Goal: Task Accomplishment & Management: Manage account settings

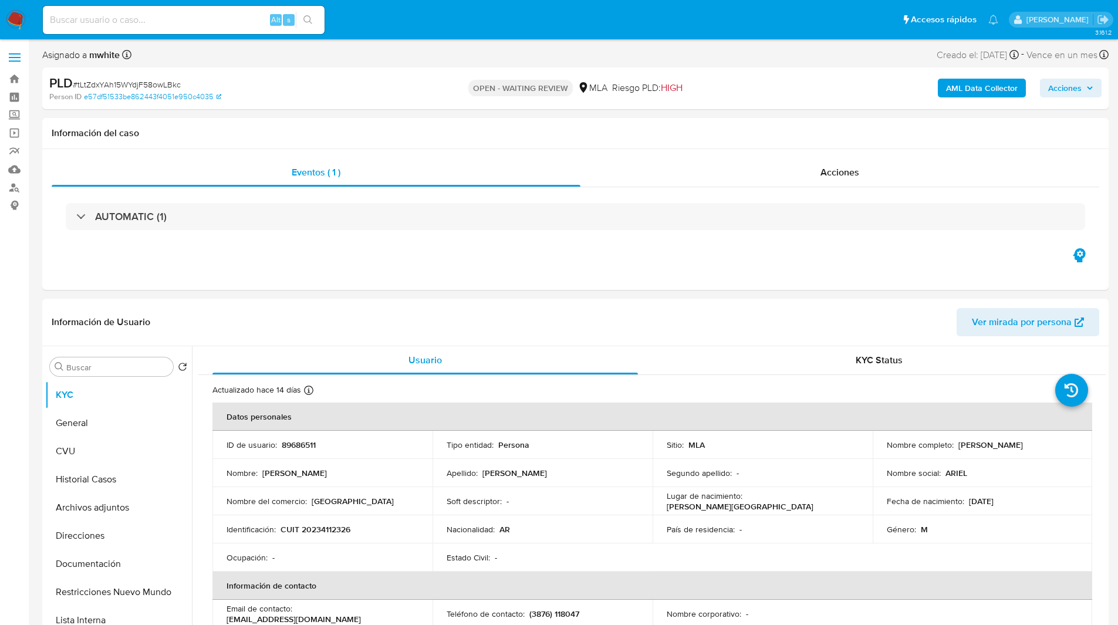
select select "10"
click at [394, 29] on ul "Pausado Ver notificaciones Alt s Accesos rápidos Presiona las siguientes teclas…" at bounding box center [520, 19] width 967 height 29
click at [451, 10] on ul "Pausado Ver notificaciones Alt s Accesos rápidos Presiona las siguientes teclas…" at bounding box center [520, 19] width 967 height 29
click at [428, 22] on ul "Pausado Ver notificaciones Alt s Accesos rápidos Presiona las siguientes teclas…" at bounding box center [520, 19] width 967 height 29
click at [464, 23] on ul "Pausado Ver notificaciones Alt s Accesos rápidos Presiona las siguientes teclas…" at bounding box center [520, 19] width 967 height 29
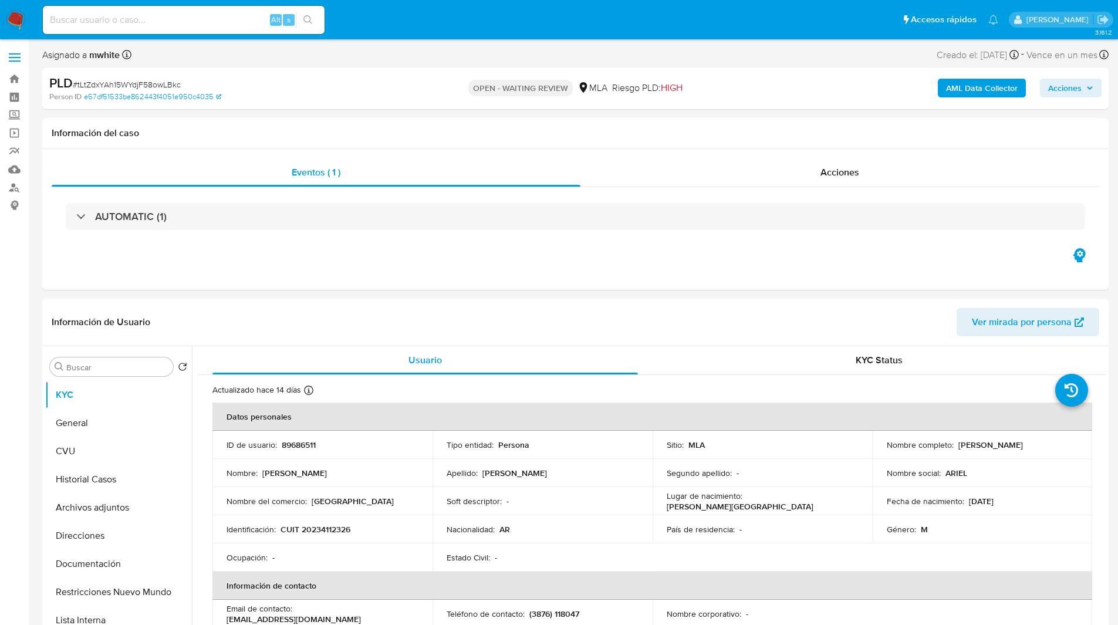
click at [435, 38] on nav "Pausado Ver notificaciones Alt s Accesos rápidos Presiona las siguientes teclas…" at bounding box center [559, 19] width 1118 height 39
click at [368, 22] on ul "Pausado Ver notificaciones Alt s Accesos rápidos Presiona las siguientes teclas…" at bounding box center [520, 19] width 967 height 29
click at [390, 13] on ul "Pausado Ver notificaciones Alt s Accesos rápidos Presiona las siguientes teclas…" at bounding box center [520, 19] width 967 height 29
click at [409, 93] on div "OPEN - WAITING REVIEW MLA Riesgo PLD: HIGH" at bounding box center [574, 89] width 347 height 28
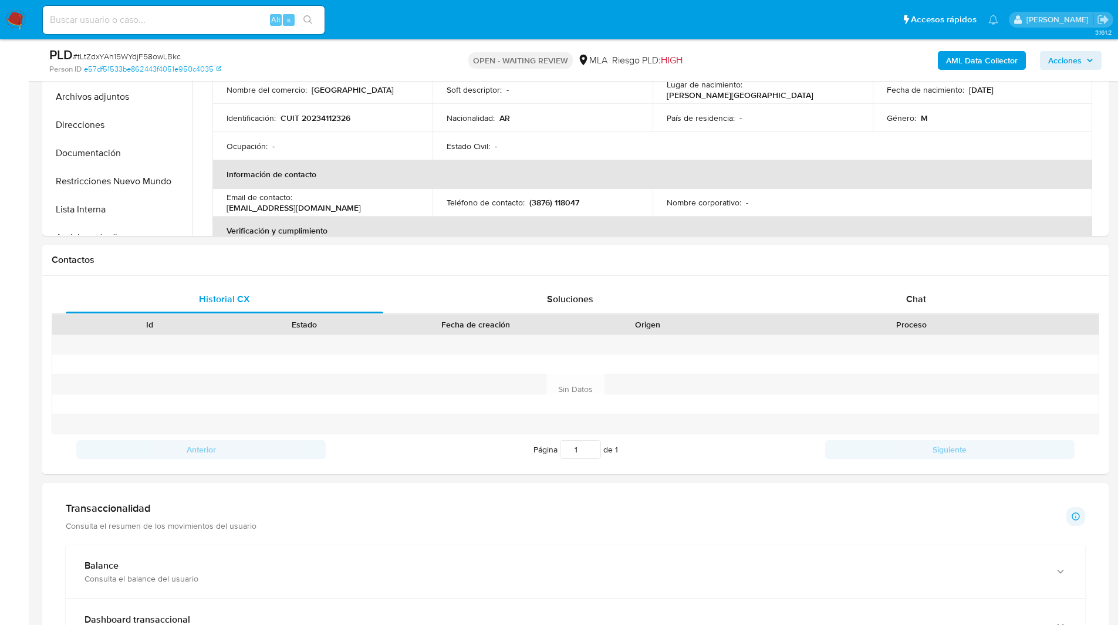
scroll to position [417, 0]
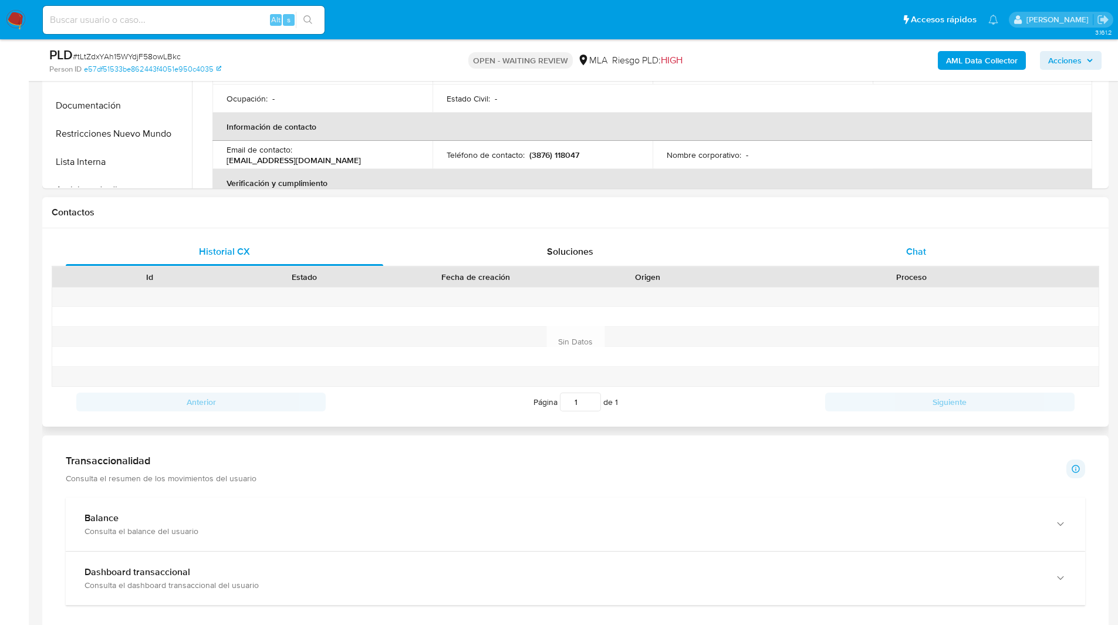
click at [850, 246] on div "Chat" at bounding box center [915, 252] width 317 height 28
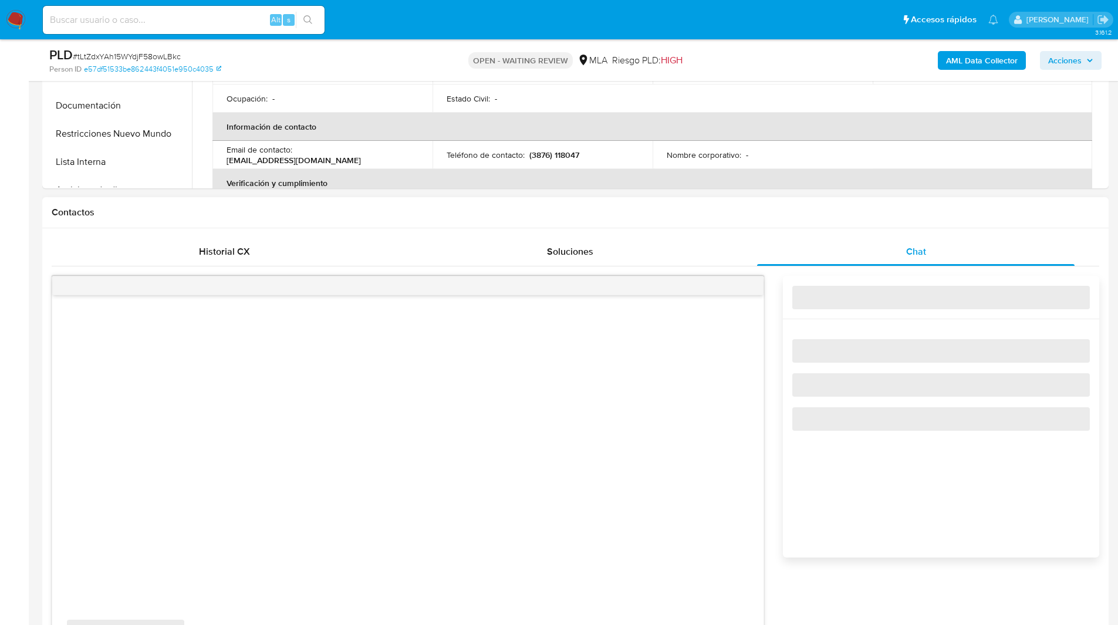
click at [749, 219] on div "Contactos" at bounding box center [575, 212] width 1066 height 31
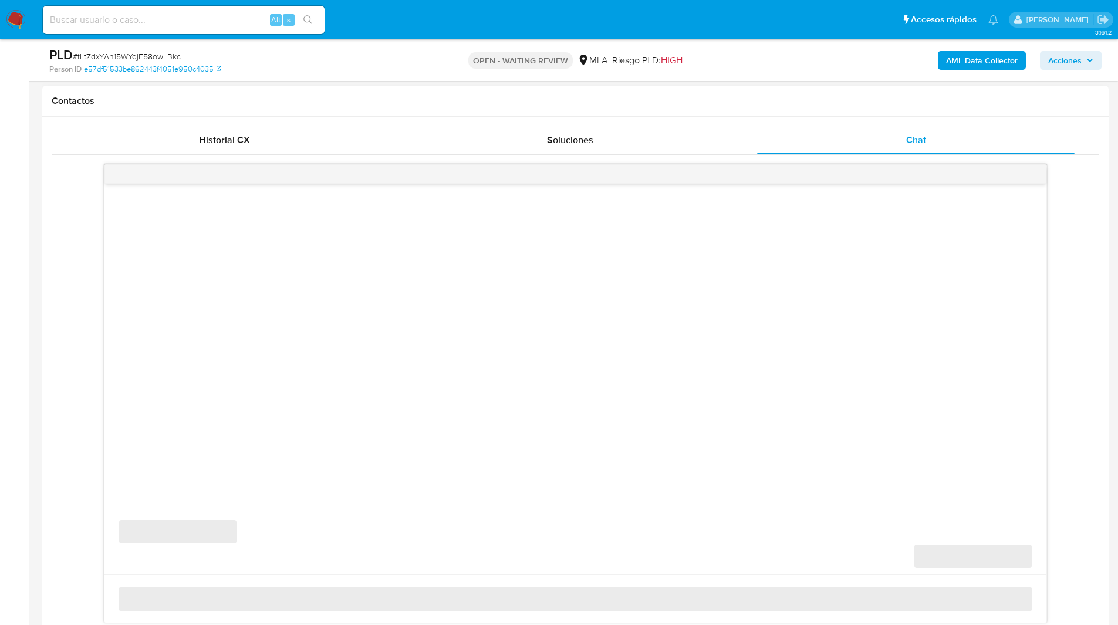
click at [1086, 314] on div "‌ ‌ ‌ ‌" at bounding box center [575, 393] width 1047 height 459
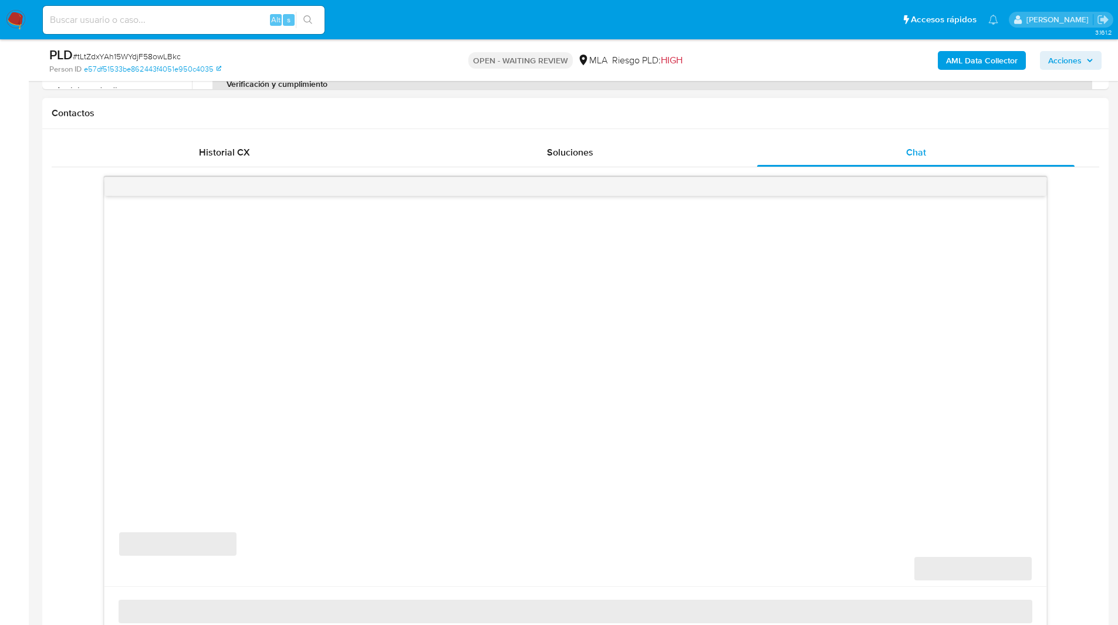
scroll to position [515, 0]
click at [1068, 348] on div "‌ ‌ ‌ ‌" at bounding box center [575, 406] width 1047 height 459
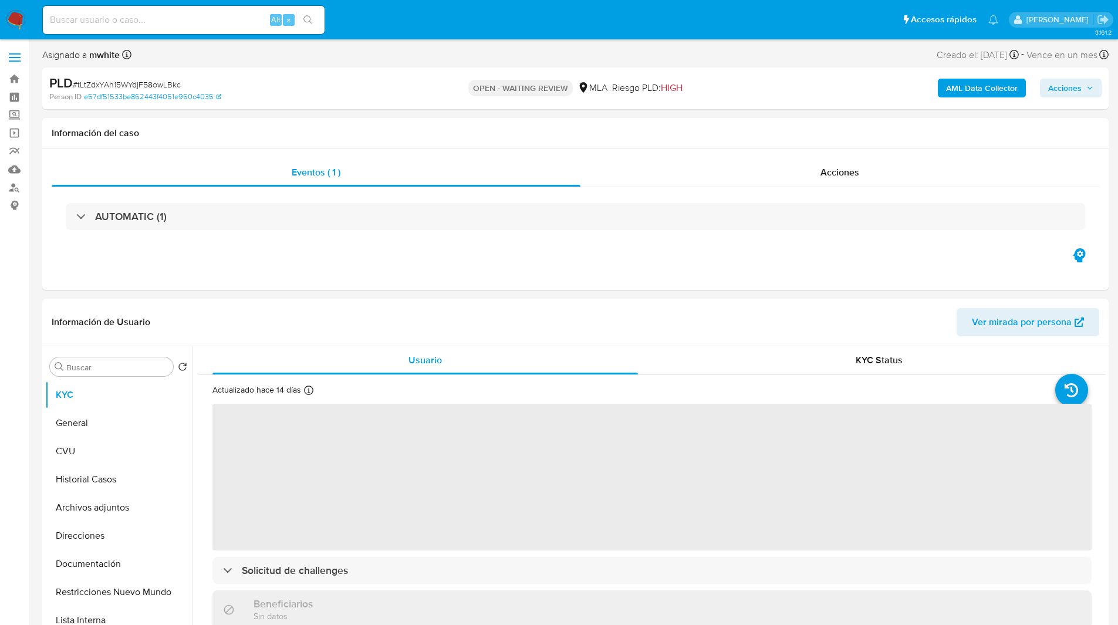
select select "10"
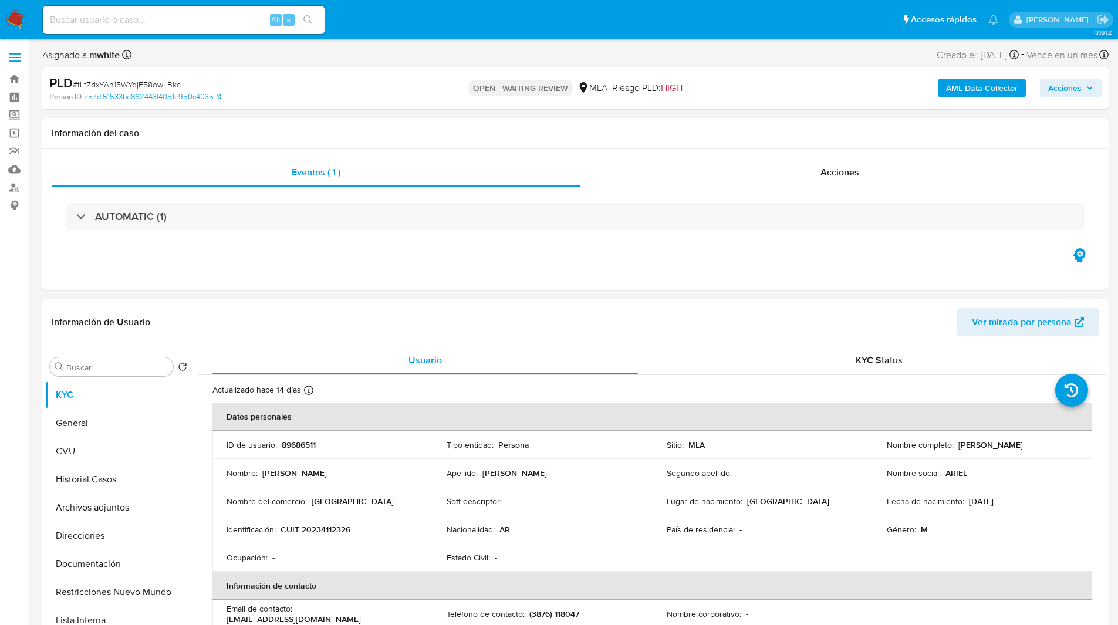
click at [404, 16] on ul "Pausado Ver notificaciones Alt s Accesos rápidos Presiona las siguientes teclas…" at bounding box center [520, 19] width 967 height 29
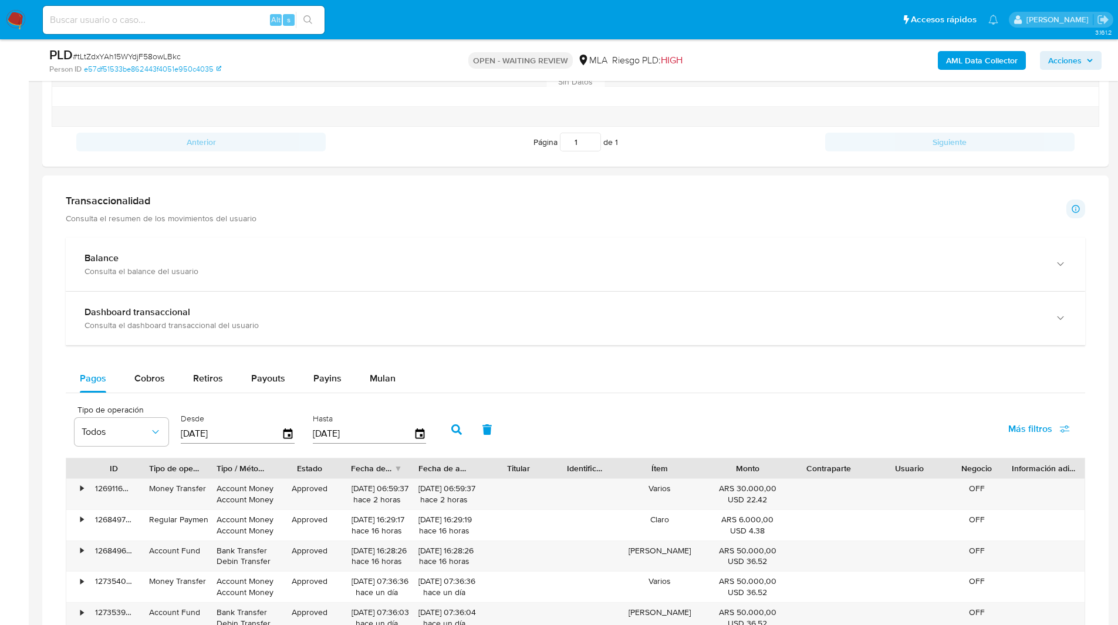
scroll to position [460, 0]
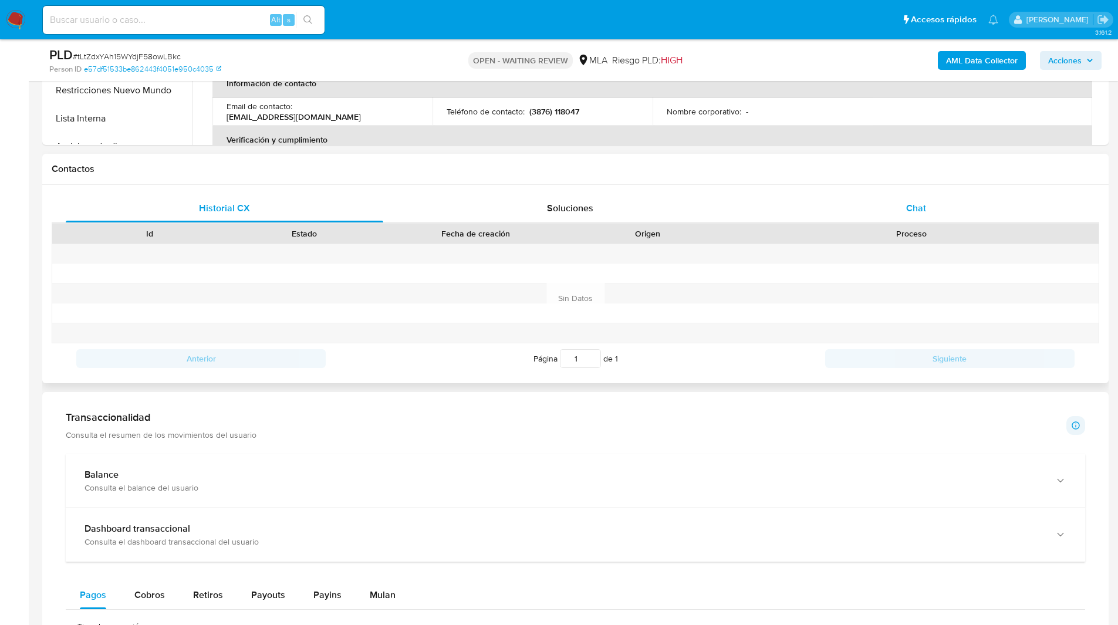
click at [911, 199] on div "Chat" at bounding box center [915, 208] width 317 height 28
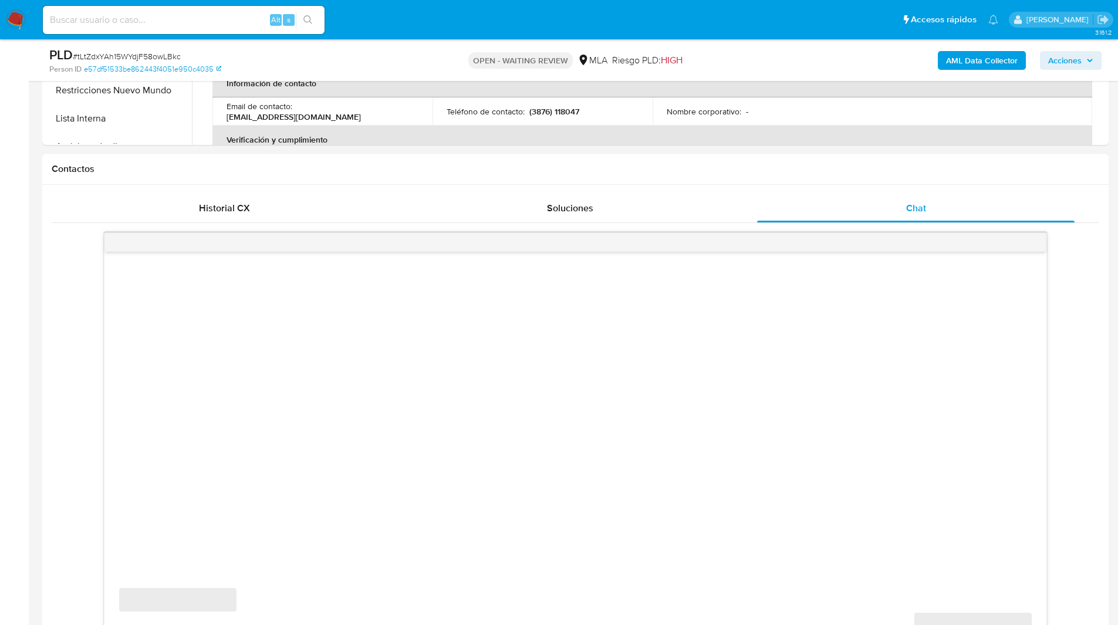
click at [861, 180] on div "Contactos" at bounding box center [575, 169] width 1066 height 31
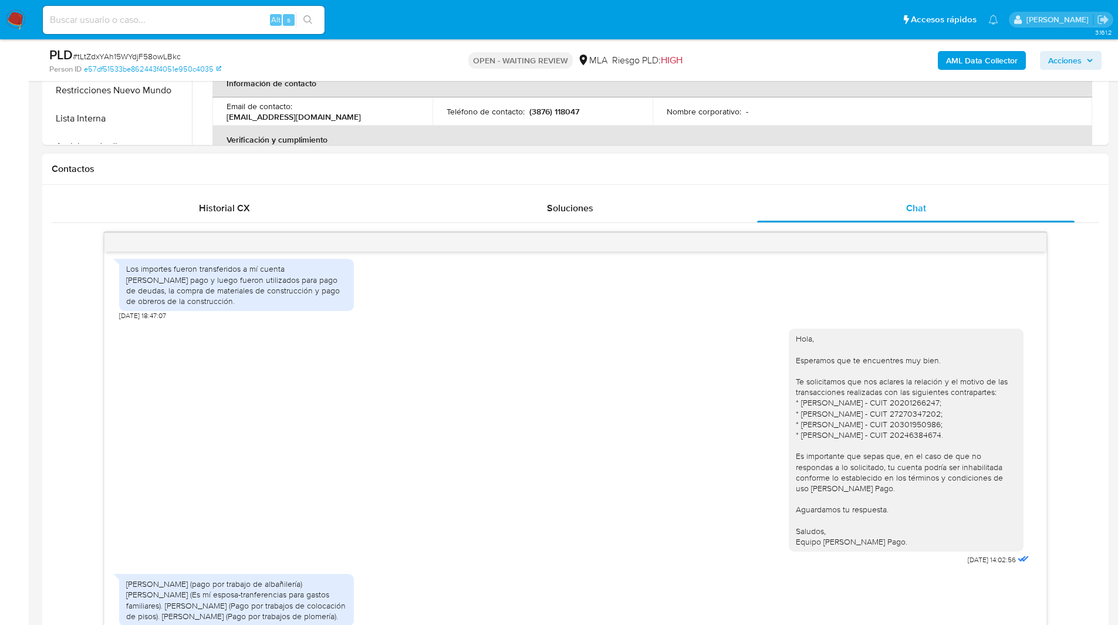
scroll to position [481, 0]
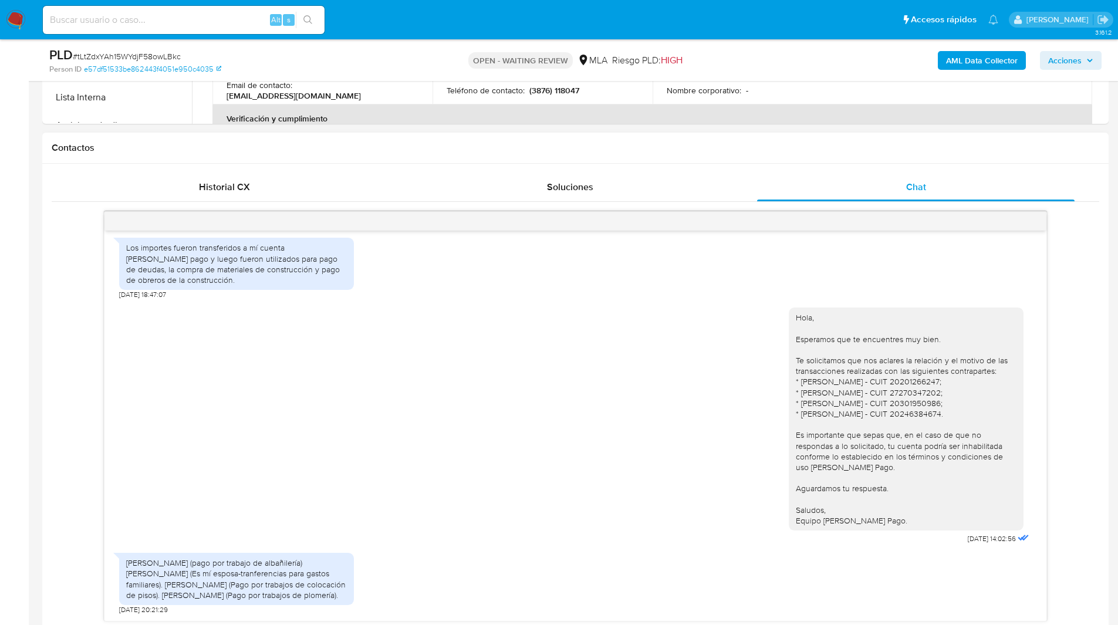
click at [1072, 342] on div "18/08/2025 17:35:56 PDF PDF melifile7488533399884010632.pdf PDF PDF melifile275…" at bounding box center [575, 416] width 1047 height 410
click at [646, 19] on ul "Pausado Ver notificaciones Alt s Accesos rápidos Presiona las siguientes teclas…" at bounding box center [520, 19] width 967 height 29
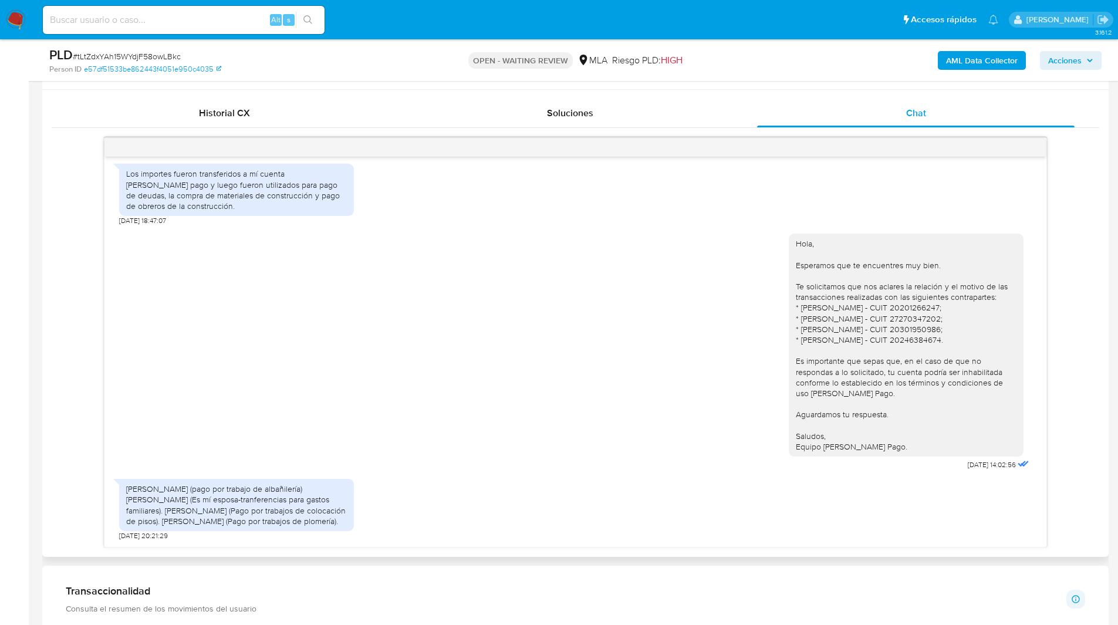
scroll to position [556, 0]
click at [716, 252] on div "Hola, Esperamos que te encuentres muy bien. Te solicitamos que nos aclares la r…" at bounding box center [575, 349] width 912 height 248
click at [683, 316] on div "Hola, Esperamos que te encuentres muy bien. Te solicitamos que nos aclares la r…" at bounding box center [575, 349] width 912 height 248
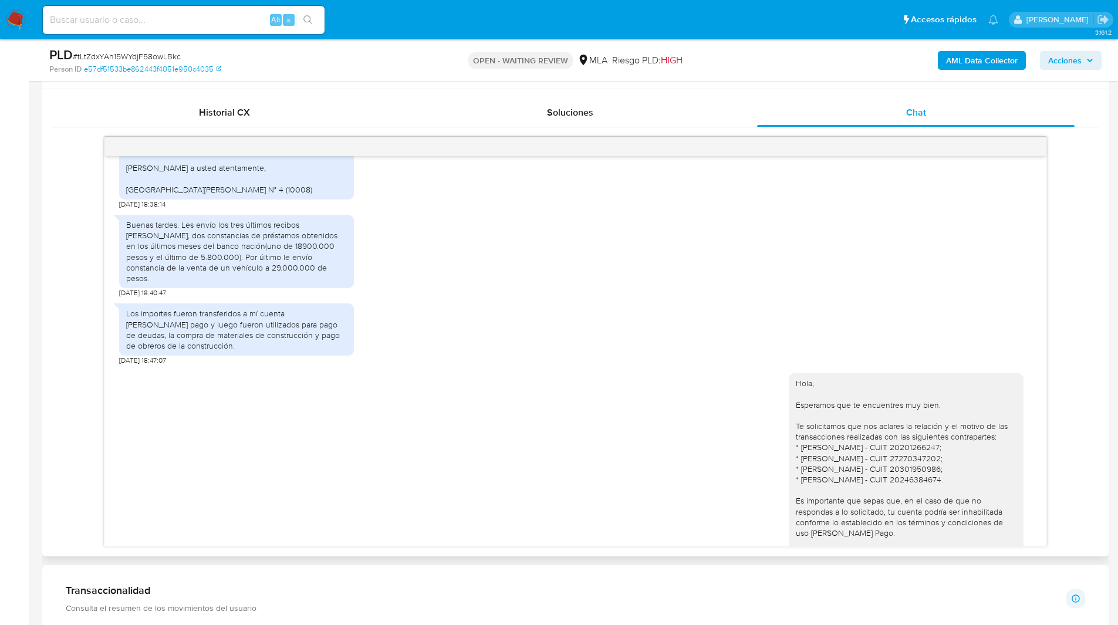
scroll to position [1028, 0]
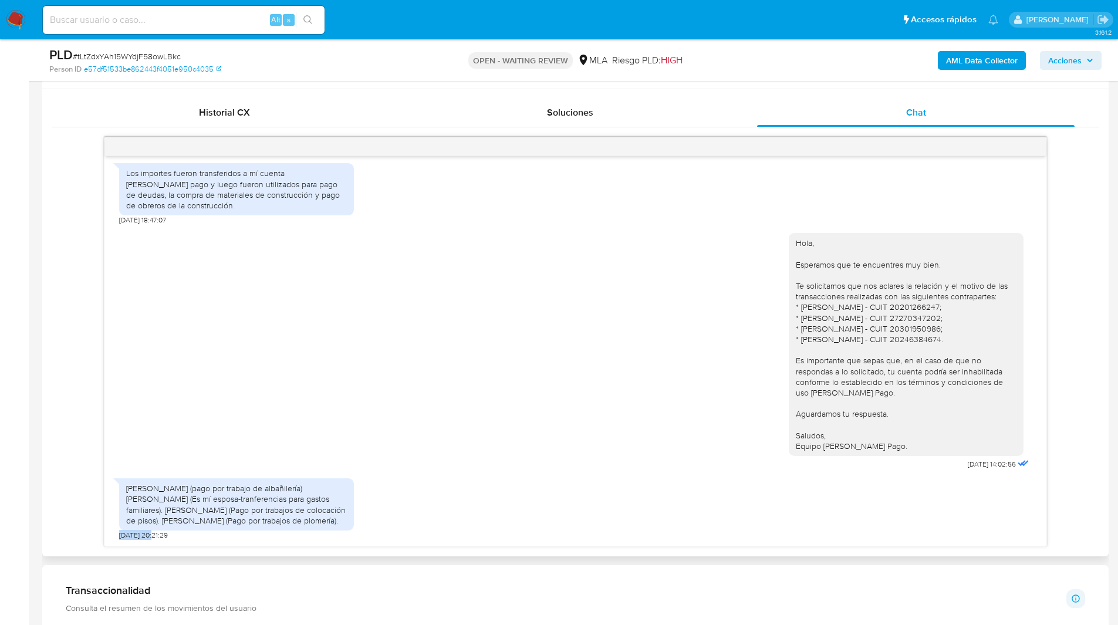
drag, startPoint x: 157, startPoint y: 536, endPoint x: 110, endPoint y: 535, distance: 46.9
click at [110, 535] on div "18/08/2025 17:35:56 PDF PDF melifile7488533399884010632.pdf PDF PDF melifile275…" at bounding box center [575, 351] width 942 height 390
copy span "30/08/2025"
drag, startPoint x: 153, startPoint y: 210, endPoint x: 123, endPoint y: 209, distance: 29.9
click at [114, 209] on div "18/08/2025 17:35:56 PDF PDF melifile7488533399884010632.pdf PDF PDF melifile275…" at bounding box center [575, 351] width 942 height 390
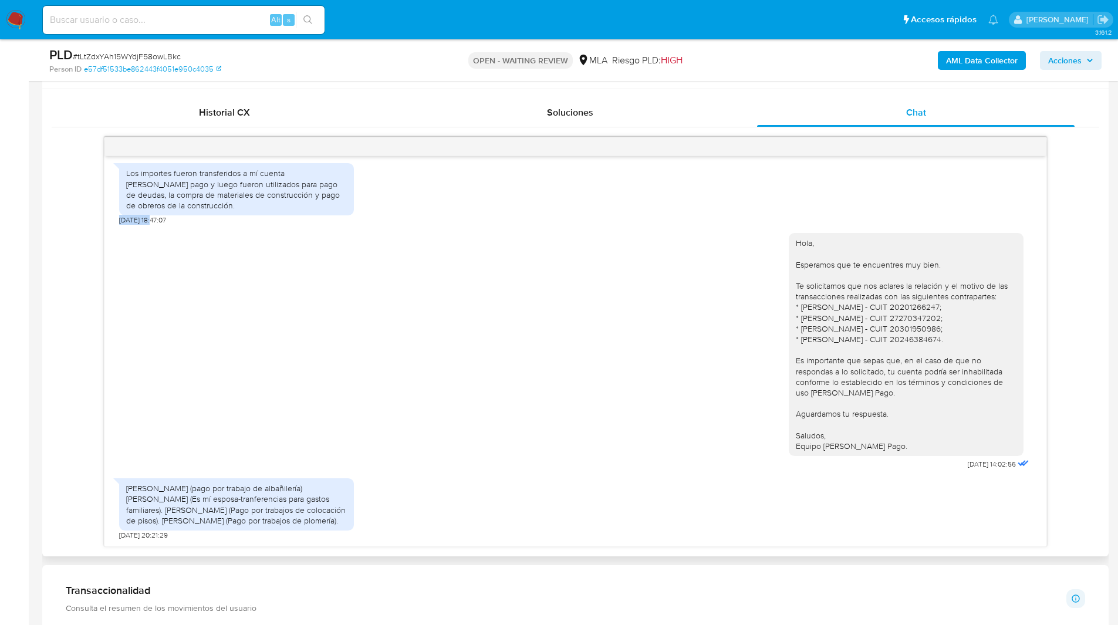
copy span "21/08/2025"
click at [756, 333] on div "Hola, Esperamos que te encuentres muy bien. Te solicitamos que nos aclares la r…" at bounding box center [575, 349] width 912 height 248
drag, startPoint x: 128, startPoint y: 489, endPoint x: 209, endPoint y: 530, distance: 90.8
click at [209, 526] on div "René Daniel Peñaloza (pago por trabajo de albañilería) Adriana Marcela Méndez (…" at bounding box center [236, 504] width 221 height 43
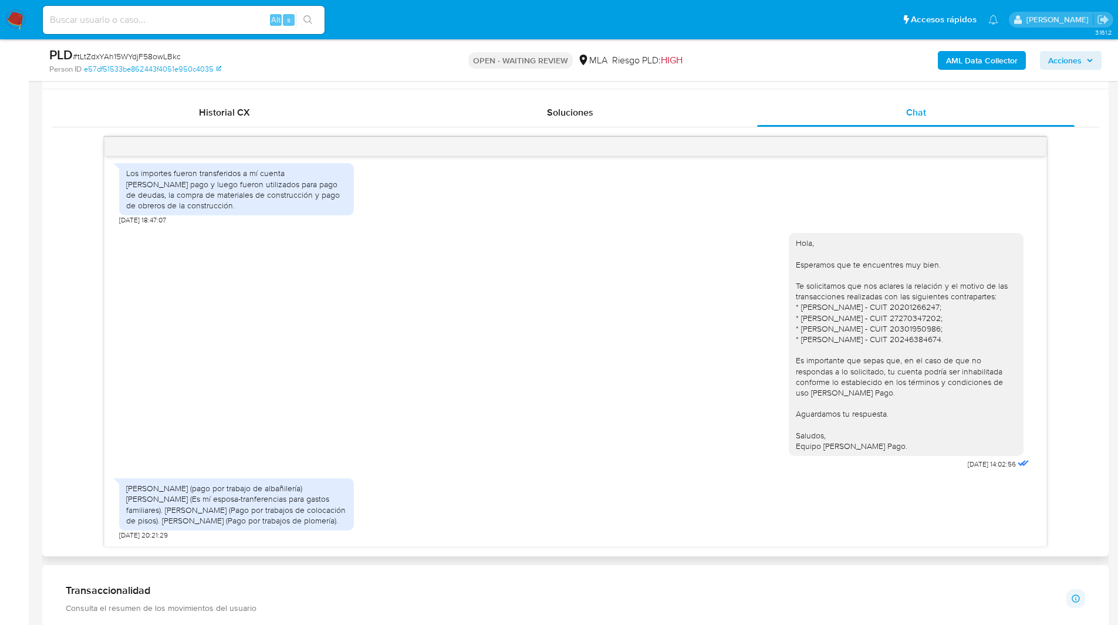
copy div "René Daniel Peñaloza (pago por trabajo de albañilería) Adriana Marcela Méndez (…"
click at [698, 26] on ul "Pausado Ver notificaciones Alt s Accesos rápidos Presiona las siguientes teclas…" at bounding box center [520, 19] width 967 height 29
click at [106, 51] on span "# tLtZdxYAh15WYdjF58owLBkc" at bounding box center [127, 56] width 108 height 12
click at [110, 54] on span "# tLtZdxYAh15WYdjF58owLBkc" at bounding box center [127, 56] width 108 height 12
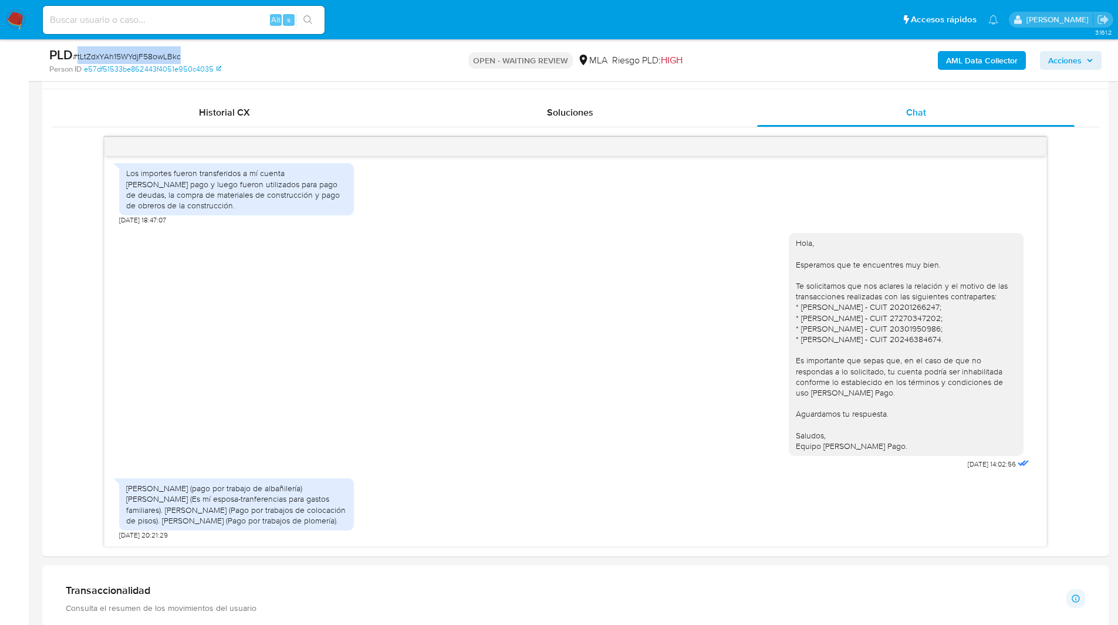
copy span "tLtZdxYAh15WYdjF58owLBkc"
click at [13, 21] on img at bounding box center [16, 20] width 20 height 20
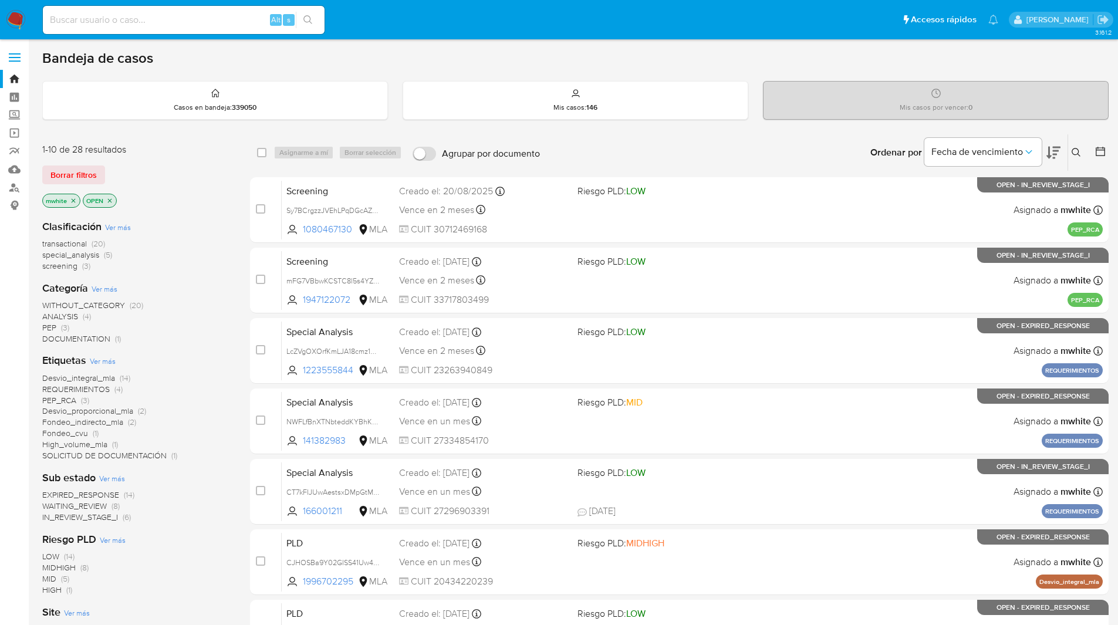
click at [1073, 148] on icon at bounding box center [1075, 152] width 9 height 9
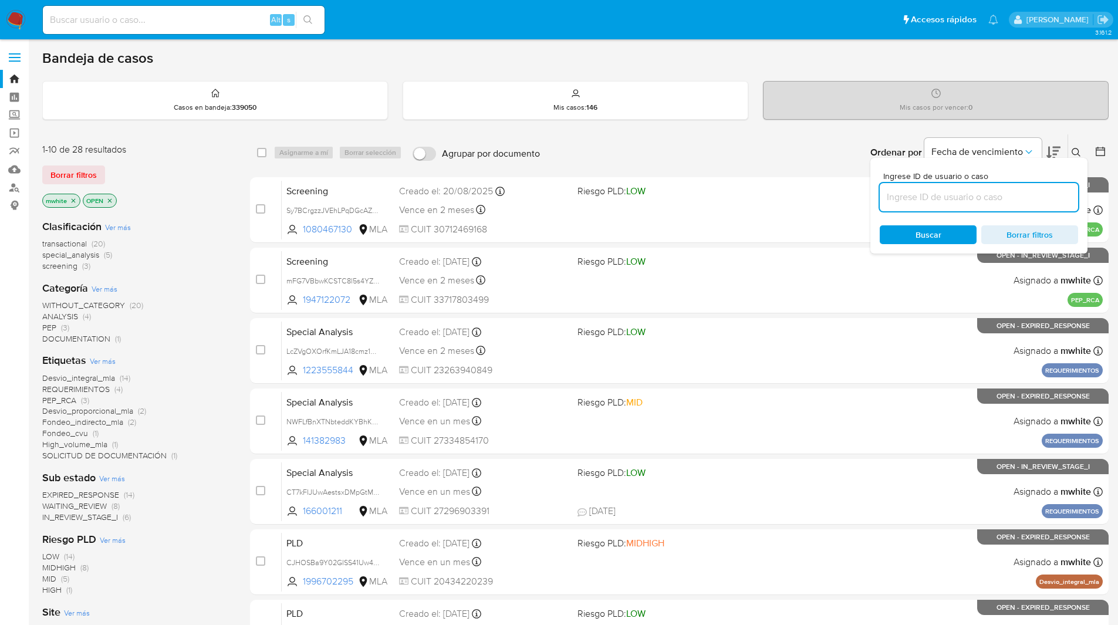
click at [946, 194] on input at bounding box center [978, 196] width 198 height 15
type input "tLtZdxYAh15WYdjF58owLBkc"
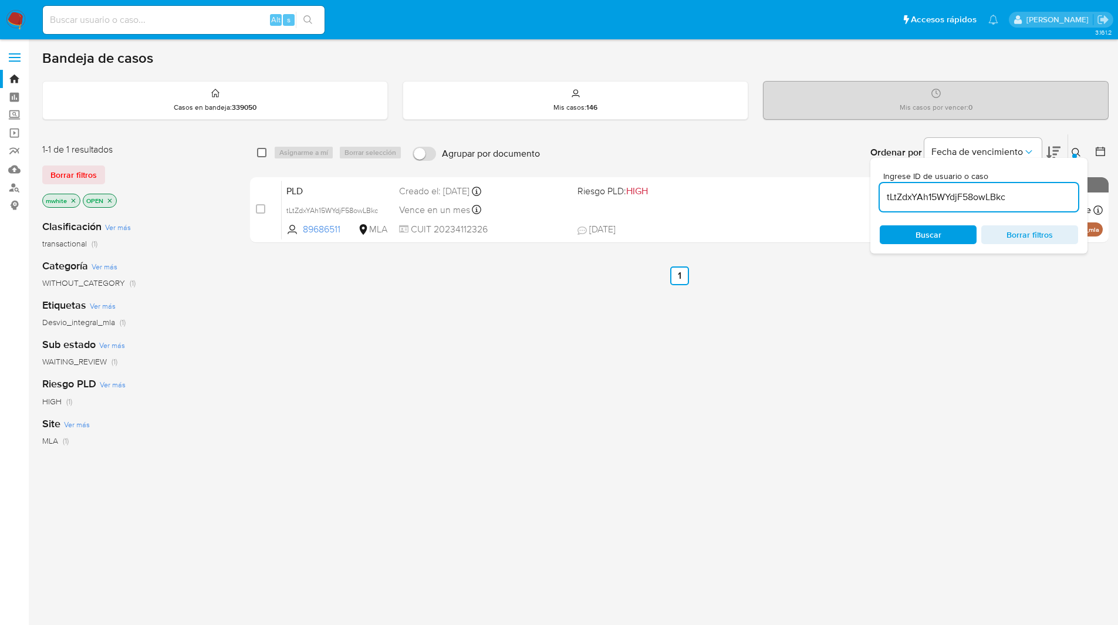
click at [262, 151] on input "checkbox" at bounding box center [261, 152] width 9 height 9
checkbox input "true"
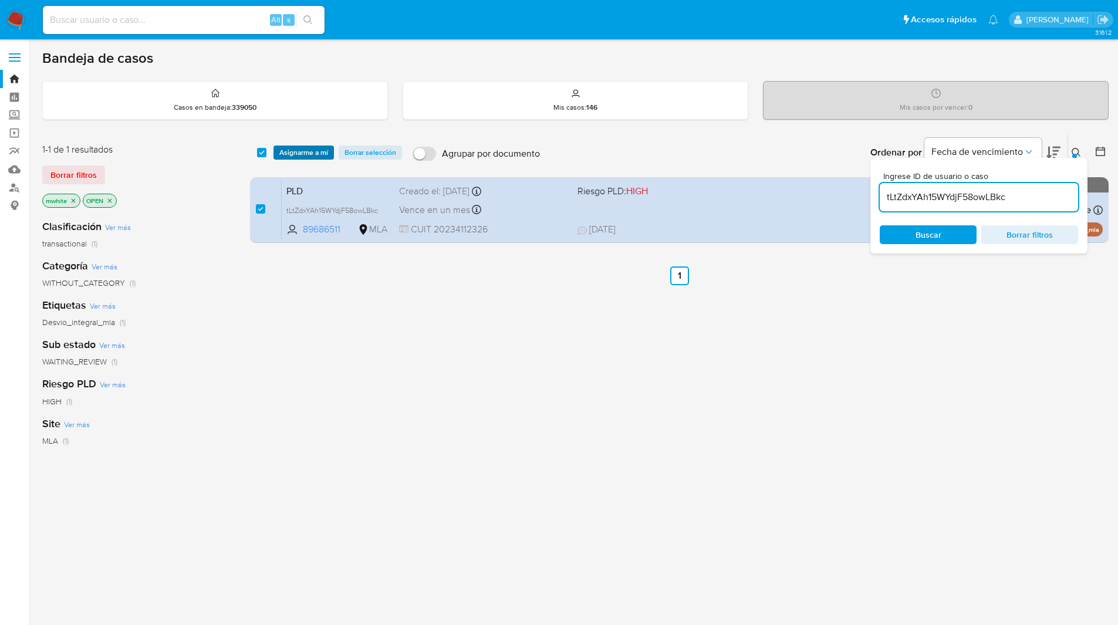
click at [283, 151] on span "Asignarme a mí" at bounding box center [303, 153] width 49 height 12
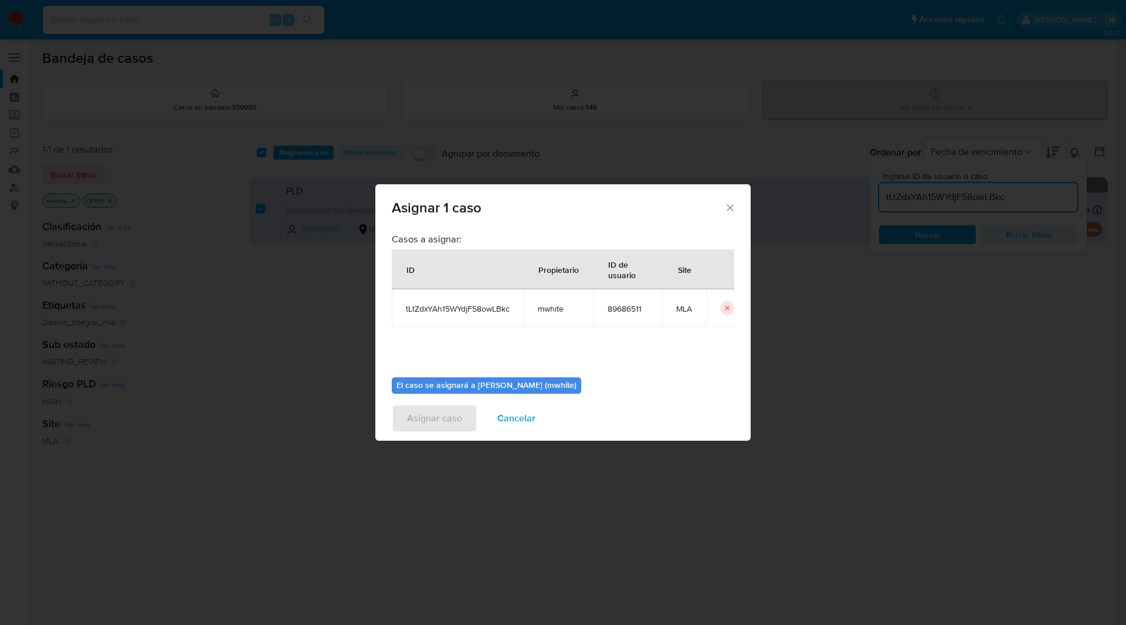
click at [553, 312] on span "mwhite" at bounding box center [559, 308] width 42 height 11
copy span "mwhite"
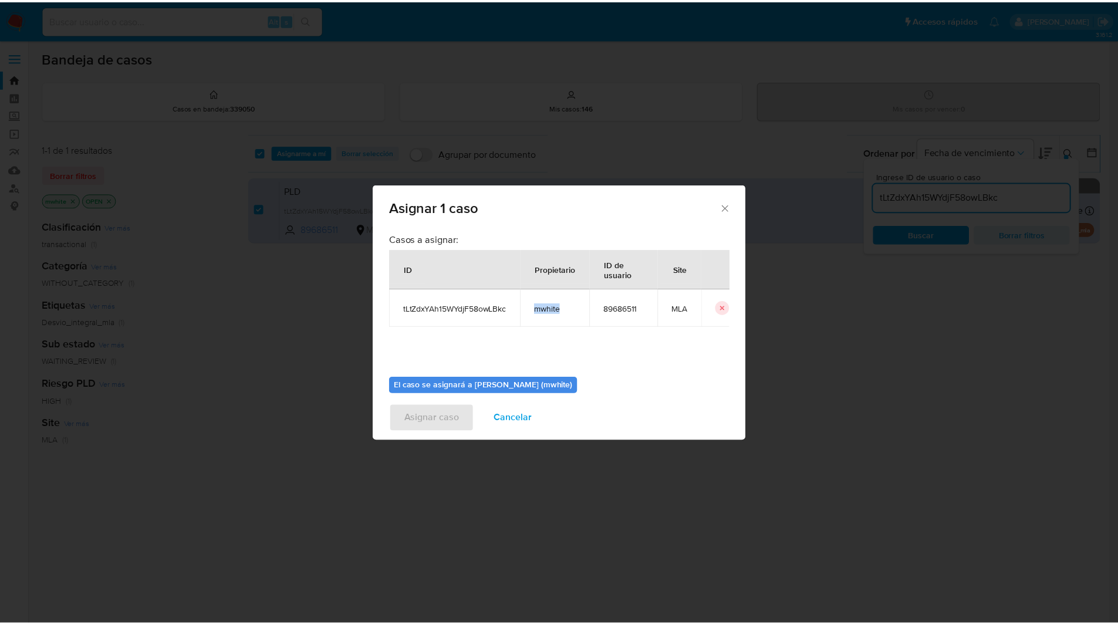
scroll to position [61, 0]
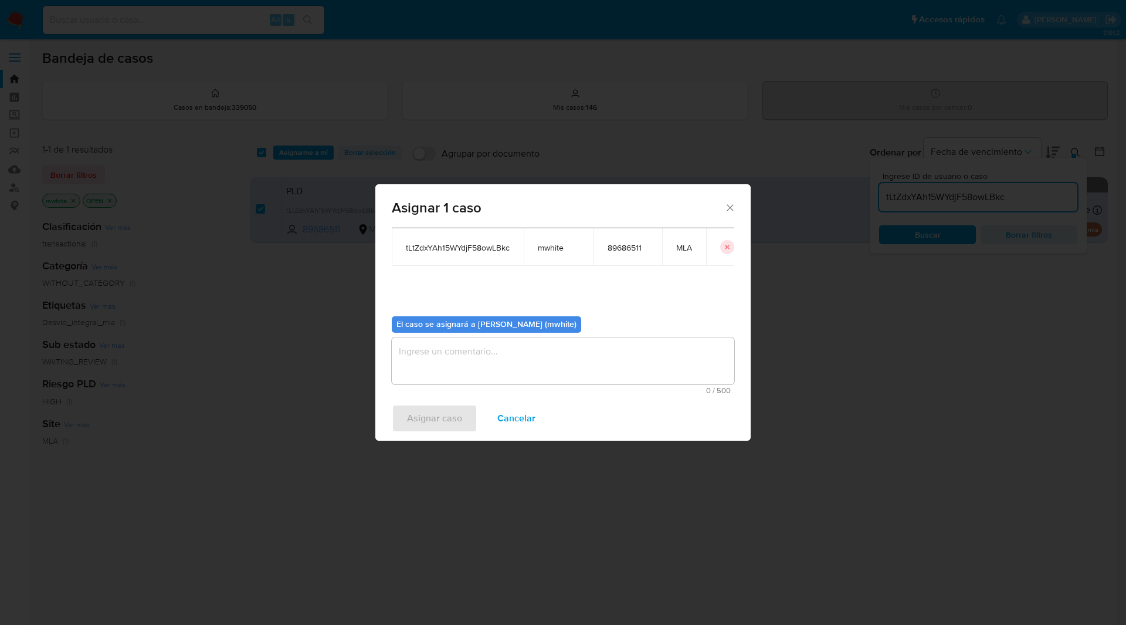
click at [480, 361] on textarea "assign-modal" at bounding box center [563, 360] width 343 height 47
paste textarea "mwhite"
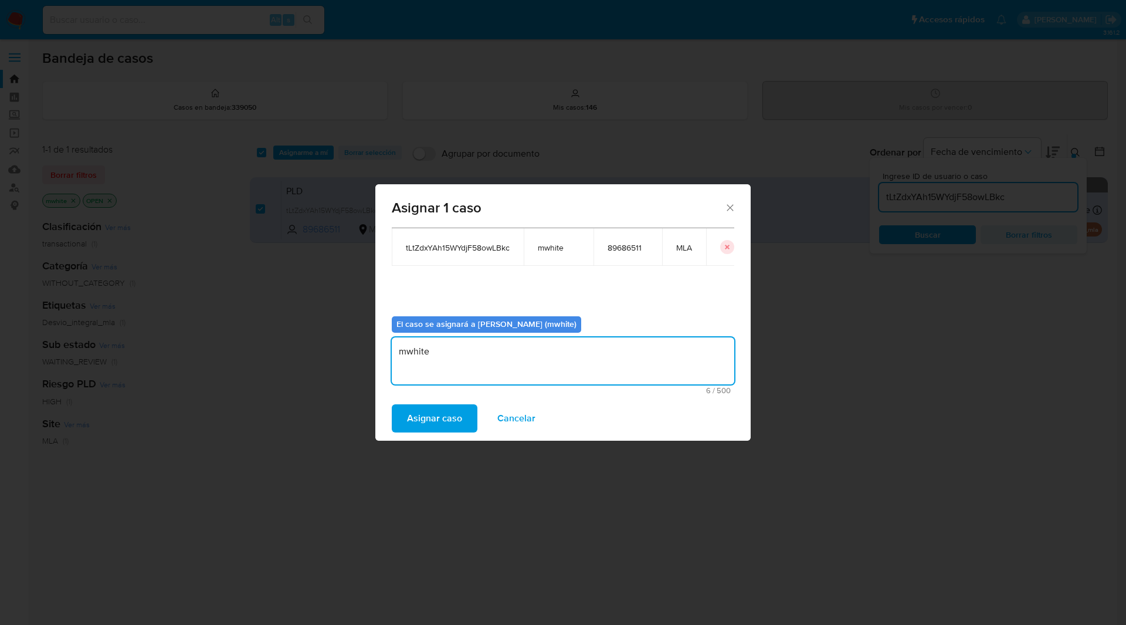
type textarea "mwhite"
click at [432, 402] on div "Asignar caso Cancelar" at bounding box center [562, 418] width 375 height 45
click at [432, 411] on span "Asignar caso" at bounding box center [434, 418] width 55 height 26
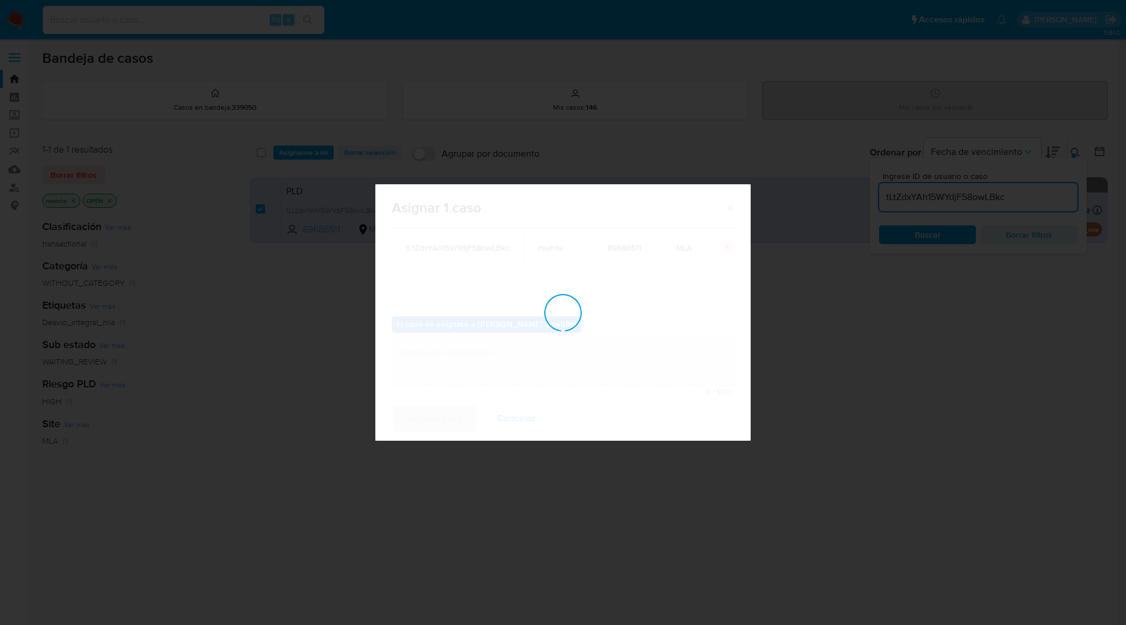
checkbox input "false"
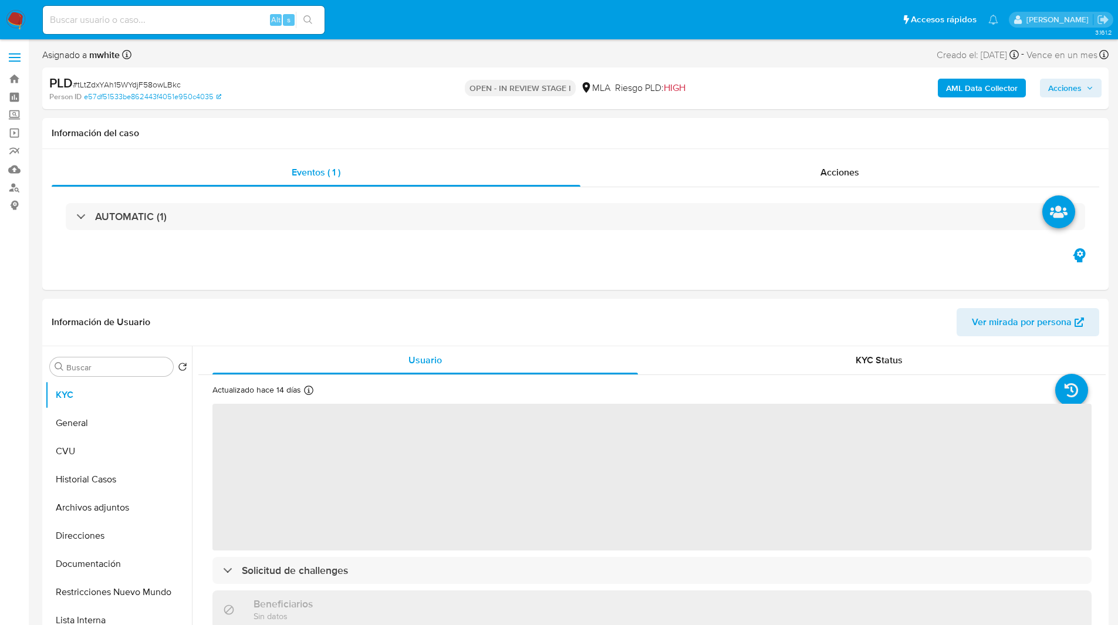
select select "10"
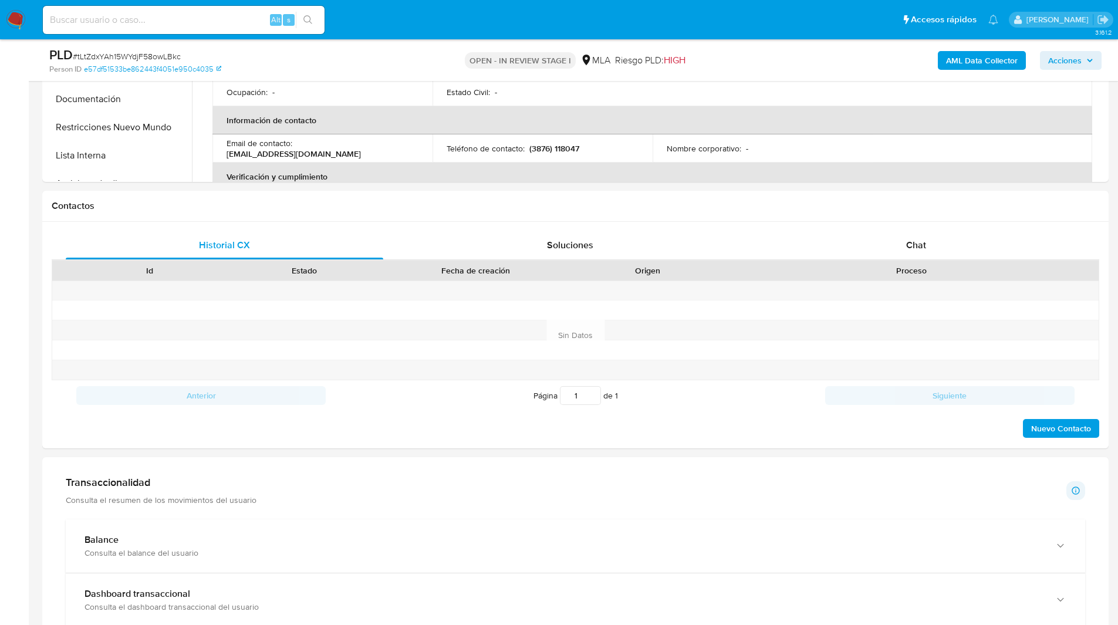
scroll to position [438, 0]
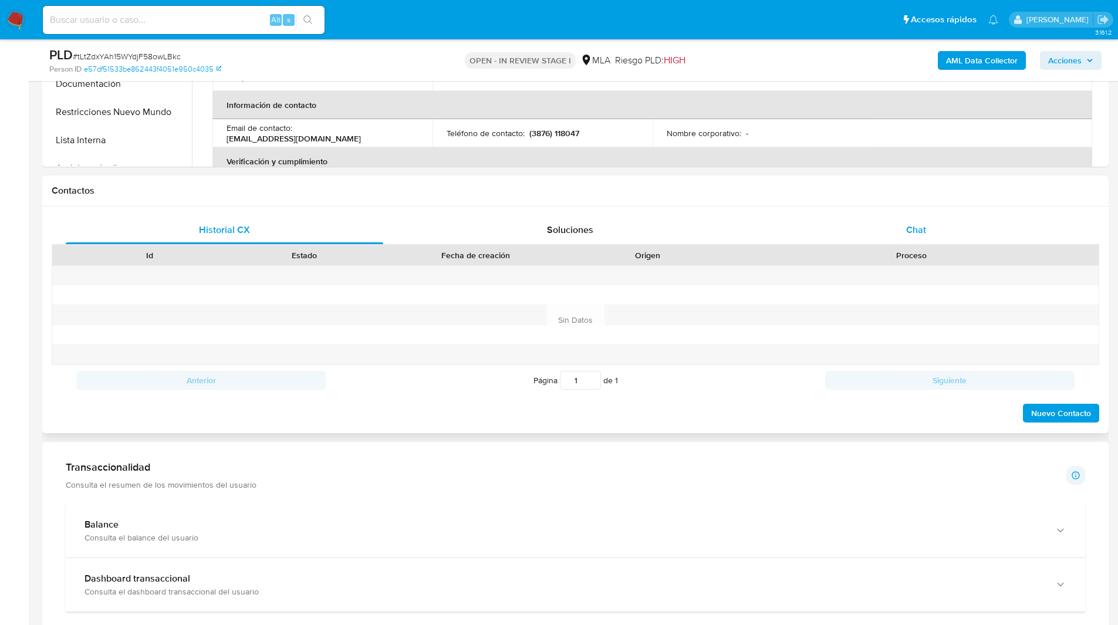
click at [922, 219] on div "Chat" at bounding box center [915, 230] width 317 height 28
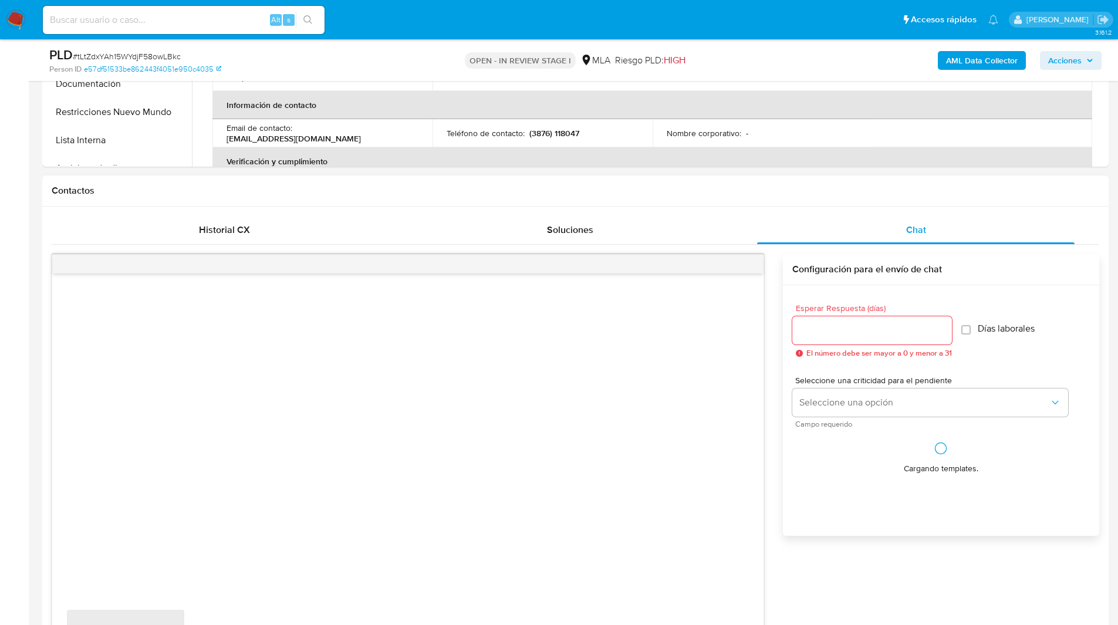
click at [822, 189] on h1 "Contactos" at bounding box center [575, 191] width 1047 height 12
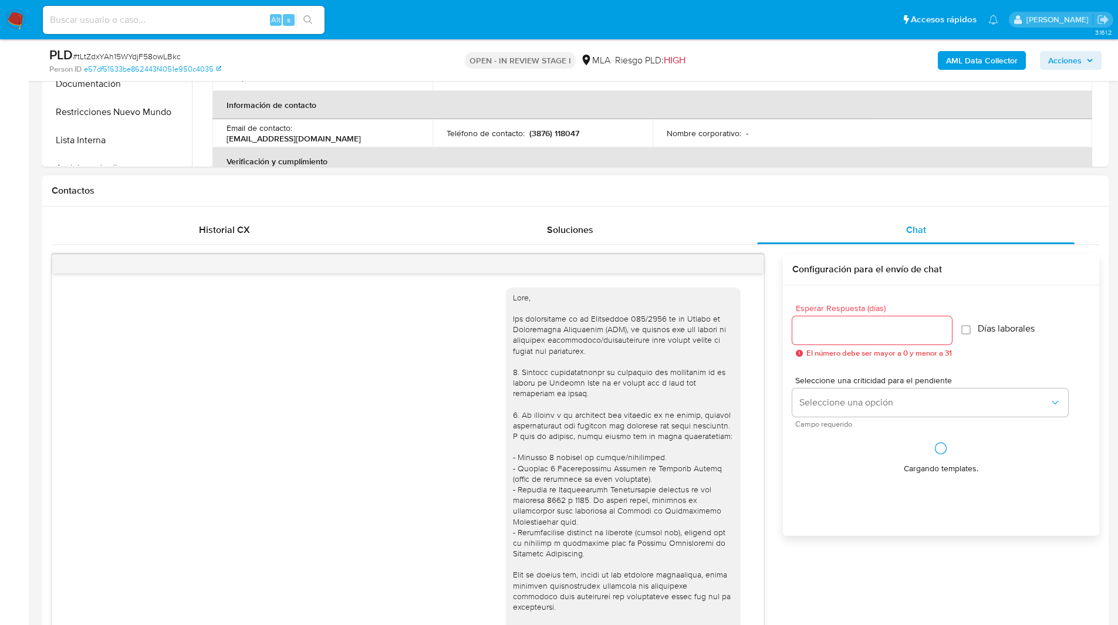
scroll to position [1028, 0]
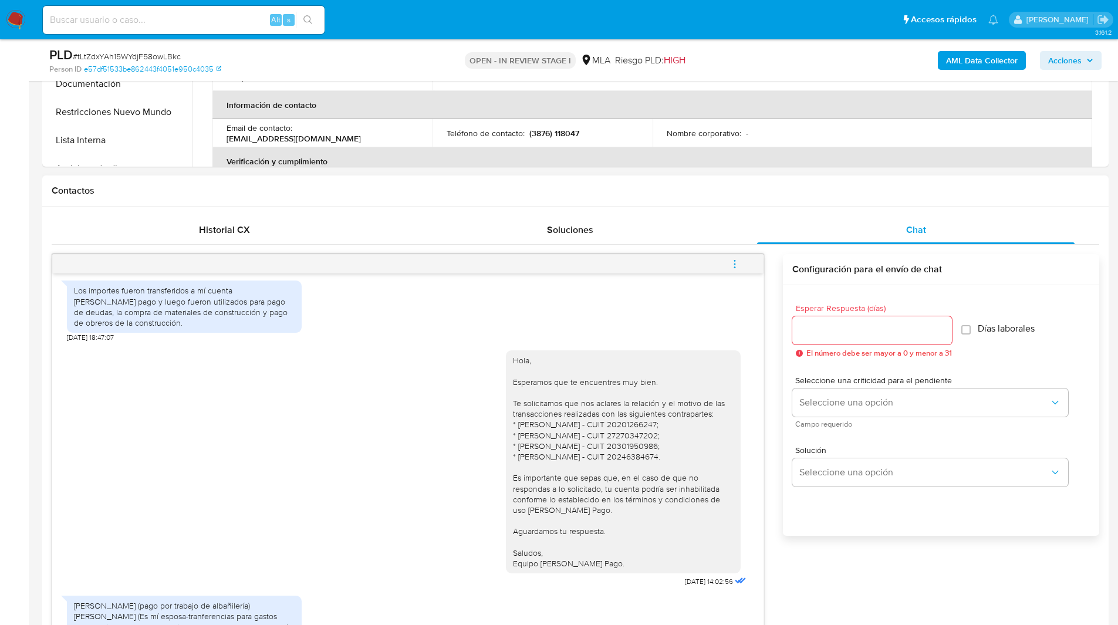
click at [739, 197] on div "Contactos" at bounding box center [575, 190] width 1066 height 31
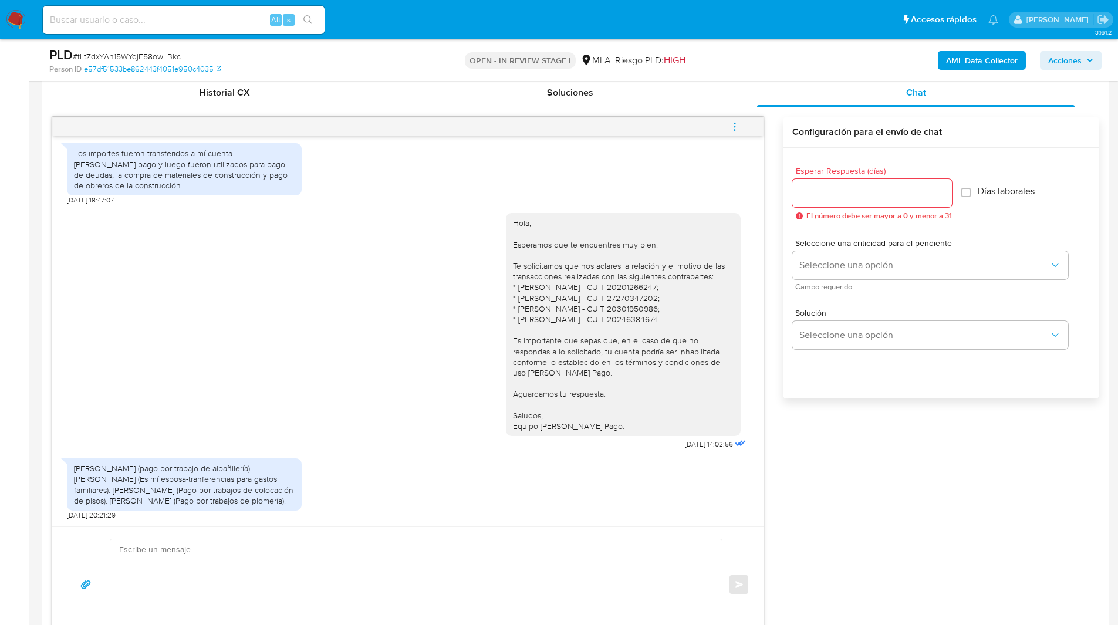
scroll to position [576, 0]
click at [734, 122] on icon "menu-action" at bounding box center [734, 122] width 1 height 1
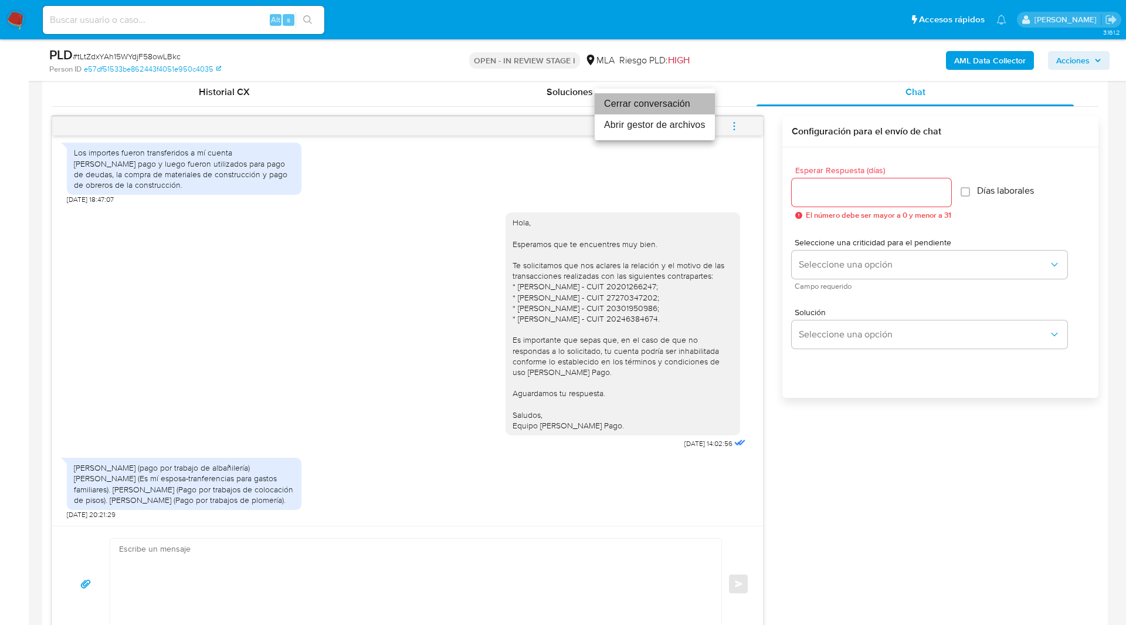
click at [632, 98] on li "Cerrar conversación" at bounding box center [655, 103] width 120 height 21
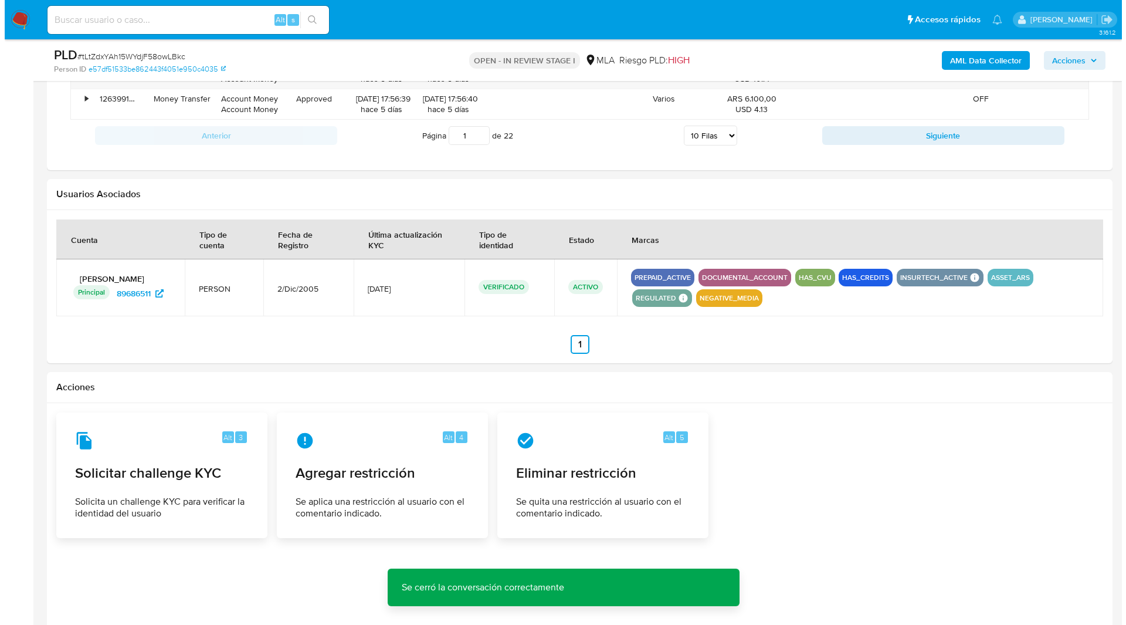
scroll to position [1825, 0]
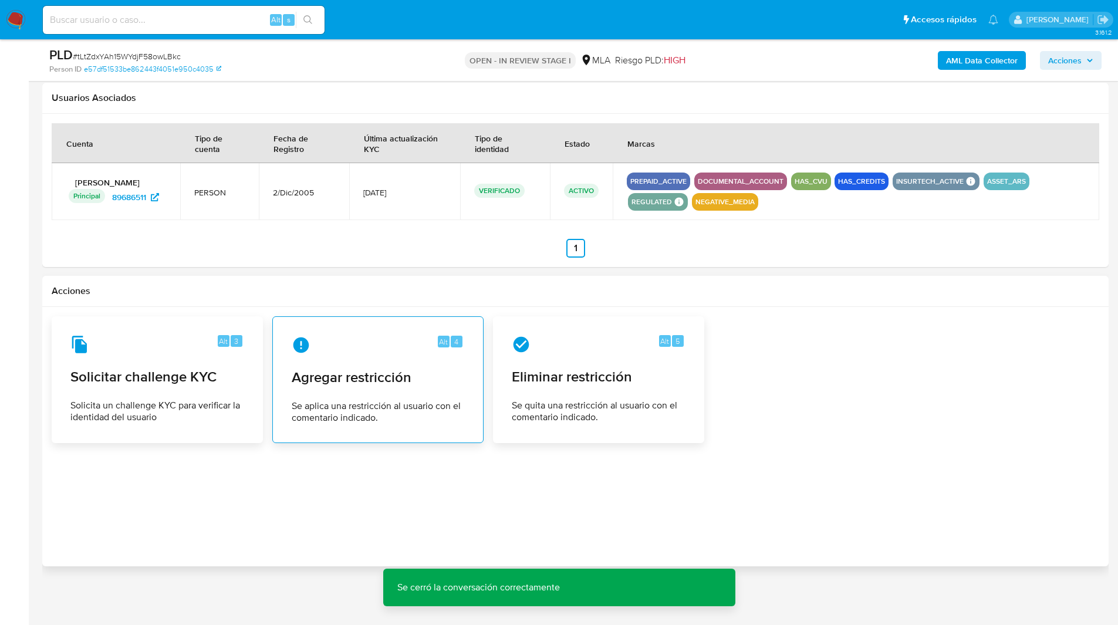
click at [347, 366] on div "Alt 4 Agregar restricción Se aplica una restricción al usuario con el comentari…" at bounding box center [377, 379] width 191 height 107
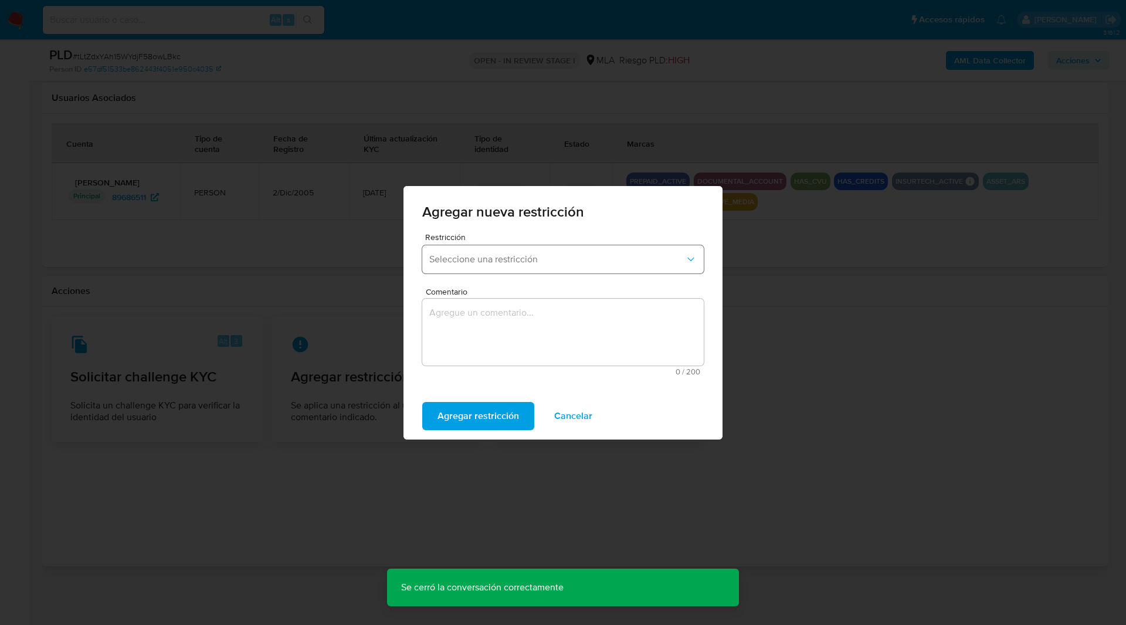
click at [544, 263] on span "Seleccione una restricción" at bounding box center [557, 259] width 256 height 12
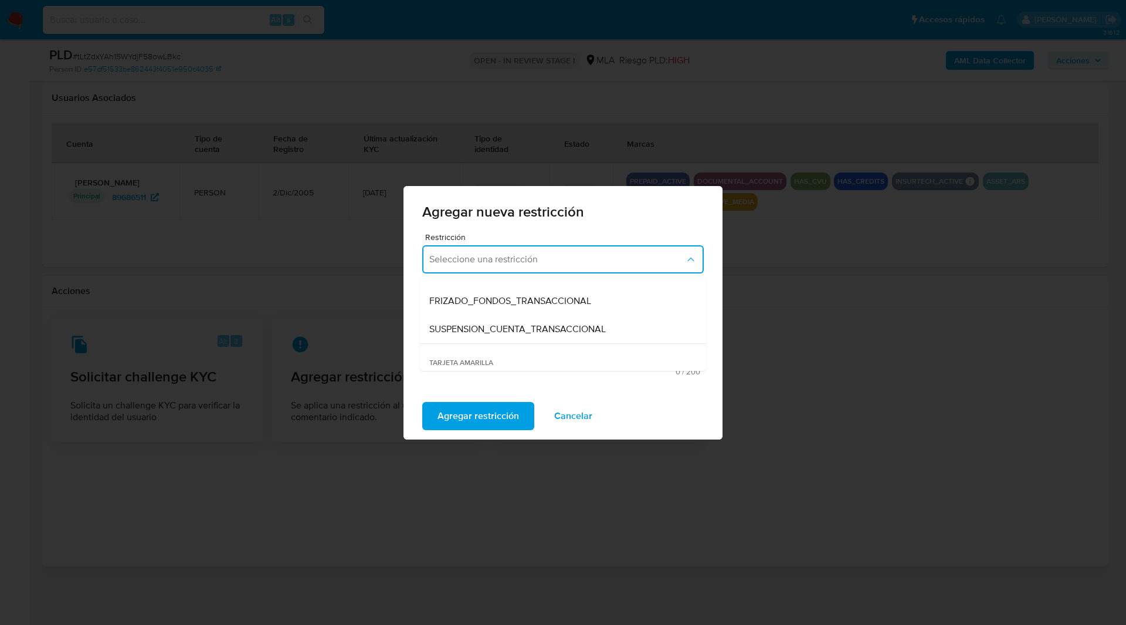
scroll to position [131, 0]
click at [558, 326] on span "SUSPENSION_CUENTA_TRANSACCIONAL" at bounding box center [517, 329] width 177 height 12
click at [483, 348] on textarea "Comentario" at bounding box center [563, 332] width 282 height 67
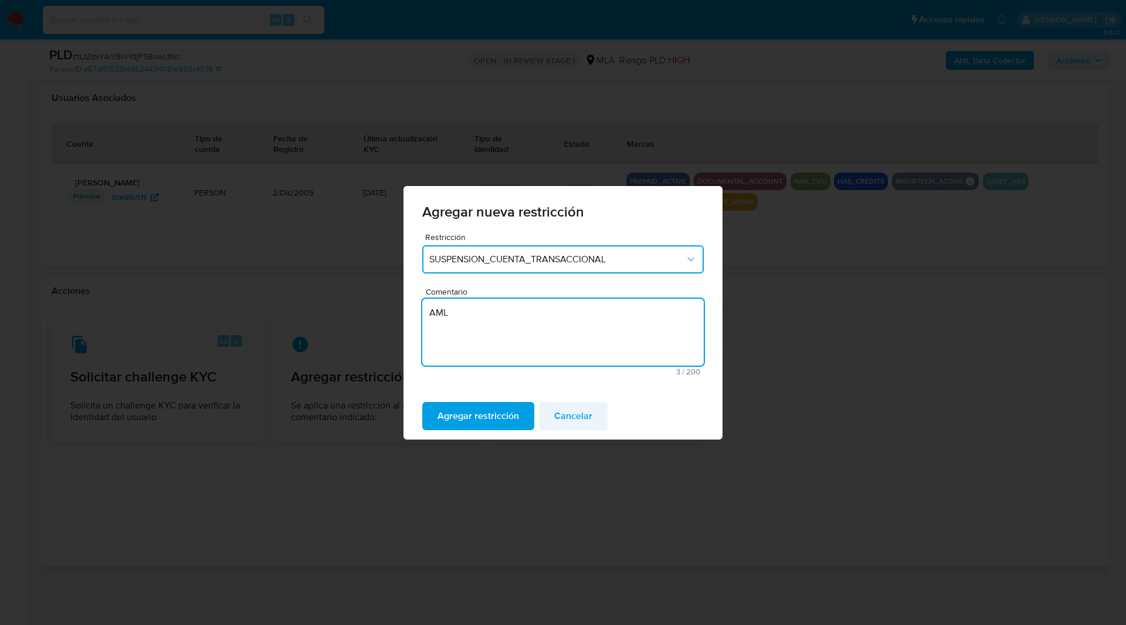
type textarea "AML"
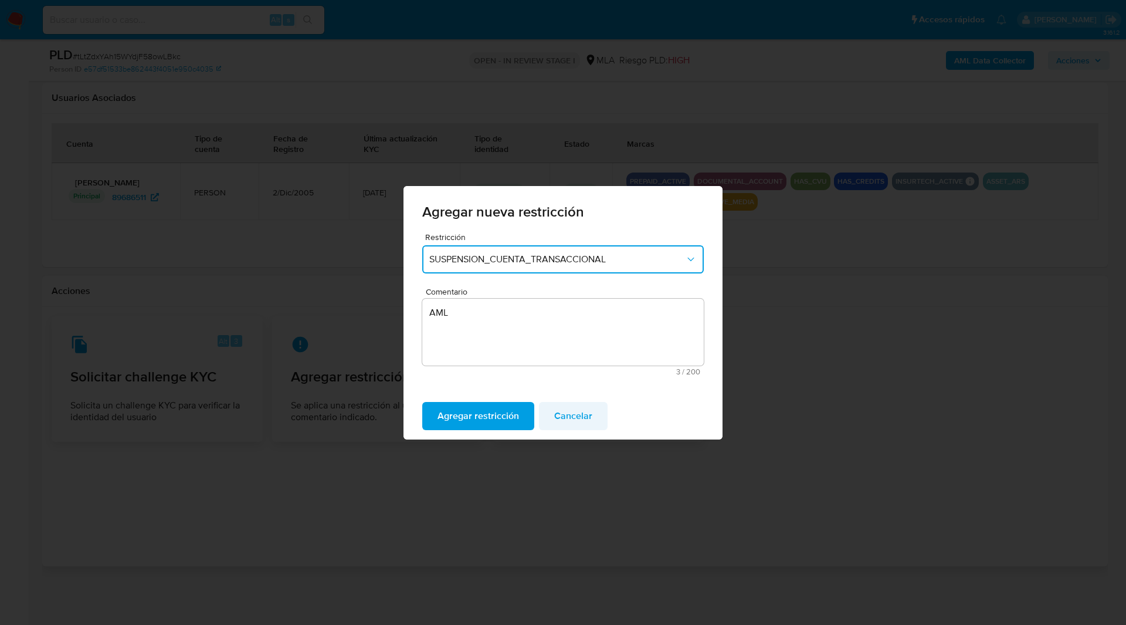
click at [602, 417] on button "Cancelar" at bounding box center [573, 416] width 69 height 28
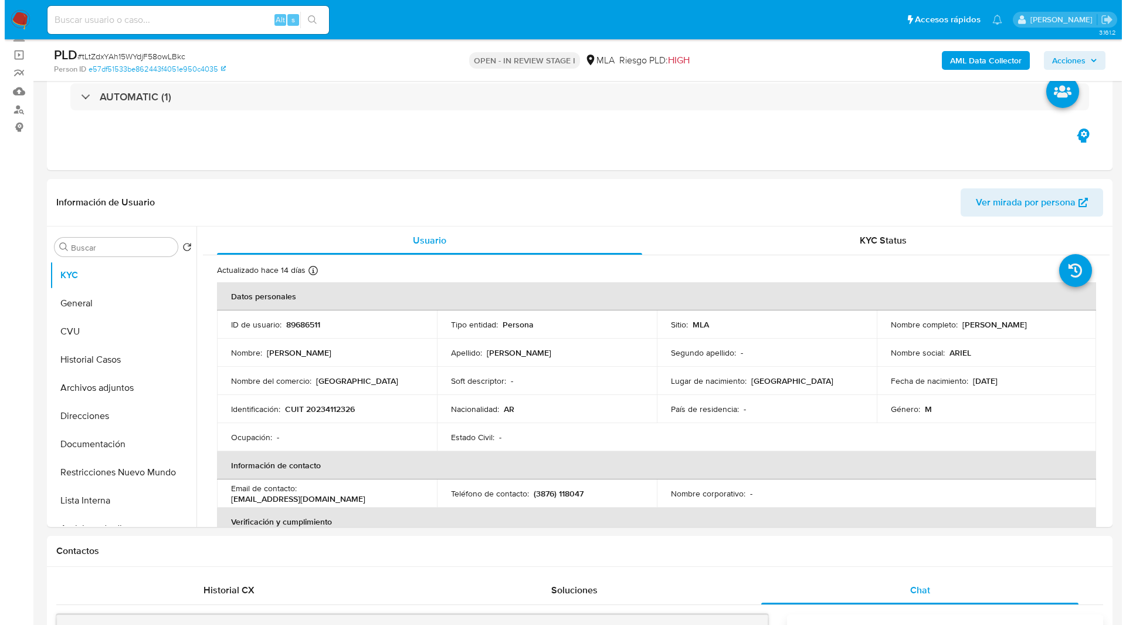
scroll to position [77, 0]
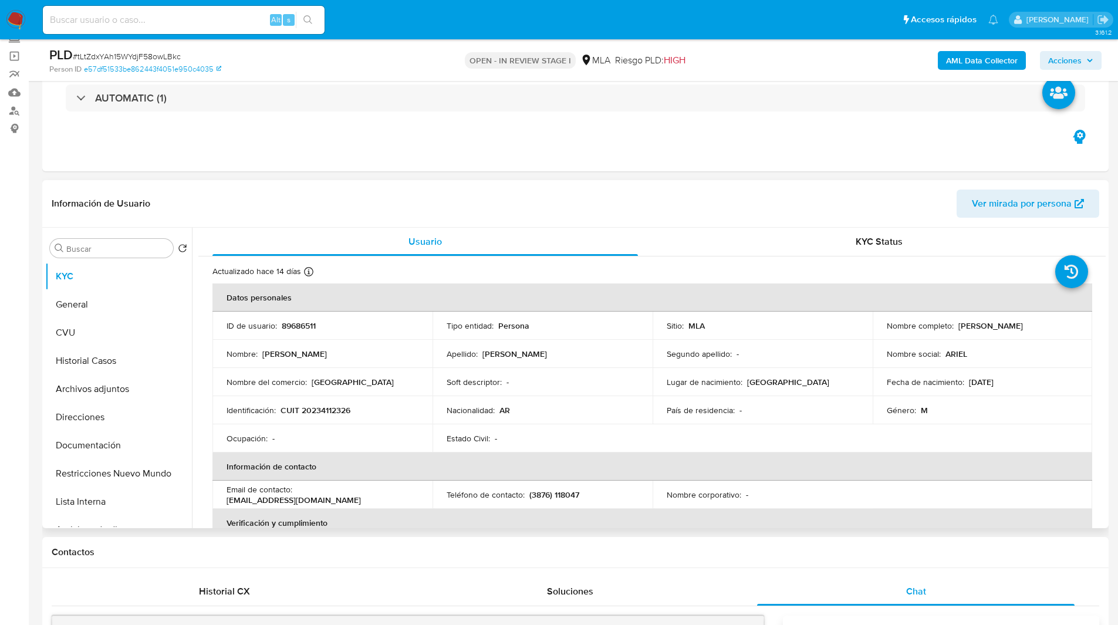
click at [69, 386] on button "Archivos adjuntos" at bounding box center [118, 389] width 147 height 28
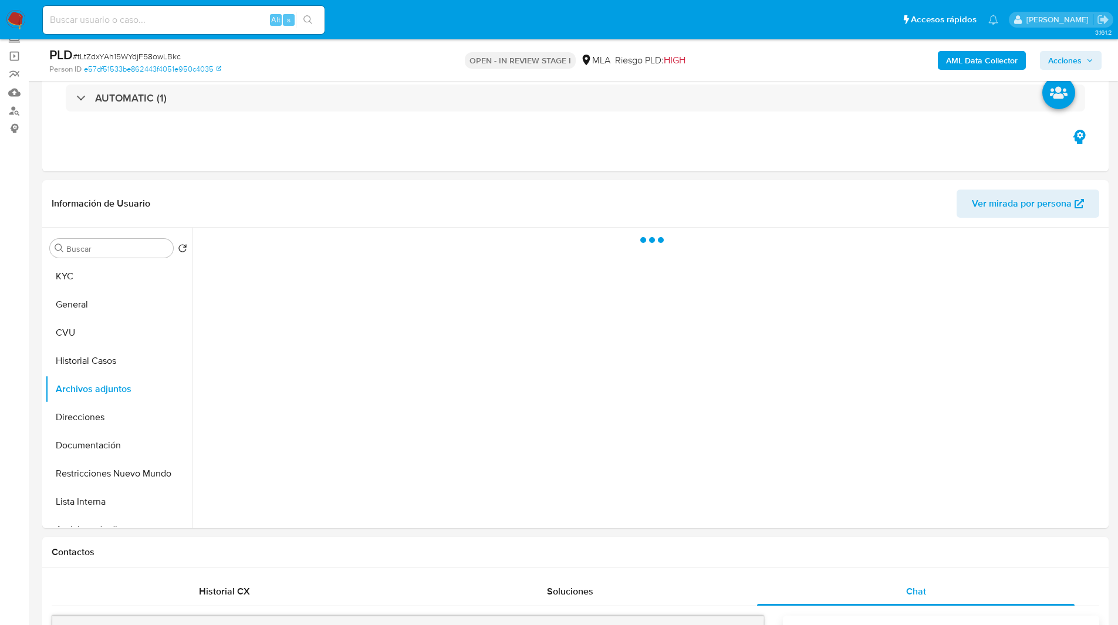
click at [956, 59] on b "AML Data Collector" at bounding box center [982, 60] width 72 height 19
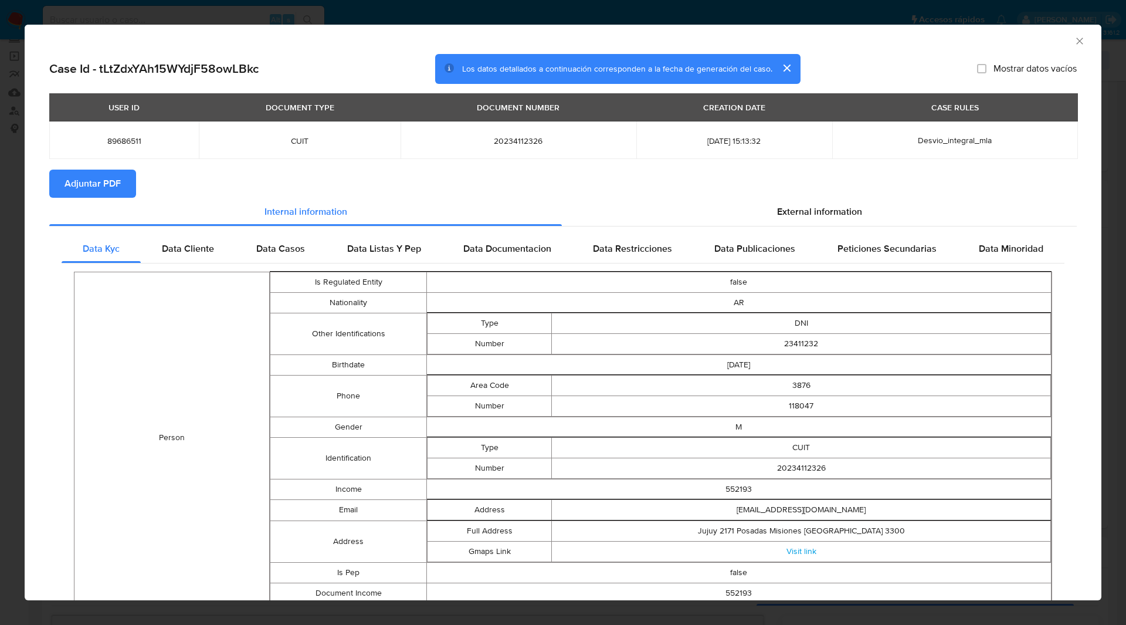
click at [94, 182] on span "Adjuntar PDF" at bounding box center [93, 184] width 56 height 26
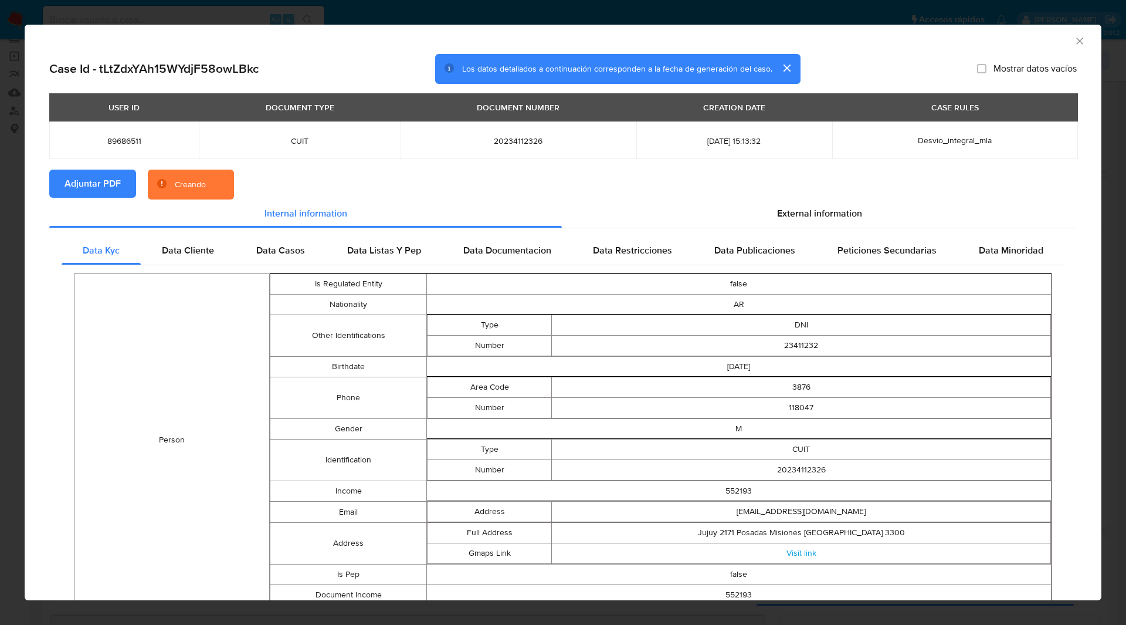
click at [942, 56] on div "Case Id - tLtZdxYAh15WYdjF58owLBkc Los datos detallados a continuación correspo…" at bounding box center [563, 69] width 1028 height 31
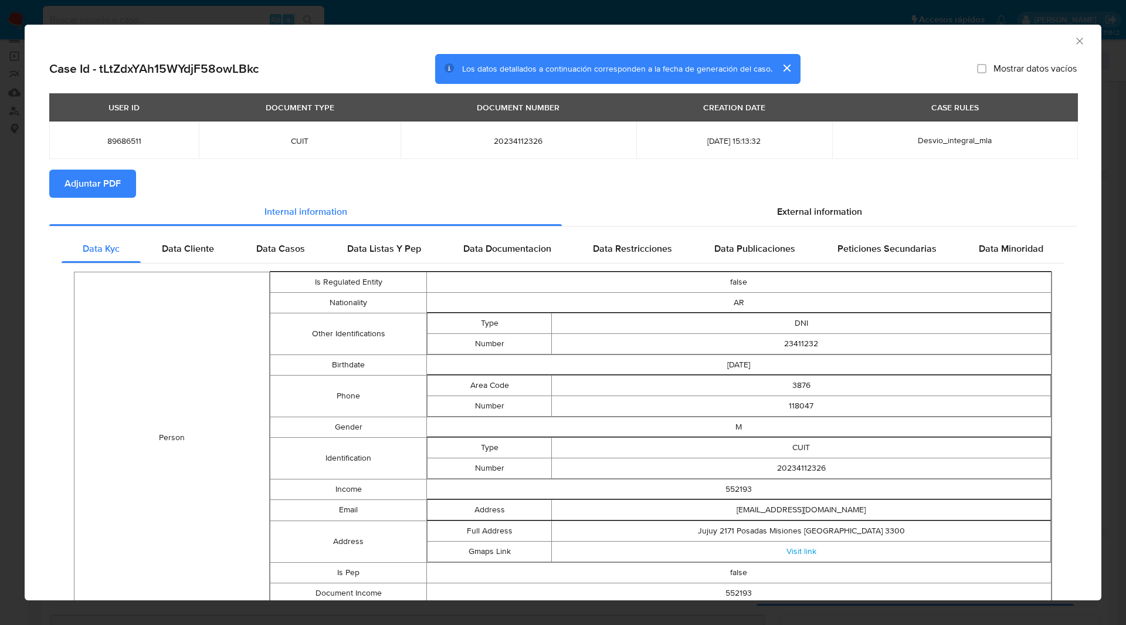
click at [1074, 42] on icon "Cerrar ventana" at bounding box center [1080, 41] width 12 height 12
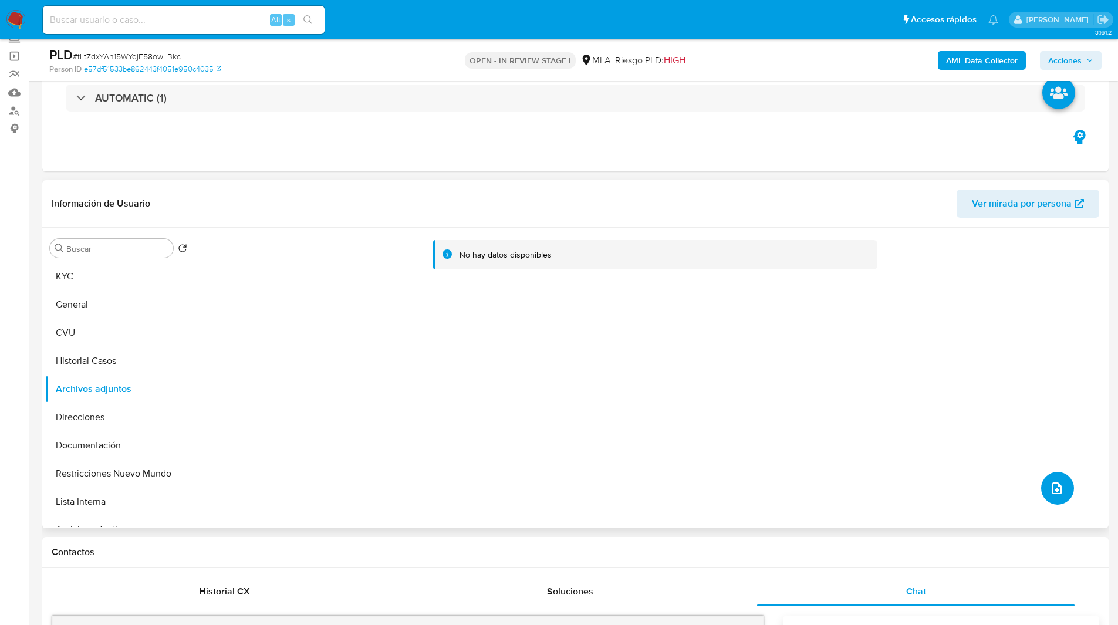
click at [1053, 491] on icon "upload-file" at bounding box center [1056, 488] width 14 height 14
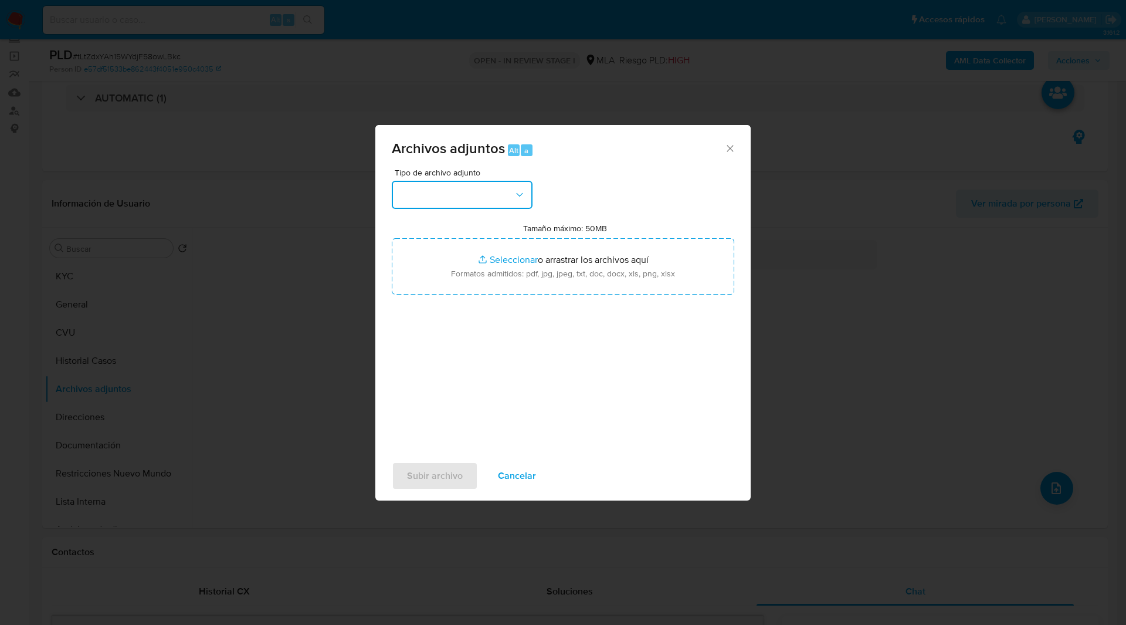
click at [474, 192] on button "button" at bounding box center [462, 195] width 141 height 28
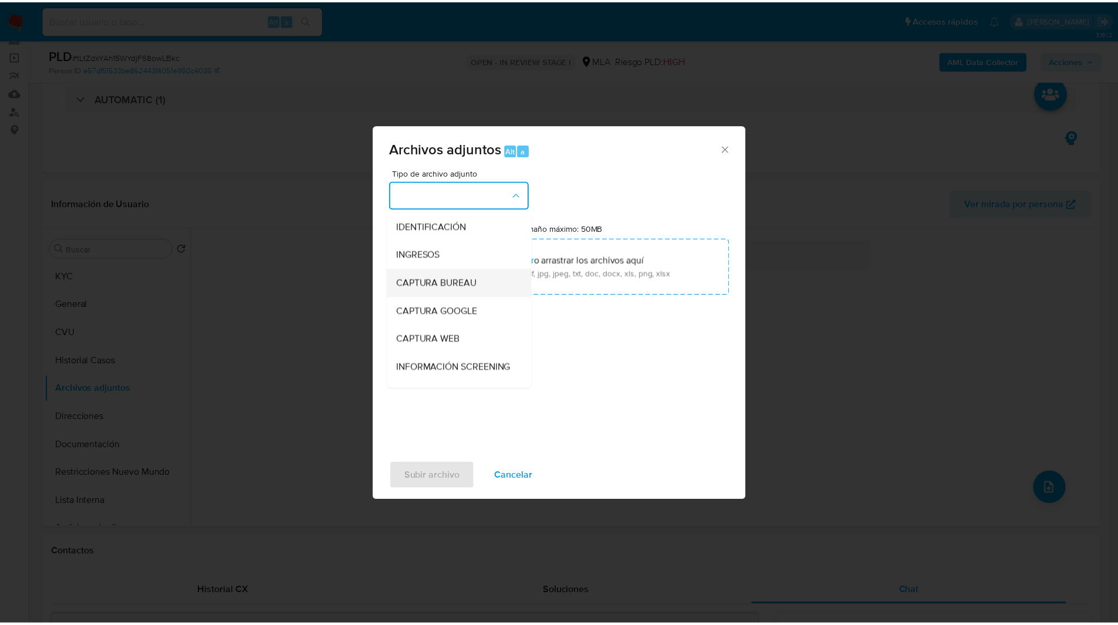
scroll to position [140, 0]
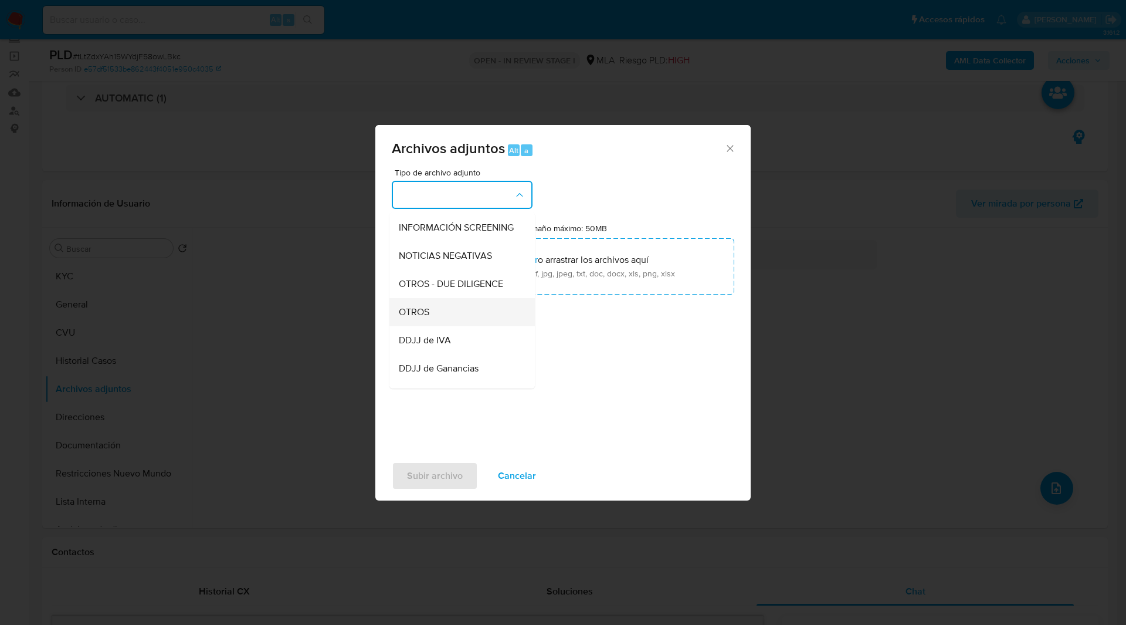
click at [424, 318] on span "OTROS" at bounding box center [414, 312] width 31 height 12
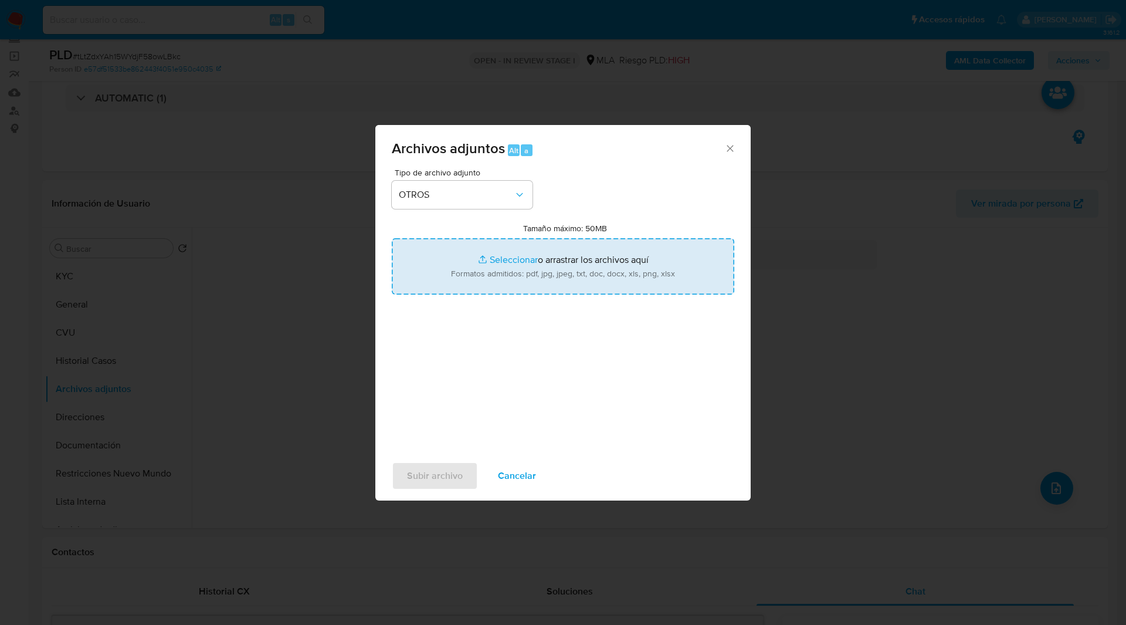
type input "C:\fakepath\Caselog tLtZdxYAh15WYdjF58owLBkc_2025_08_19_01_57_21.docx"
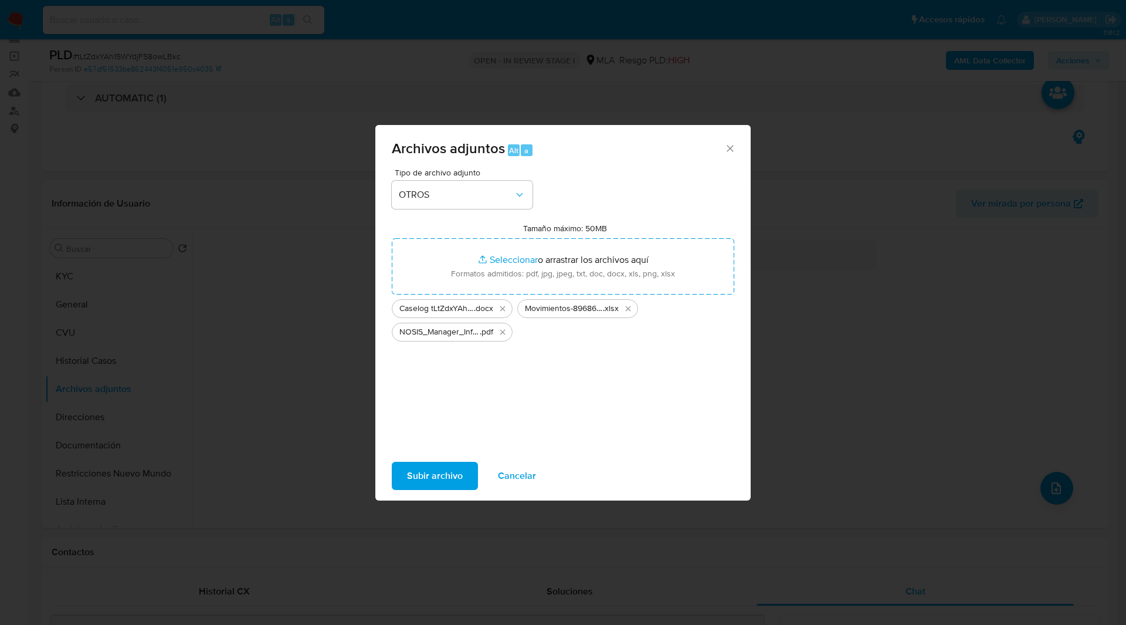
click at [452, 481] on span "Subir archivo" at bounding box center [435, 476] width 56 height 26
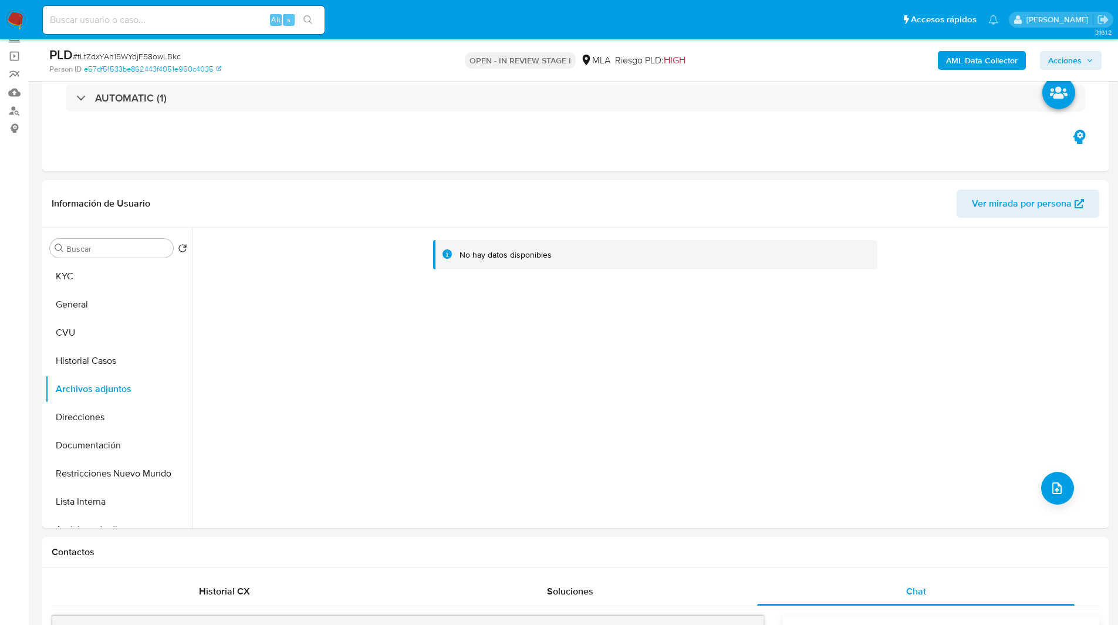
click at [1080, 60] on span "Acciones" at bounding box center [1064, 60] width 33 height 19
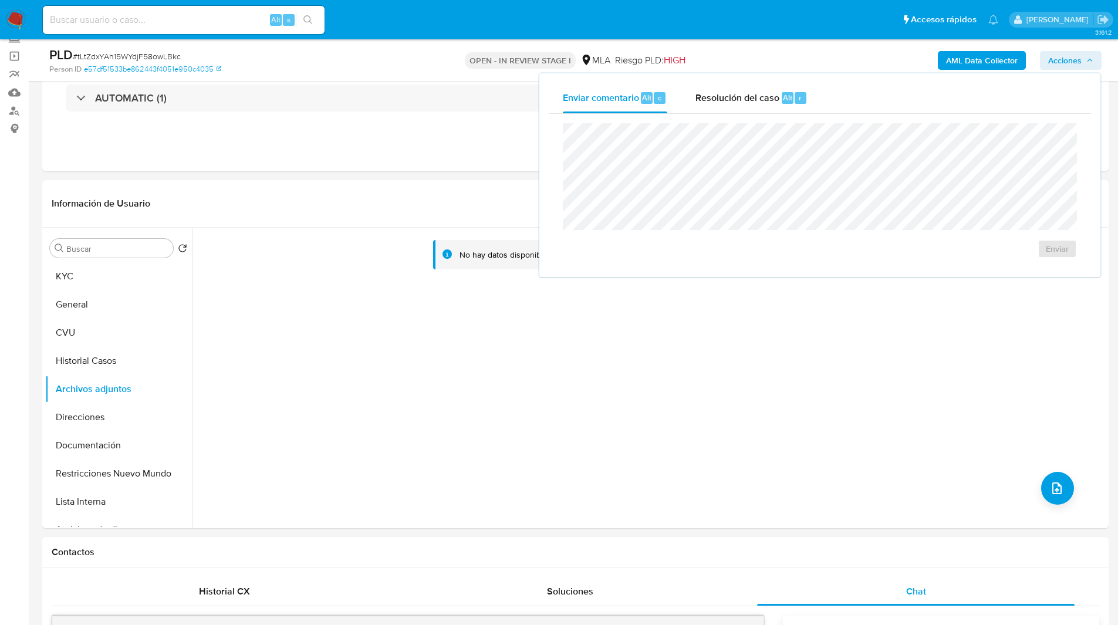
click at [784, 114] on div "Enviar" at bounding box center [820, 191] width 542 height 154
click at [787, 103] on span "Alt" at bounding box center [787, 97] width 9 height 11
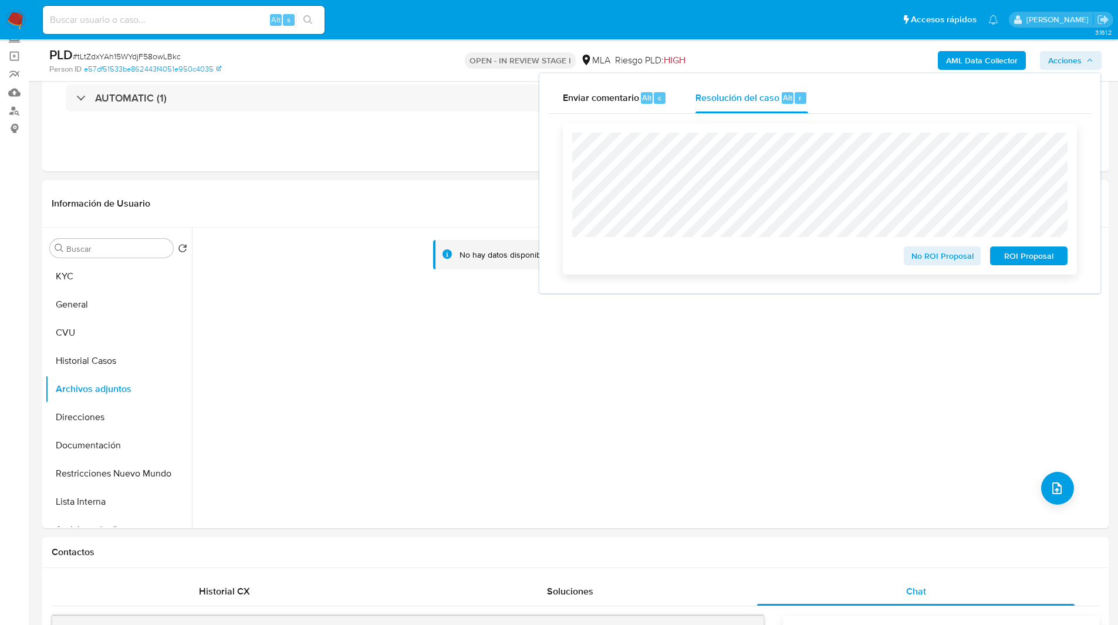
click at [936, 260] on span "No ROI Proposal" at bounding box center [942, 256] width 61 height 16
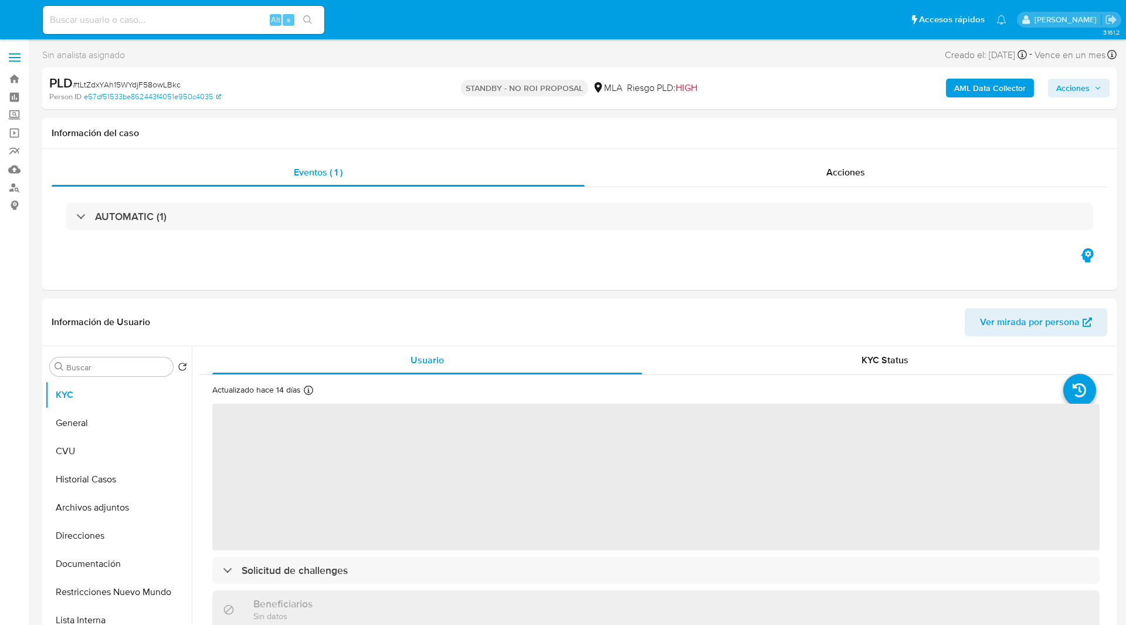
select select "10"
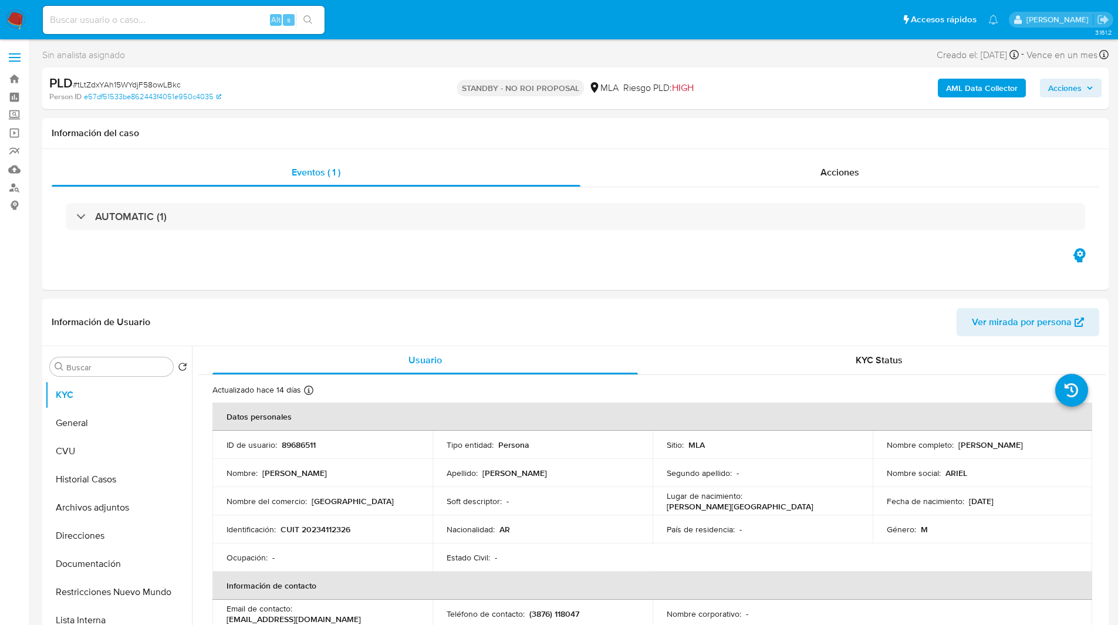
click at [375, 35] on nav "Pausado Ver notificaciones Alt s Accesos rápidos Presiona las siguientes teclas…" at bounding box center [559, 19] width 1118 height 39
click at [388, 16] on ul "Pausado Ver notificaciones Alt s Accesos rápidos Presiona las siguientes teclas…" at bounding box center [520, 19] width 967 height 29
click at [393, 16] on ul "Pausado Ver notificaciones Alt s Accesos rápidos Presiona las siguientes teclas…" at bounding box center [520, 19] width 967 height 29
click at [429, 12] on ul "Pausado Ver notificaciones Alt s Accesos rápidos Presiona las siguientes teclas…" at bounding box center [520, 19] width 967 height 29
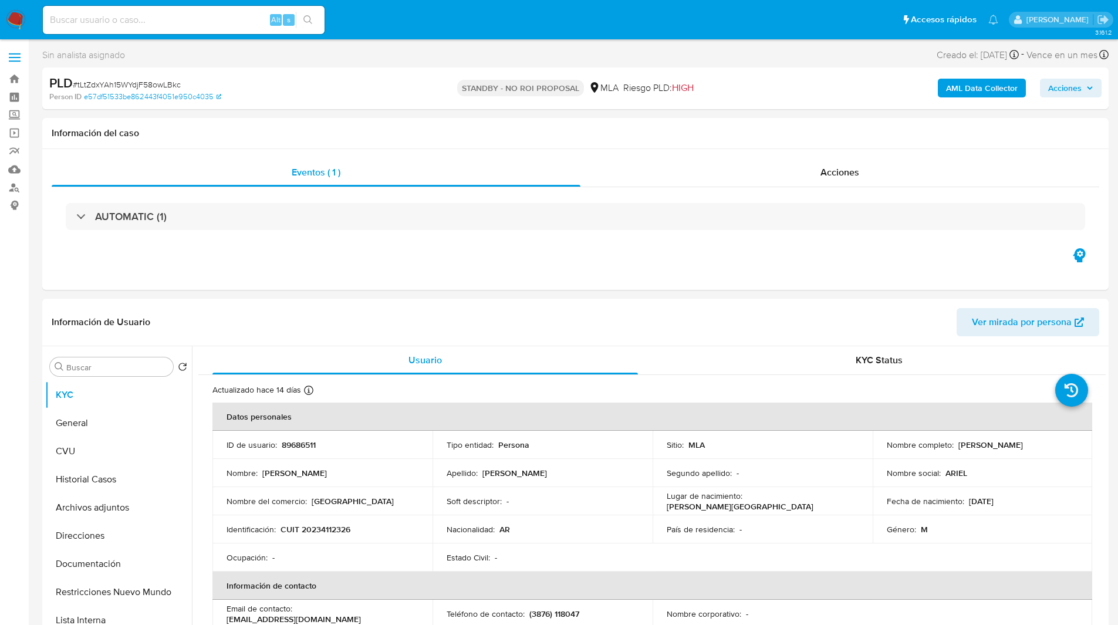
click at [434, 13] on ul "Pausado Ver notificaciones Alt s Accesos rápidos Presiona las siguientes teclas…" at bounding box center [520, 19] width 967 height 29
click at [455, 20] on ul "Pausado Ver notificaciones Alt s Accesos rápidos Presiona las siguientes teclas…" at bounding box center [520, 19] width 967 height 29
click at [471, 18] on ul "Pausado Ver notificaciones Alt s Accesos rápidos Presiona las siguientes teclas…" at bounding box center [520, 19] width 967 height 29
click at [537, 29] on ul "Pausado Ver notificaciones Alt s Accesos rápidos Presiona las siguientes teclas…" at bounding box center [520, 19] width 967 height 29
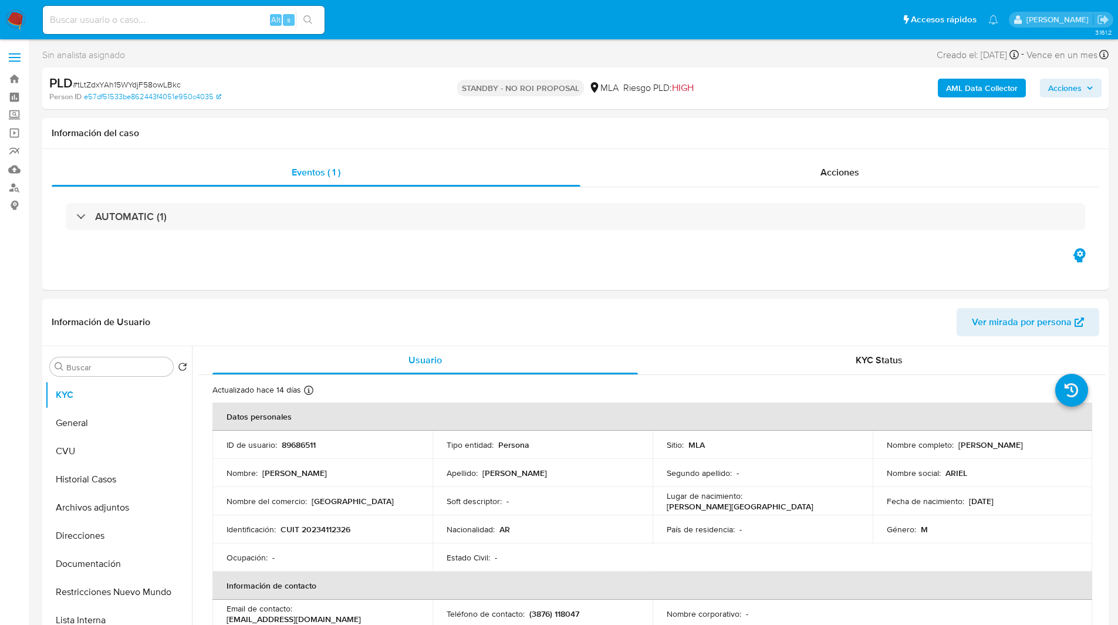
click at [550, 22] on ul "Pausado Ver notificaciones Alt s Accesos rápidos Presiona las siguientes teclas…" at bounding box center [520, 19] width 967 height 29
click at [565, 19] on ul "Pausado Ver notificaciones Alt s Accesos rápidos Presiona las siguientes teclas…" at bounding box center [520, 19] width 967 height 29
click at [537, 19] on ul "Pausado Ver notificaciones Alt s Accesos rápidos Presiona las siguientes teclas…" at bounding box center [520, 19] width 967 height 29
click at [506, 21] on ul "Pausado Ver notificaciones Alt s Accesos rápidos Presiona las siguientes teclas…" at bounding box center [520, 19] width 967 height 29
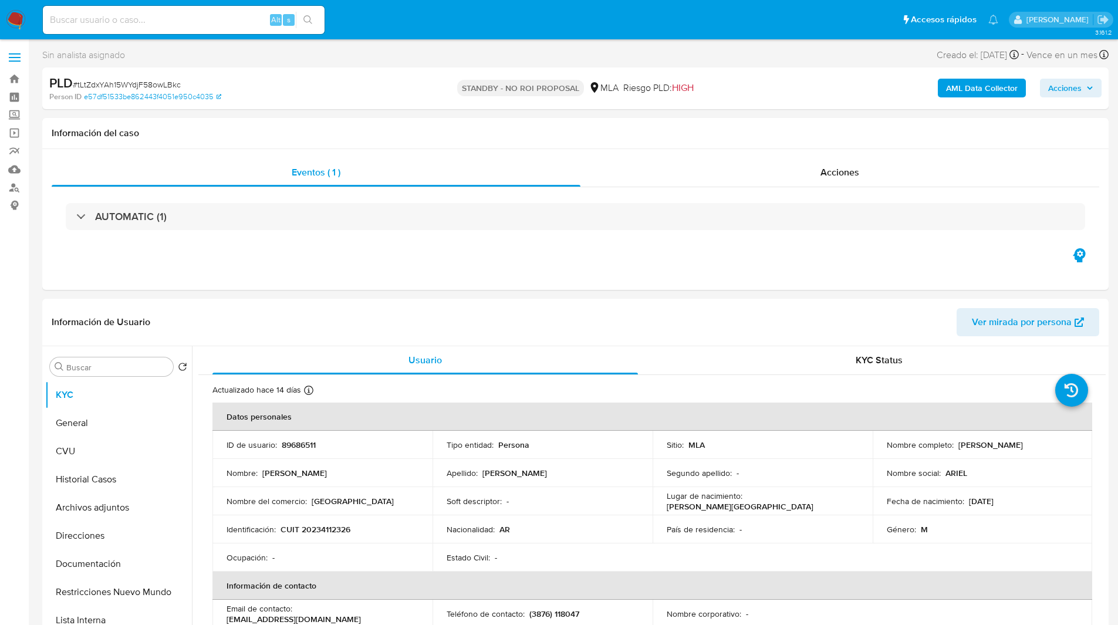
click at [514, 17] on ul "Pausado Ver notificaciones Alt s Accesos rápidos Presiona las siguientes teclas…" at bounding box center [520, 19] width 967 height 29
click at [541, 15] on ul "Pausado Ver notificaciones Alt s Accesos rápidos Presiona las siguientes teclas…" at bounding box center [520, 19] width 967 height 29
click at [383, 25] on ul "Pausado Ver notificaciones Alt s Accesos rápidos Presiona las siguientes teclas…" at bounding box center [520, 19] width 967 height 29
click at [409, 25] on ul "Pausado Ver notificaciones Alt s Accesos rápidos Presiona las siguientes teclas…" at bounding box center [520, 19] width 967 height 29
click at [380, 26] on ul "Pausado Ver notificaciones Alt s Accesos rápidos Presiona las siguientes teclas…" at bounding box center [520, 19] width 967 height 29
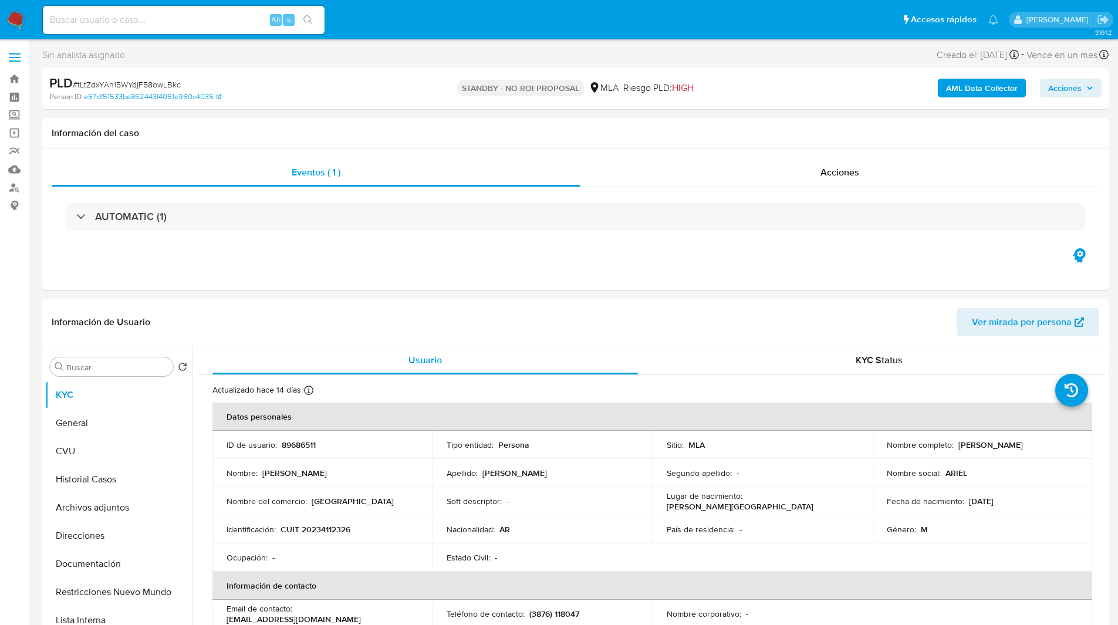
click at [392, 27] on ul "Pausado Ver notificaciones Alt s Accesos rápidos Presiona las siguientes teclas…" at bounding box center [520, 19] width 967 height 29
click at [414, 18] on ul "Pausado Ver notificaciones Alt s Accesos rápidos Presiona las siguientes teclas…" at bounding box center [520, 19] width 967 height 29
click at [363, 21] on ul "Pausado Ver notificaciones Alt s Accesos rápidos Presiona las siguientes teclas…" at bounding box center [520, 19] width 967 height 29
click at [377, 17] on ul "Pausado Ver notificaciones Alt s Accesos rápidos Presiona las siguientes teclas…" at bounding box center [520, 19] width 967 height 29
click at [372, 11] on ul "Pausado Ver notificaciones Alt s Accesos rápidos Presiona las siguientes teclas…" at bounding box center [520, 19] width 967 height 29
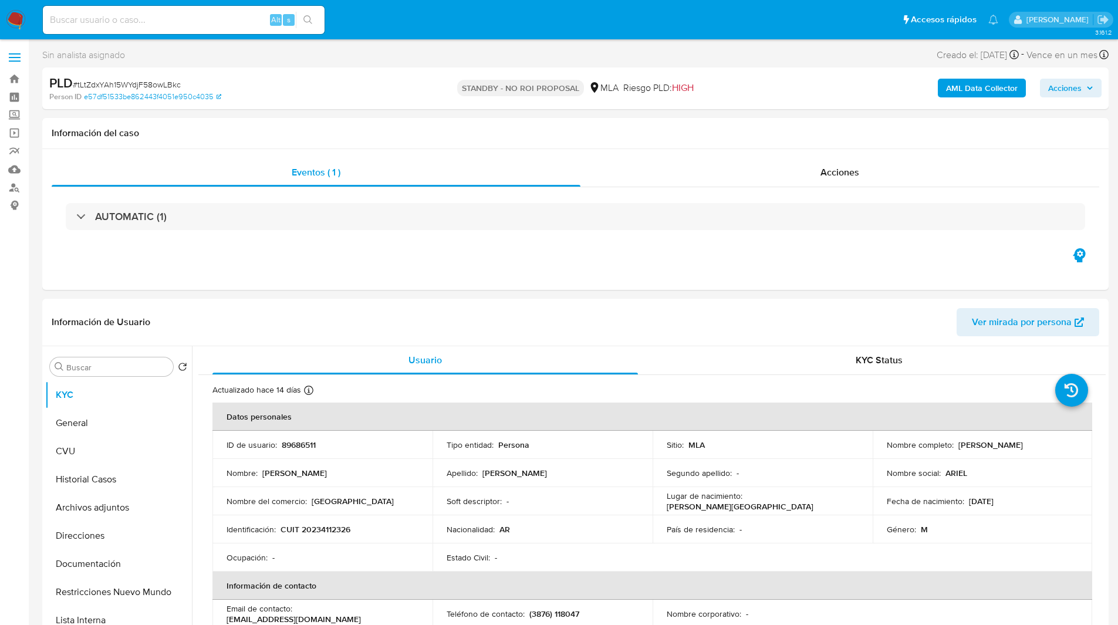
click at [402, 13] on ul "Pausado Ver notificaciones Alt s Accesos rápidos Presiona las siguientes teclas…" at bounding box center [520, 19] width 967 height 29
click at [409, 26] on ul "Pausado Ver notificaciones Alt s Accesos rápidos Presiona las siguientes teclas…" at bounding box center [520, 19] width 967 height 29
click at [353, 10] on ul "Pausado Ver notificaciones Alt s Accesos rápidos Presiona las siguientes teclas…" at bounding box center [520, 19] width 967 height 29
click at [442, 20] on ul "Pausado Ver notificaciones Alt s Accesos rápidos Presiona las siguientes teclas…" at bounding box center [520, 19] width 967 height 29
click at [422, 16] on ul "Pausado Ver notificaciones Alt s Accesos rápidos Presiona las siguientes teclas…" at bounding box center [520, 19] width 967 height 29
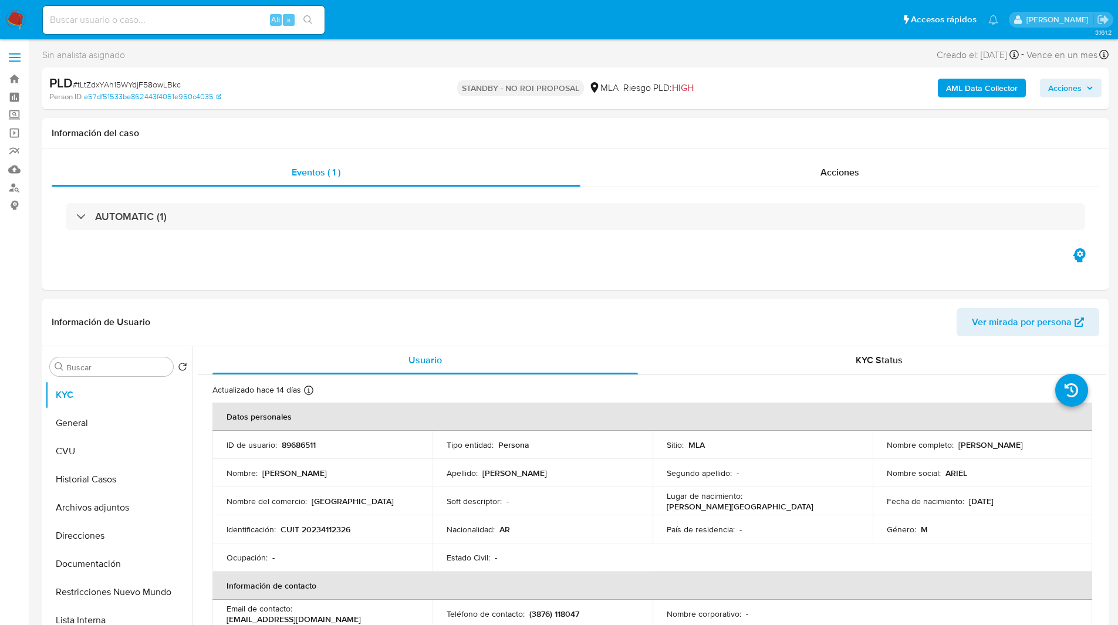
click at [430, 18] on ul "Pausado Ver notificaciones Alt s Accesos rápidos Presiona las siguientes teclas…" at bounding box center [520, 19] width 967 height 29
click at [448, 16] on ul "Pausado Ver notificaciones Alt s Accesos rápidos Presiona las siguientes teclas…" at bounding box center [520, 19] width 967 height 29
click at [480, 23] on ul "Pausado Ver notificaciones Alt s Accesos rápidos Presiona las siguientes teclas…" at bounding box center [520, 19] width 967 height 29
click at [373, 15] on ul "Pausado Ver notificaciones Alt s Accesos rápidos Presiona las siguientes teclas…" at bounding box center [520, 19] width 967 height 29
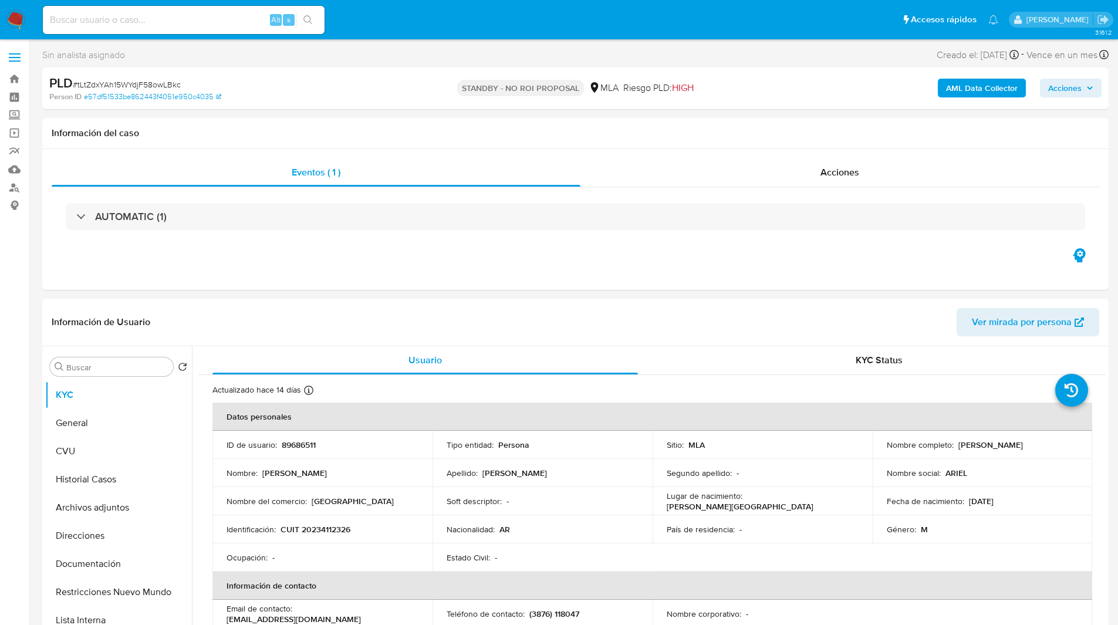
click at [355, 11] on ul "Pausado Ver notificaciones Alt s Accesos rápidos Presiona las siguientes teclas…" at bounding box center [520, 19] width 967 height 29
click at [510, 7] on ul "Pausado Ver notificaciones Alt s Accesos rápidos Presiona las siguientes teclas…" at bounding box center [520, 19] width 967 height 29
click at [479, 14] on ul "Pausado Ver notificaciones Alt s Accesos rápidos Presiona las siguientes teclas…" at bounding box center [520, 19] width 967 height 29
click at [410, 33] on ul "Pausado Ver notificaciones Alt s Accesos rápidos Presiona las siguientes teclas…" at bounding box center [520, 19] width 967 height 29
click at [375, 24] on ul "Pausado Ver notificaciones Alt s Accesos rápidos Presiona las siguientes teclas…" at bounding box center [520, 19] width 967 height 29
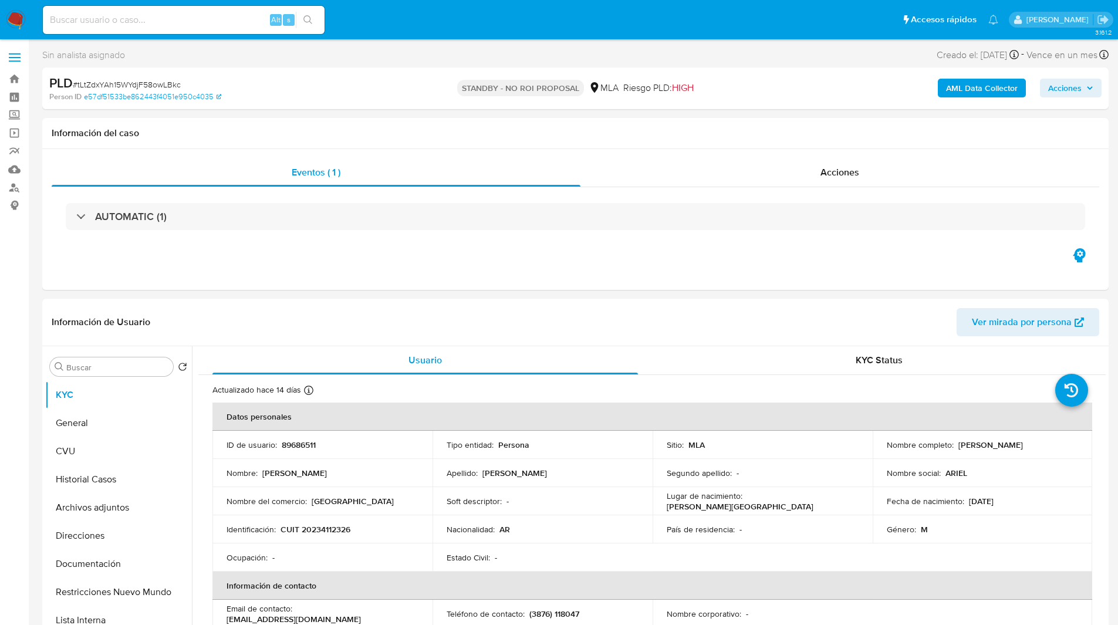
click at [360, 10] on ul "Pausado Ver notificaciones Alt s Accesos rápidos Presiona las siguientes teclas…" at bounding box center [520, 19] width 967 height 29
click at [378, 11] on ul "Pausado Ver notificaciones Alt s Accesos rápidos Presiona las siguientes teclas…" at bounding box center [520, 19] width 967 height 29
click at [370, 13] on ul "Pausado Ver notificaciones Alt s Accesos rápidos Presiona las siguientes teclas…" at bounding box center [520, 19] width 967 height 29
click at [388, 13] on ul "Pausado Ver notificaciones Alt s Accesos rápidos Presiona las siguientes teclas…" at bounding box center [520, 19] width 967 height 29
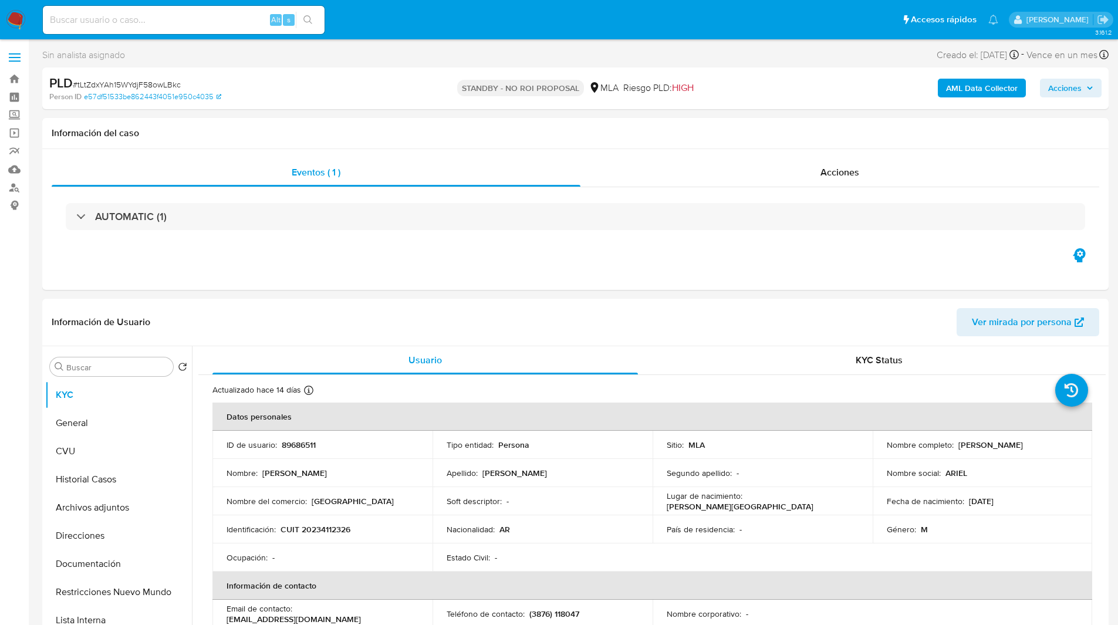
click at [435, 18] on ul "Pausado Ver notificaciones Alt s Accesos rápidos Presiona las siguientes teclas…" at bounding box center [520, 19] width 967 height 29
click at [444, 21] on ul "Pausado Ver notificaciones Alt s Accesos rápidos Presiona las siguientes teclas…" at bounding box center [520, 19] width 967 height 29
click at [529, 18] on ul "Pausado Ver notificaciones Alt s Accesos rápidos Presiona las siguientes teclas…" at bounding box center [520, 19] width 967 height 29
click at [418, 22] on ul "Pausado Ver notificaciones Alt s Accesos rápidos Presiona las siguientes teclas…" at bounding box center [520, 19] width 967 height 29
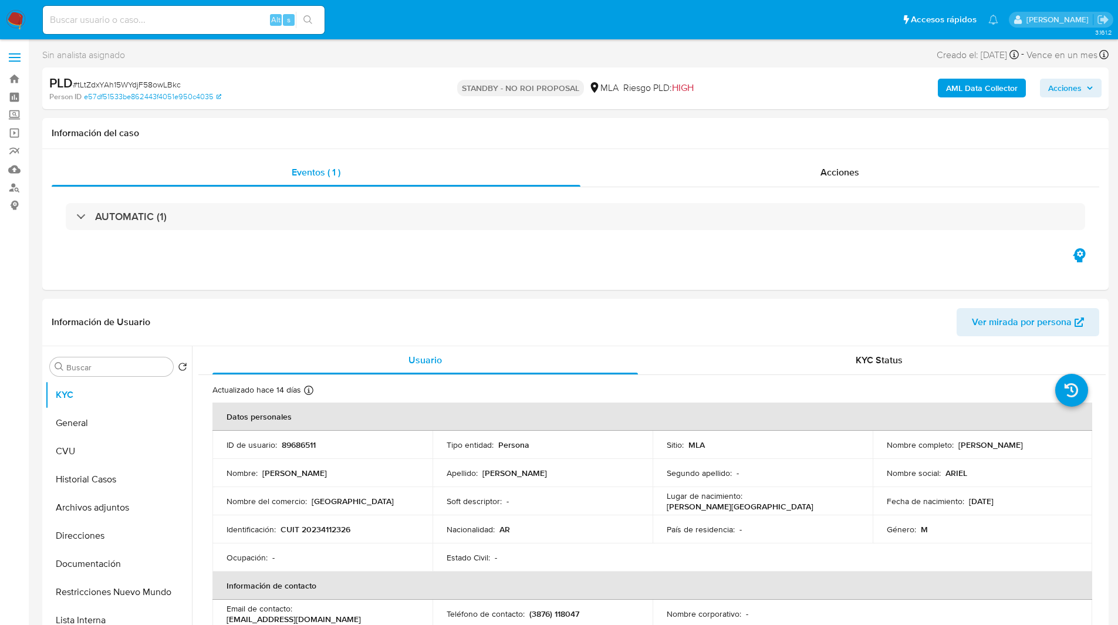
click at [387, 18] on ul "Pausado Ver notificaciones Alt s Accesos rápidos Presiona las siguientes teclas…" at bounding box center [520, 19] width 967 height 29
click at [404, 22] on ul "Pausado Ver notificaciones Alt s Accesos rápidos Presiona las siguientes teclas…" at bounding box center [520, 19] width 967 height 29
click at [373, 30] on ul "Pausado Ver notificaciones Alt s Accesos rápidos Presiona las siguientes teclas…" at bounding box center [520, 19] width 967 height 29
click at [455, 28] on ul "Pausado Ver notificaciones Alt s Accesos rápidos Presiona las siguientes teclas…" at bounding box center [520, 19] width 967 height 29
click at [417, 21] on ul "Pausado Ver notificaciones Alt s Accesos rápidos Presiona las siguientes teclas…" at bounding box center [520, 19] width 967 height 29
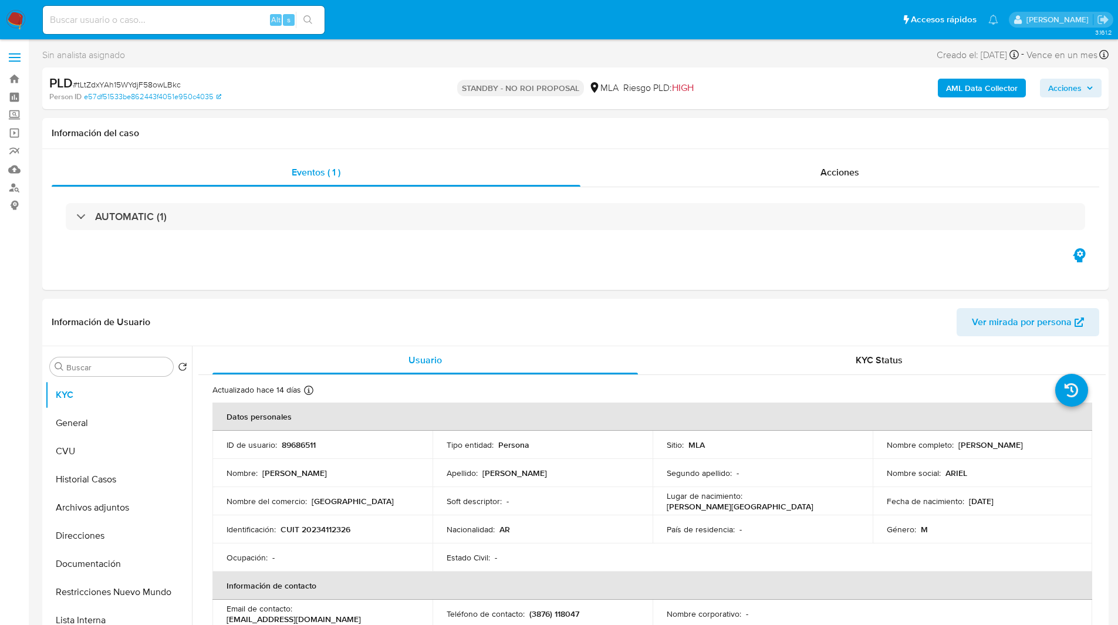
click at [388, 13] on ul "Pausado Ver notificaciones Alt s Accesos rápidos Presiona las siguientes teclas…" at bounding box center [520, 19] width 967 height 29
click at [405, 23] on ul "Pausado Ver notificaciones Alt s Accesos rápidos Presiona las siguientes teclas…" at bounding box center [520, 19] width 967 height 29
click at [177, 21] on input at bounding box center [184, 19] width 282 height 15
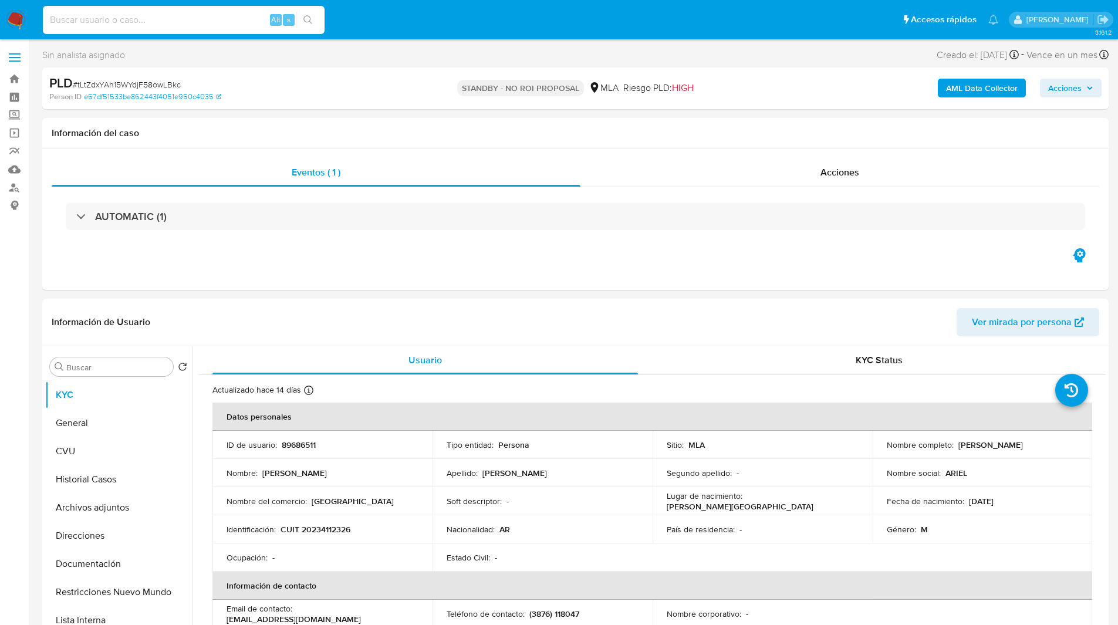
paste input "PJd82IQ6Jhj9hPTf4EOAKM50"
type input "PJd82IQ6Jhj9hPTf4EOAKM50"
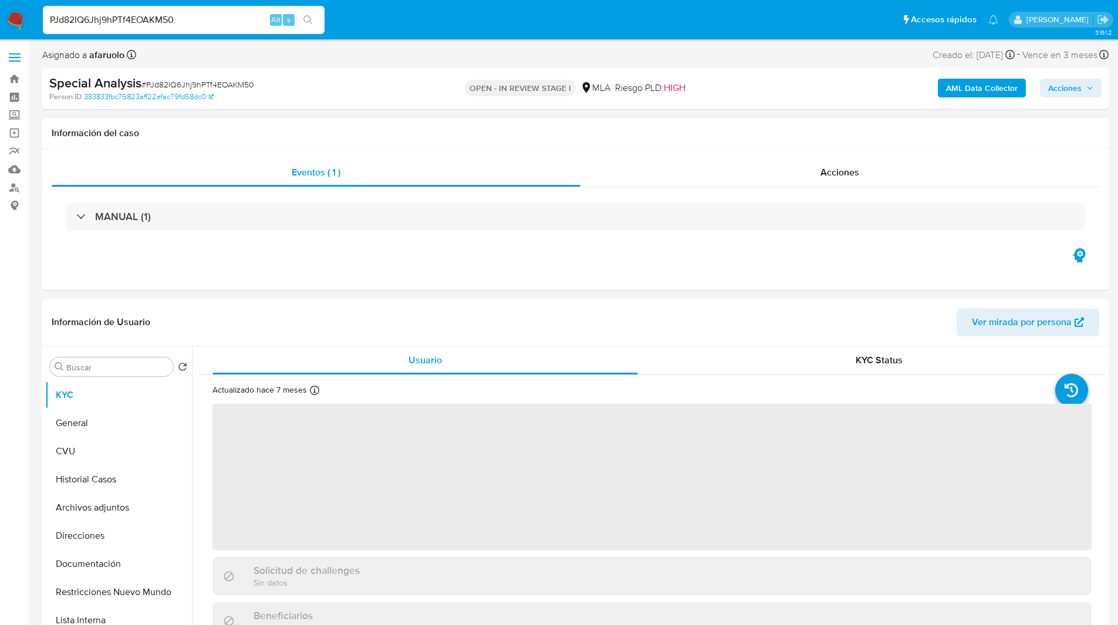
select select "10"
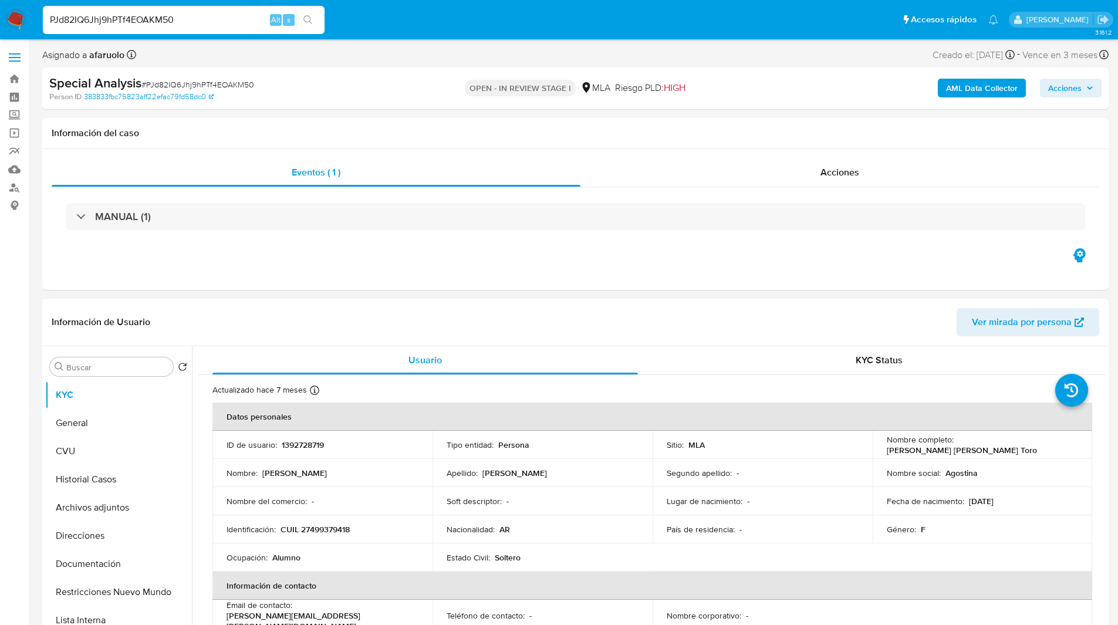
click at [301, 440] on p "1392728719" at bounding box center [303, 444] width 42 height 11
copy p "1392728719"
click at [93, 512] on button "Archivos adjuntos" at bounding box center [113, 507] width 137 height 28
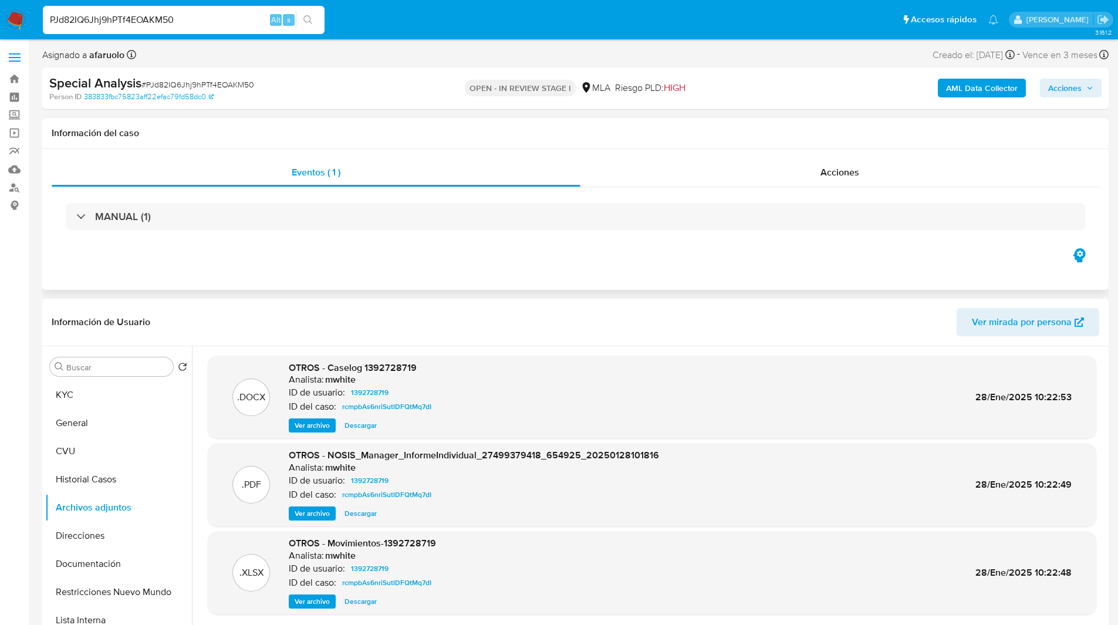
click at [751, 262] on div "Eventos ( 1 ) Acciones MANUAL (1)" at bounding box center [575, 219] width 1066 height 141
drag, startPoint x: 627, startPoint y: 270, endPoint x: 601, endPoint y: 272, distance: 25.3
click at [601, 272] on div "Eventos ( 1 ) Acciones MANUAL (1)" at bounding box center [575, 219] width 1066 height 141
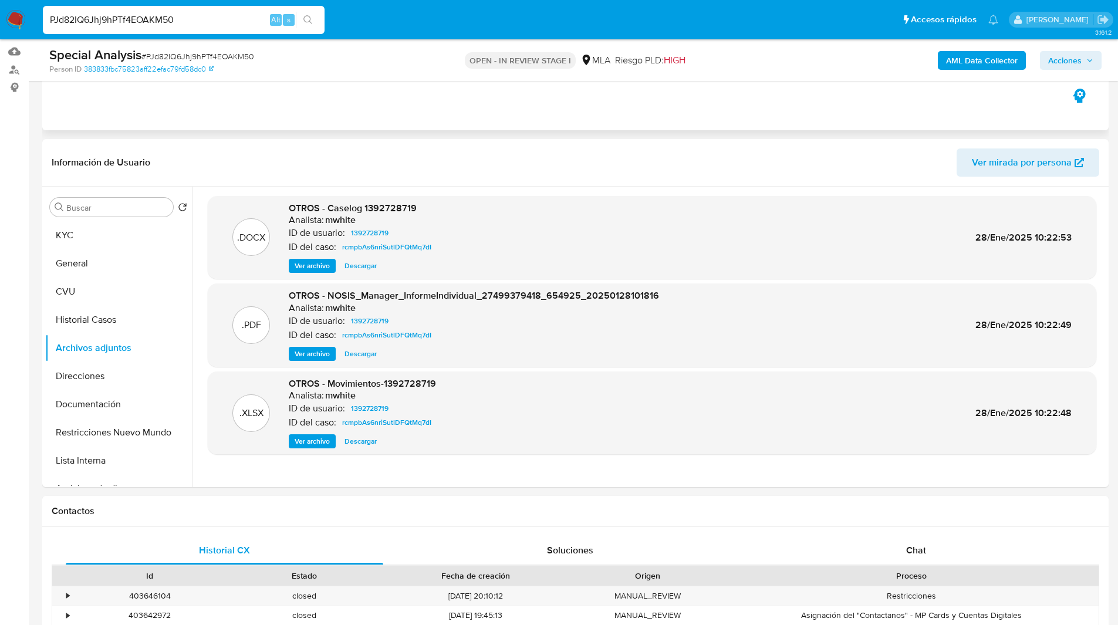
scroll to position [119, 0]
click at [11, 69] on link "Buscador de personas" at bounding box center [70, 69] width 140 height 18
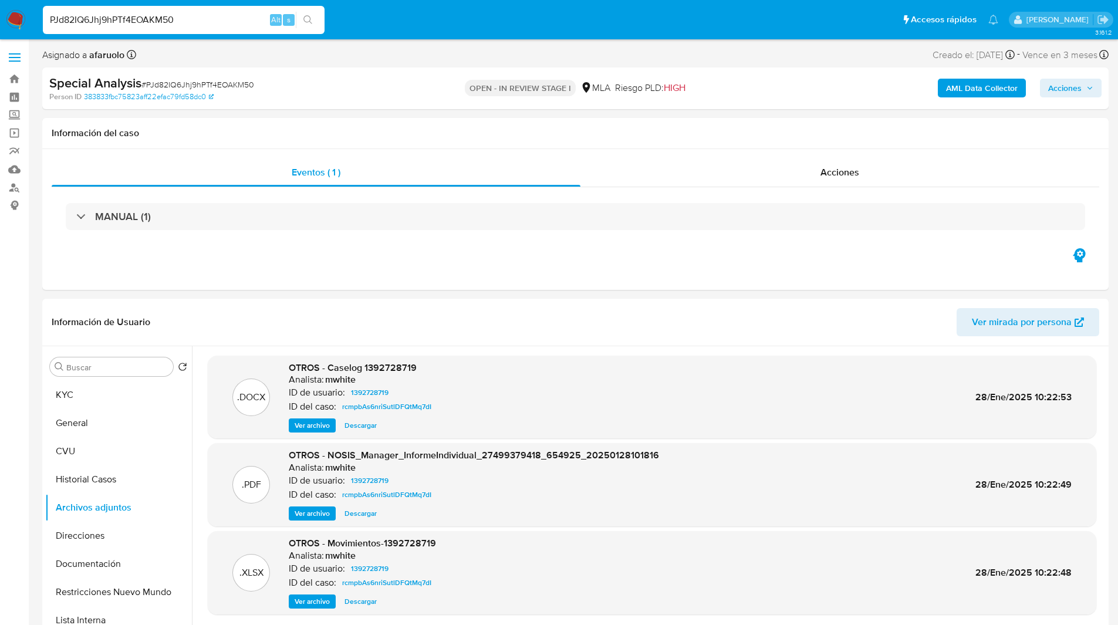
click at [1065, 87] on span "Acciones" at bounding box center [1064, 88] width 33 height 19
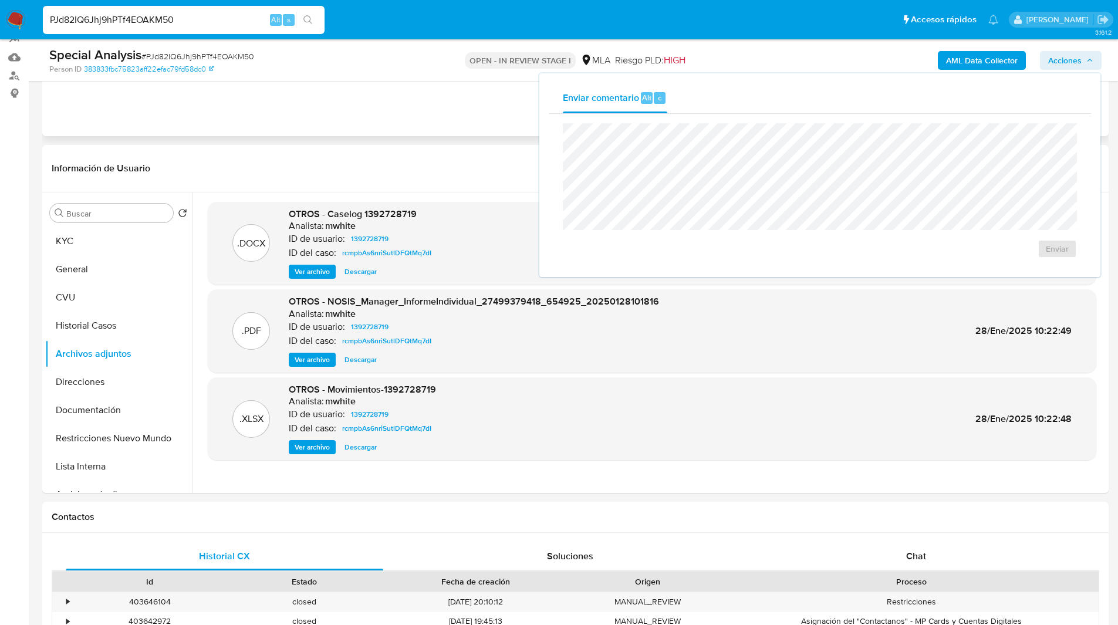
scroll to position [131, 0]
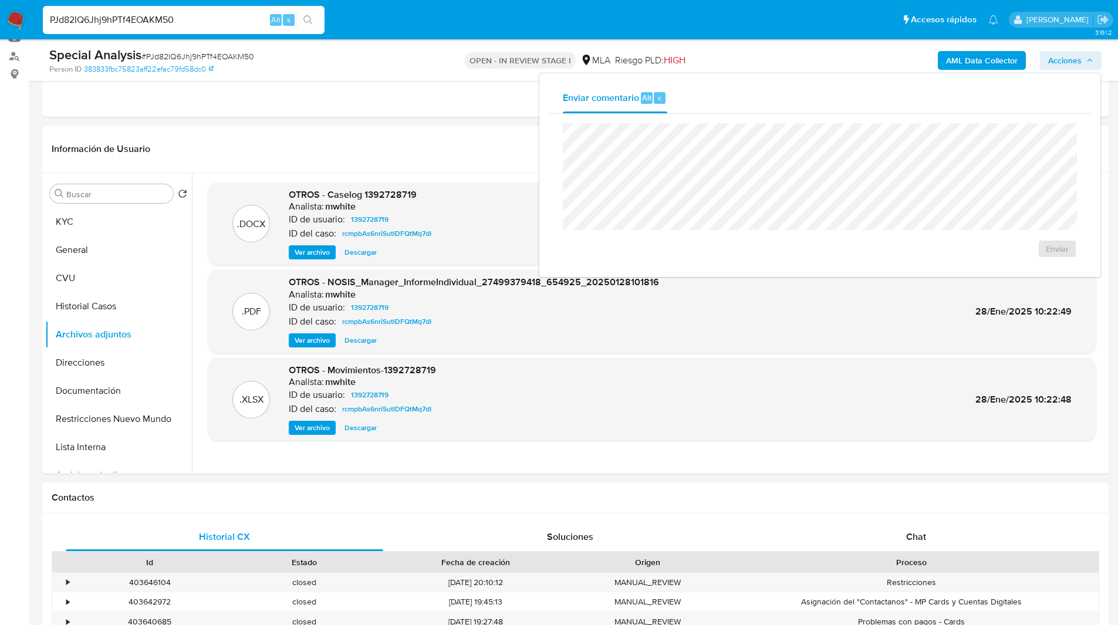
click at [825, 63] on div "AML Data Collector Acciones Enviar comentario Alt c Enviar" at bounding box center [927, 60] width 347 height 28
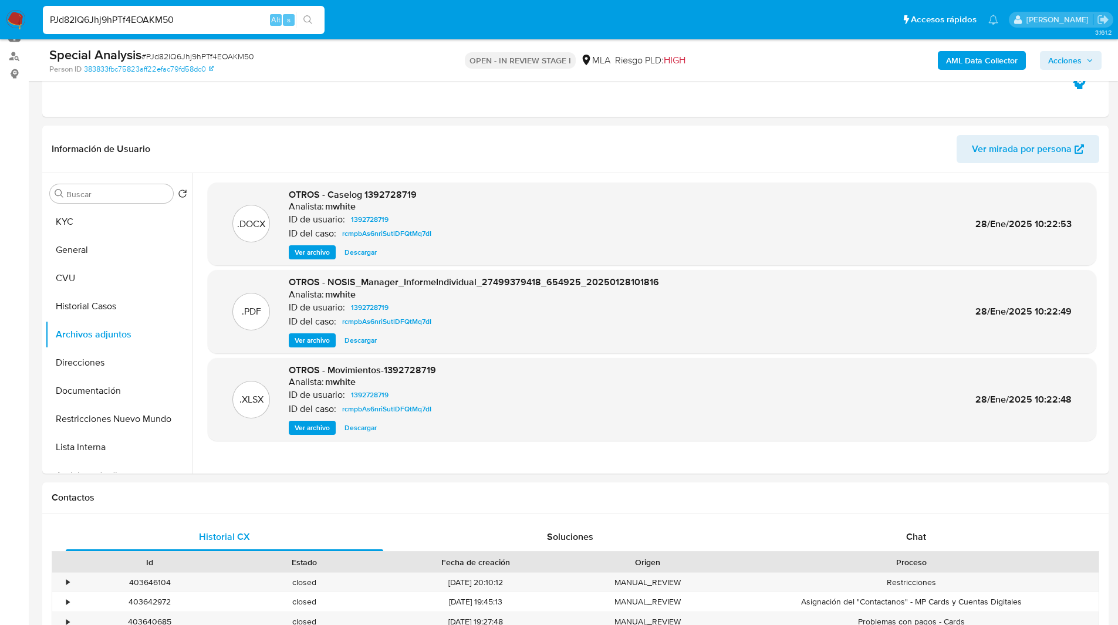
scroll to position [0, 0]
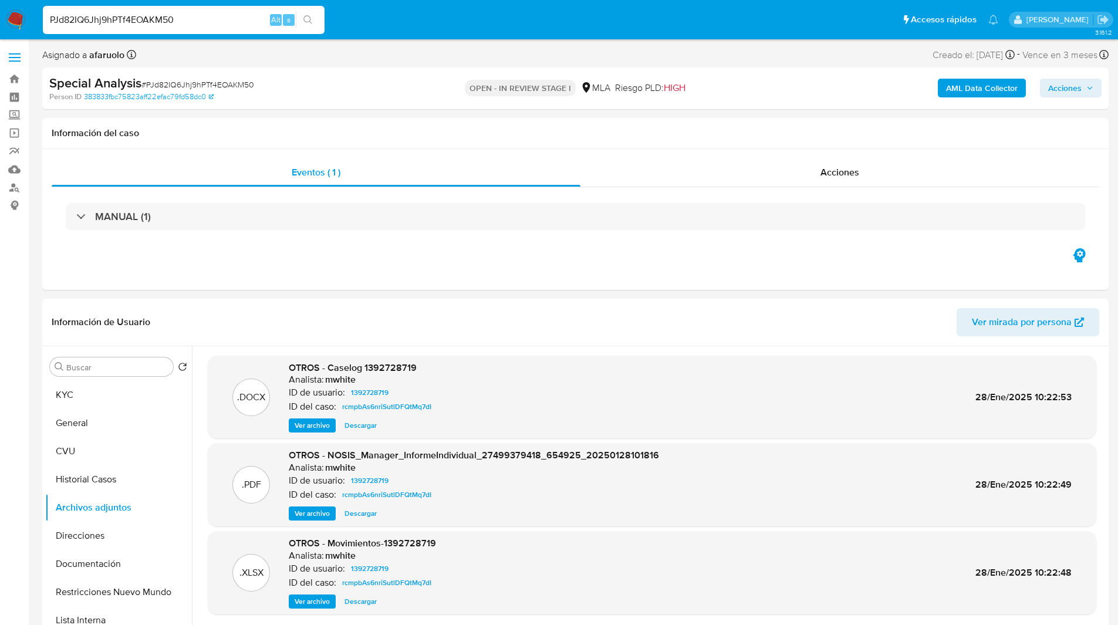
click at [187, 86] on span "# PJd82IQ6Jhj9hPTf4EOAKM50" at bounding box center [197, 85] width 113 height 12
click at [13, 22] on img at bounding box center [16, 20] width 20 height 20
click at [119, 25] on input "PJd82IQ6Jhj9hPTf4EOAKM50" at bounding box center [184, 19] width 282 height 15
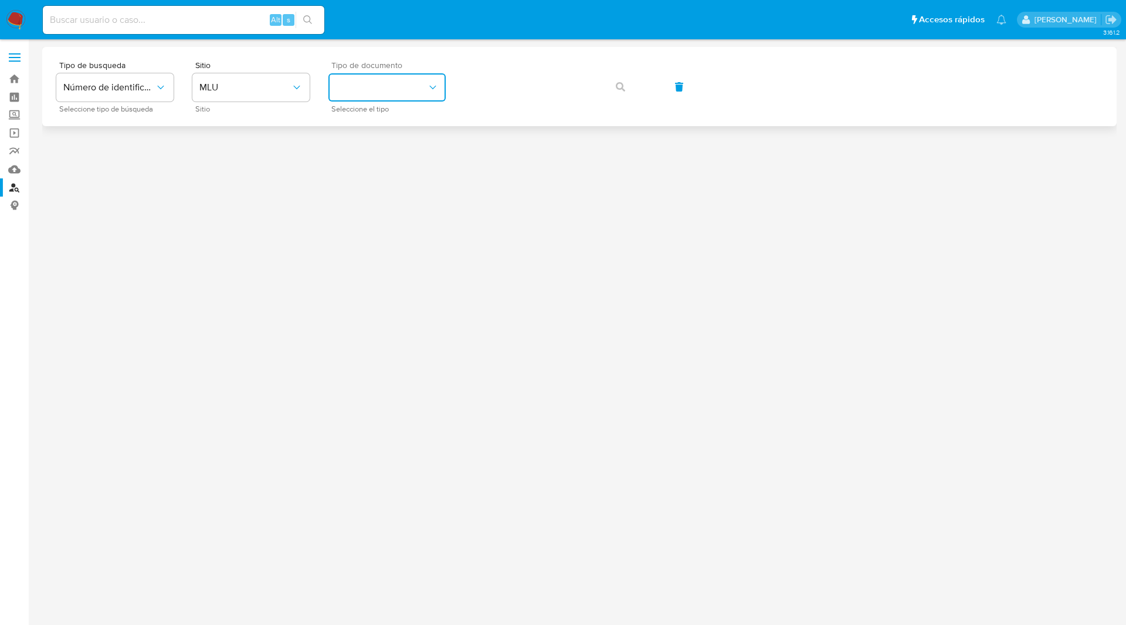
click at [366, 88] on button "identificationType" at bounding box center [387, 87] width 117 height 28
click at [255, 92] on span "MLU" at bounding box center [245, 88] width 92 height 12
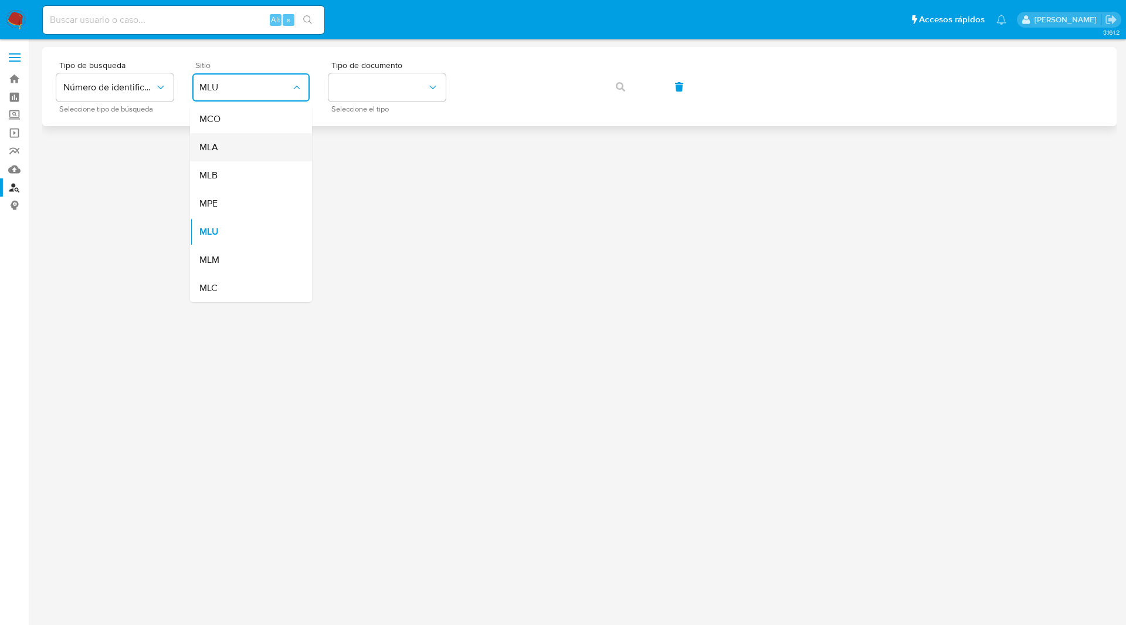
click at [209, 151] on span "MLA" at bounding box center [208, 147] width 19 height 12
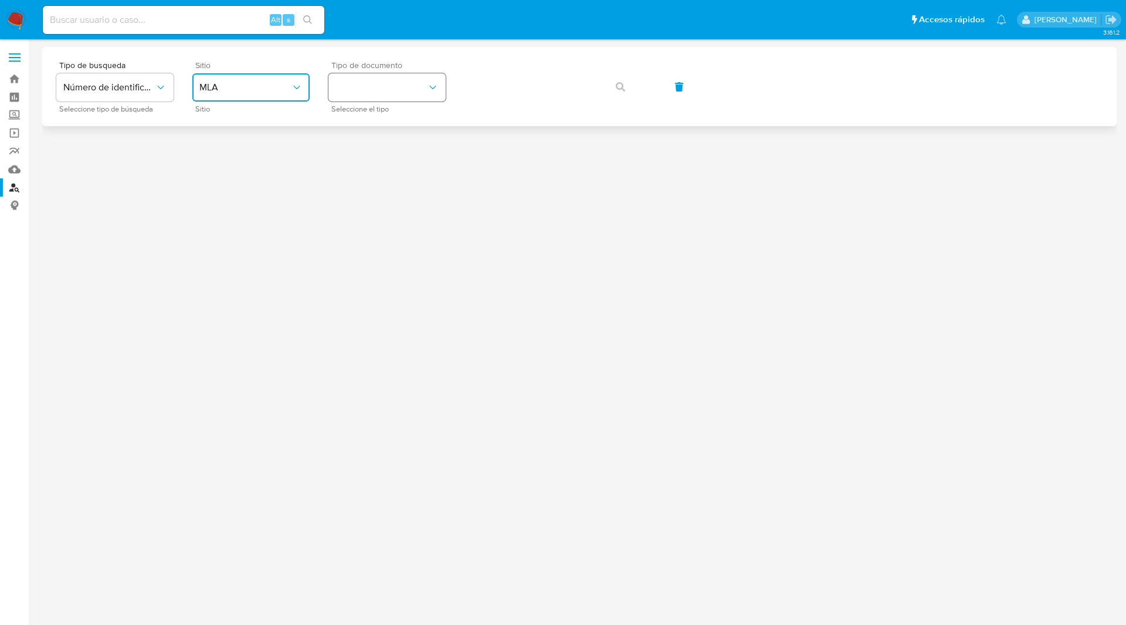
click at [399, 84] on button "identificationType" at bounding box center [387, 87] width 117 height 28
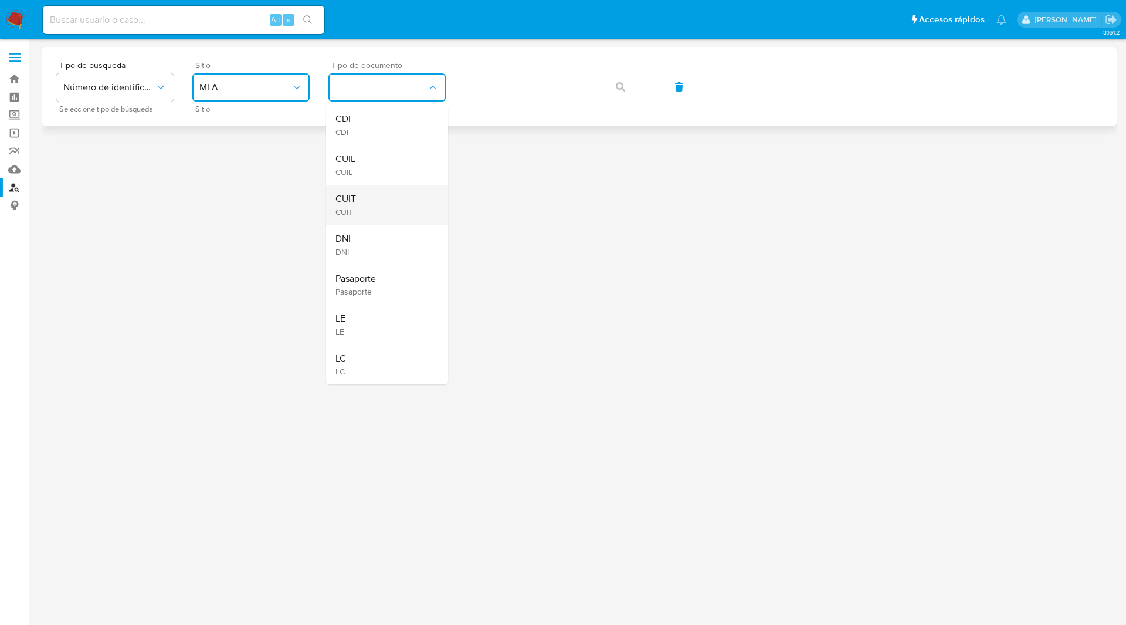
click at [360, 199] on div "CUIT CUIT" at bounding box center [384, 205] width 96 height 40
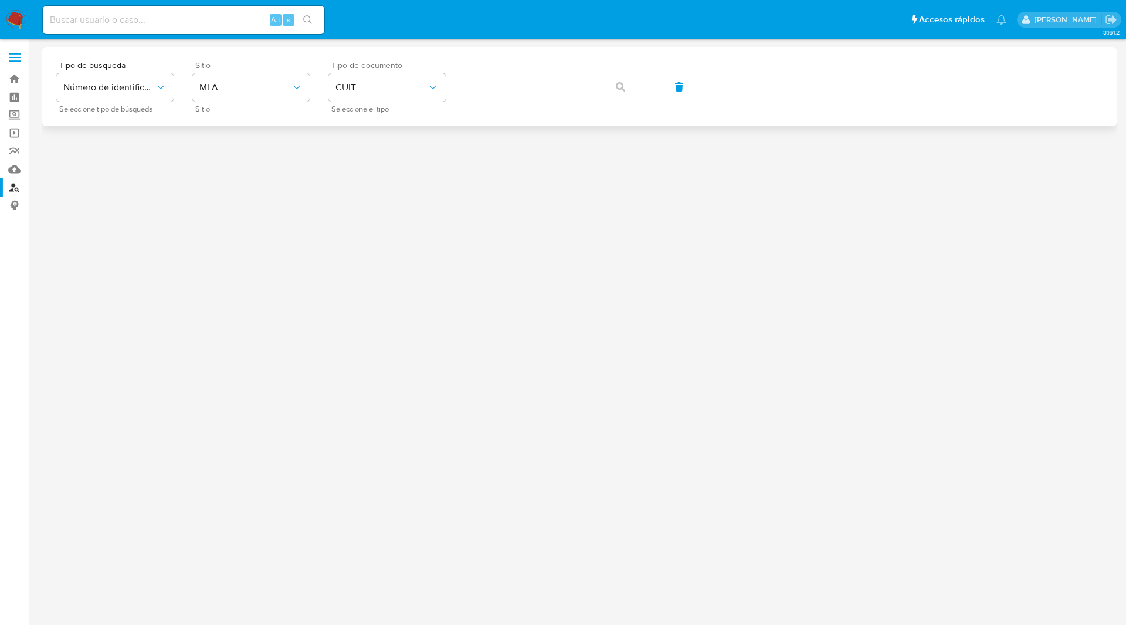
click at [491, 113] on div "Tipo de busqueda Número de identificación Seleccione tipo de búsqueda Sitio MLA…" at bounding box center [579, 86] width 1075 height 79
click at [618, 85] on icon "button" at bounding box center [620, 86] width 9 height 9
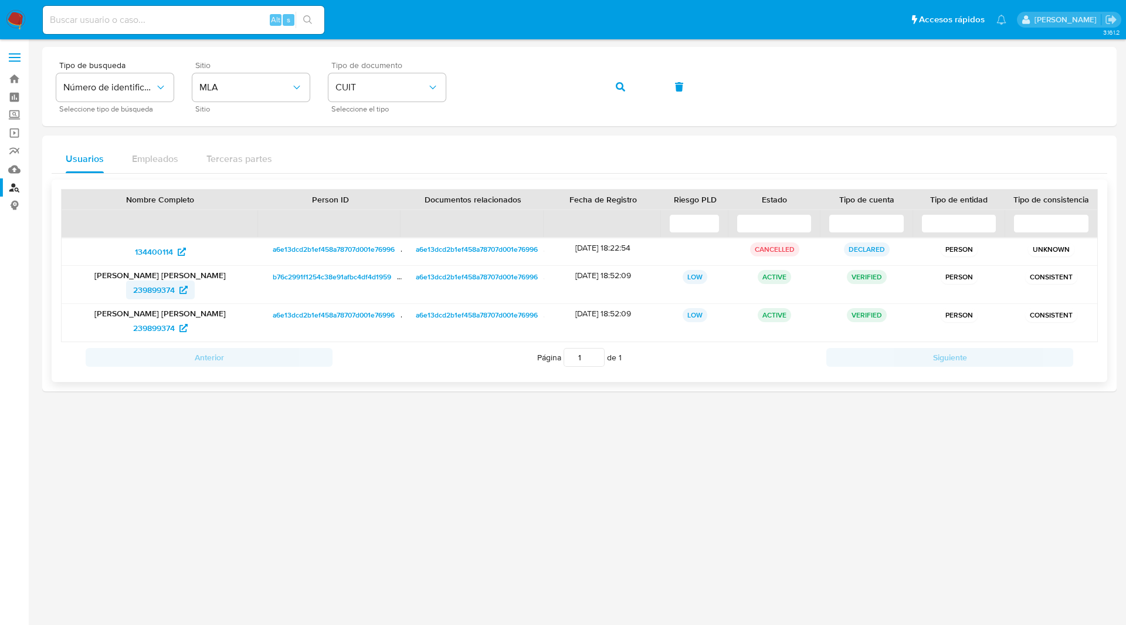
click at [159, 288] on span "239899374" at bounding box center [154, 289] width 42 height 19
click at [167, 330] on span "239899374" at bounding box center [154, 328] width 42 height 19
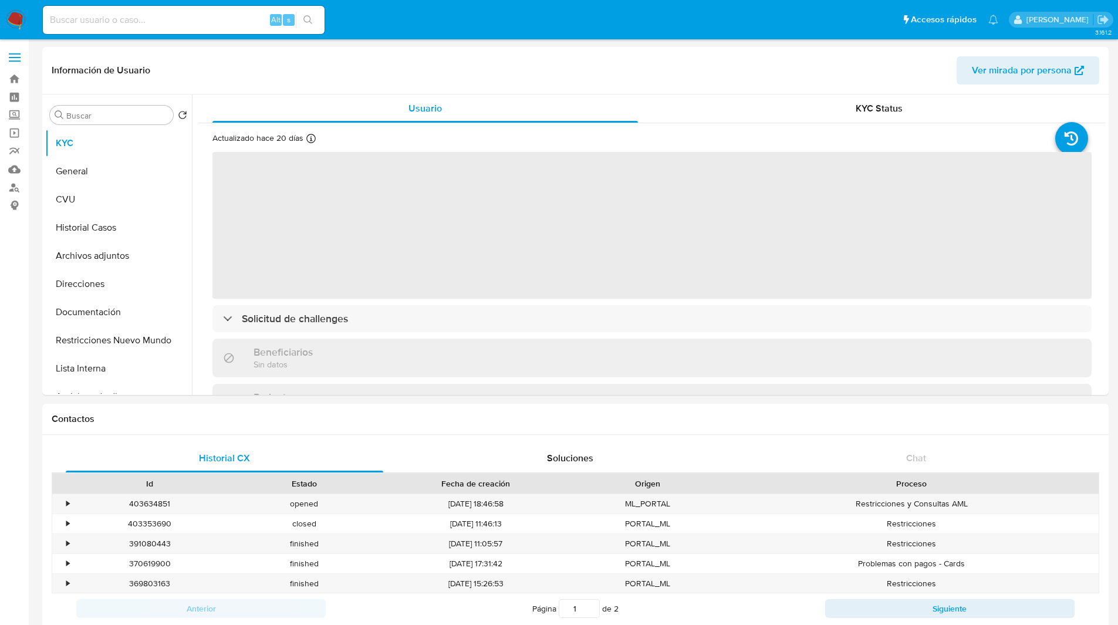
select select "10"
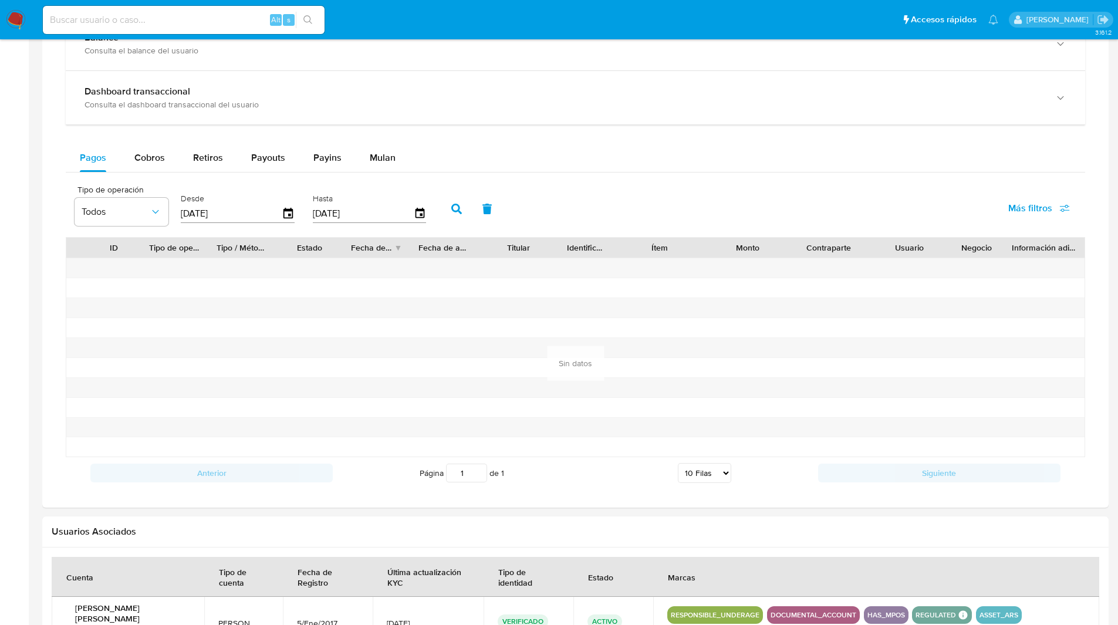
scroll to position [588, 0]
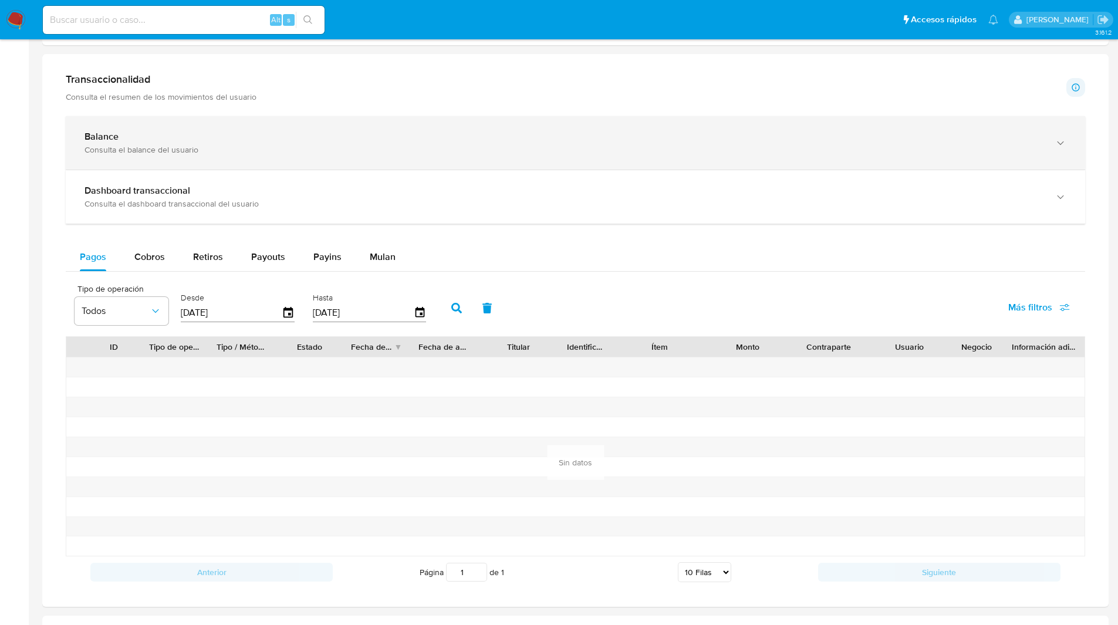
click at [194, 167] on div "Balance Consulta el balance del usuario" at bounding box center [575, 142] width 1019 height 53
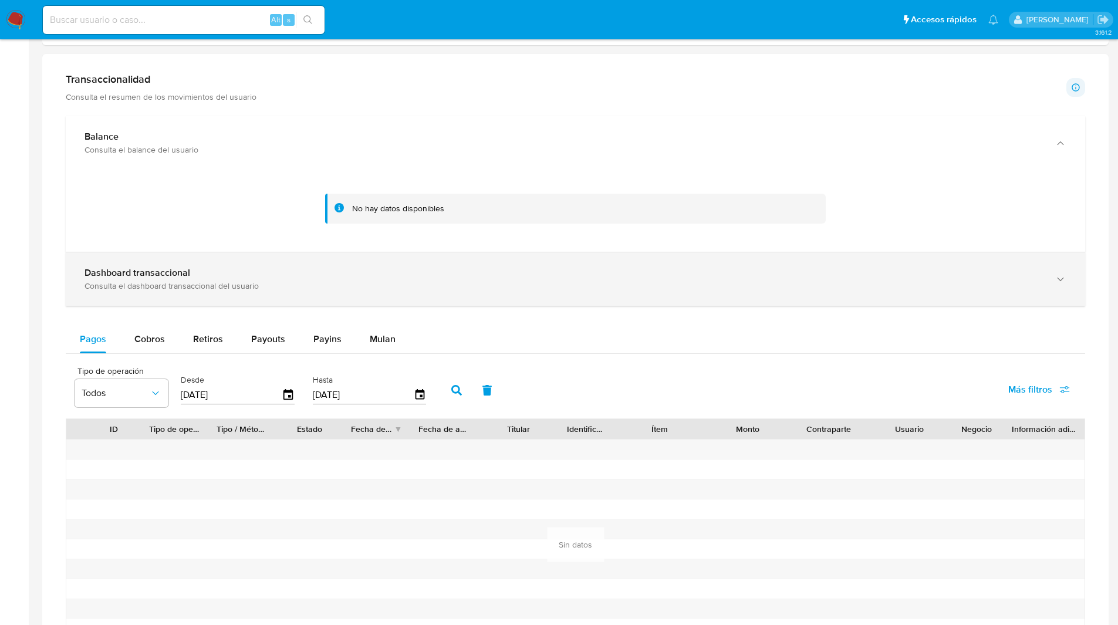
click at [321, 280] on div "Dashboard transaccional Consulta el dashboard transaccional del usuario" at bounding box center [563, 279] width 958 height 24
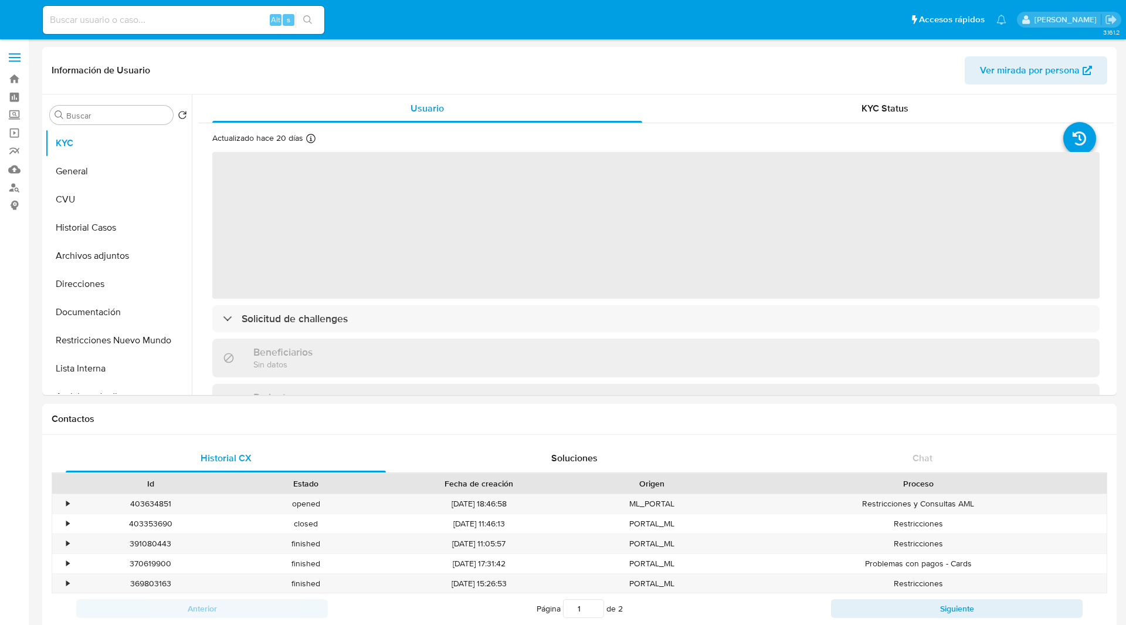
select select "10"
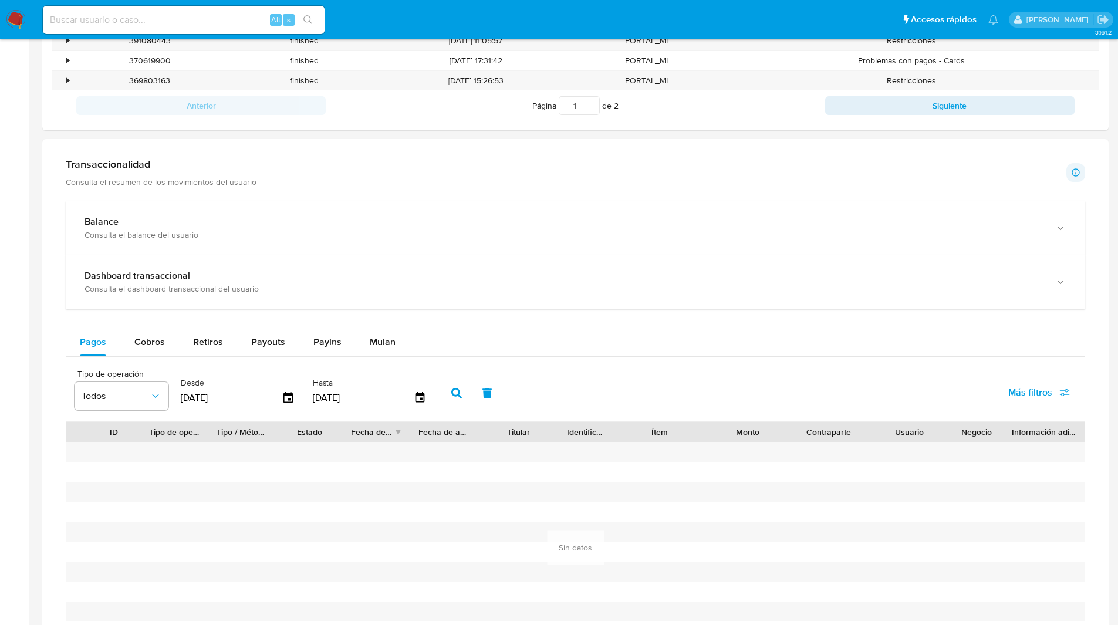
scroll to position [521, 0]
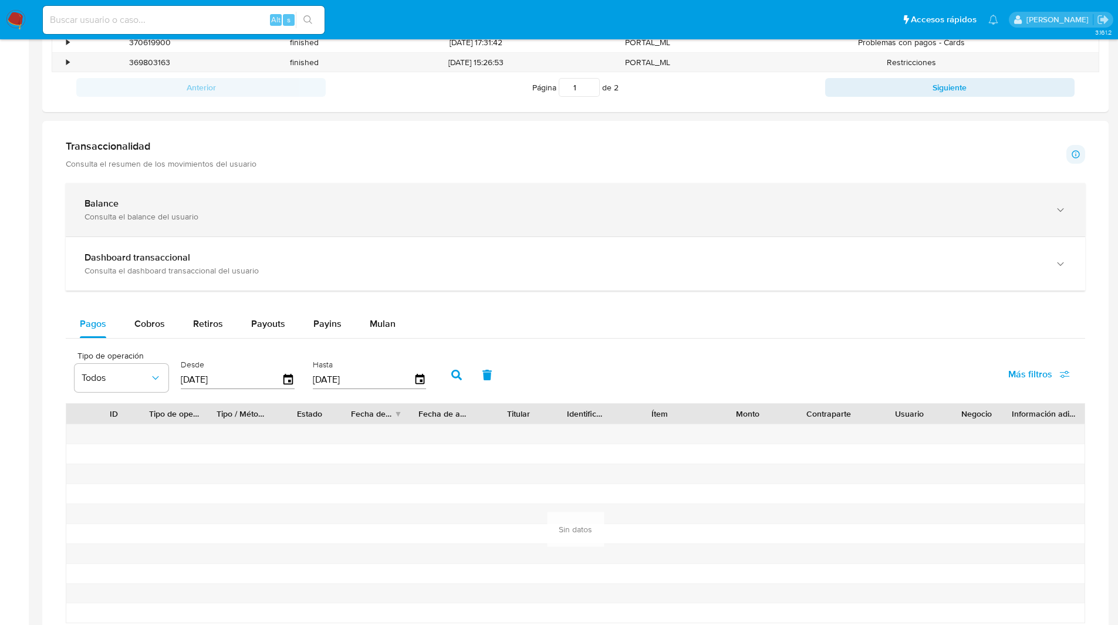
click at [236, 194] on div "Balance Consulta el balance del usuario" at bounding box center [575, 209] width 1019 height 53
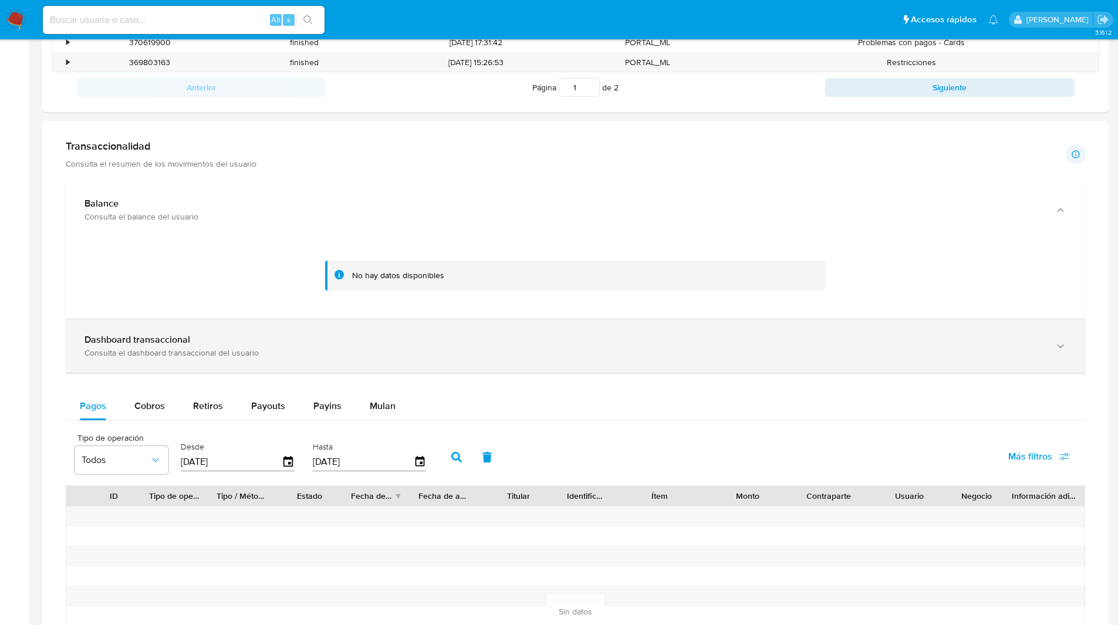
click at [247, 353] on div "Consulta el dashboard transaccional del usuario" at bounding box center [563, 352] width 958 height 11
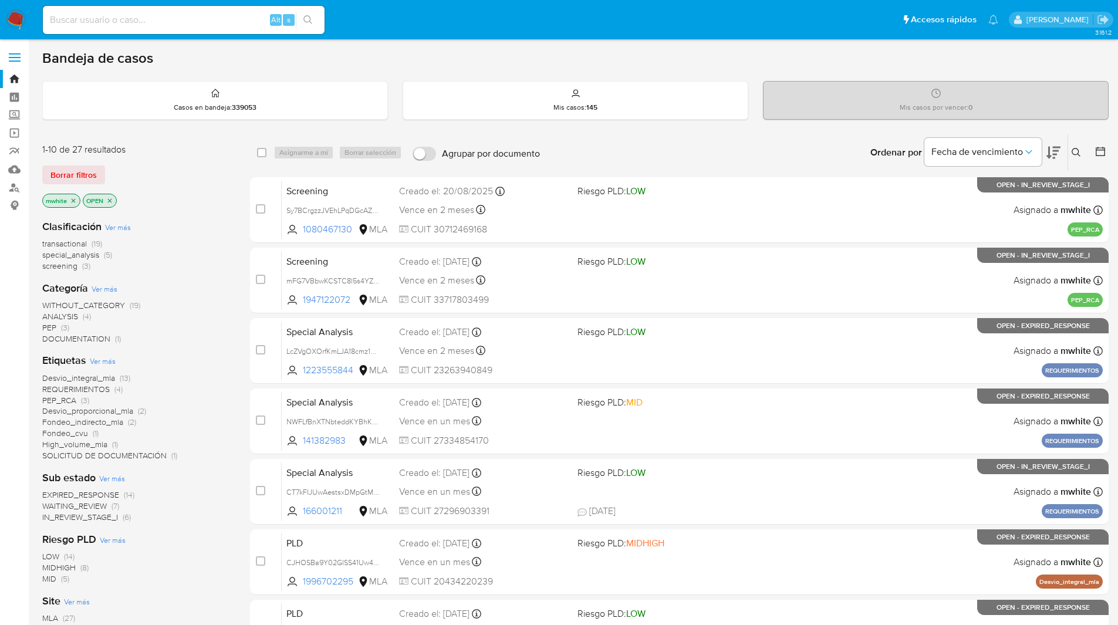
click at [1070, 151] on button at bounding box center [1077, 152] width 19 height 14
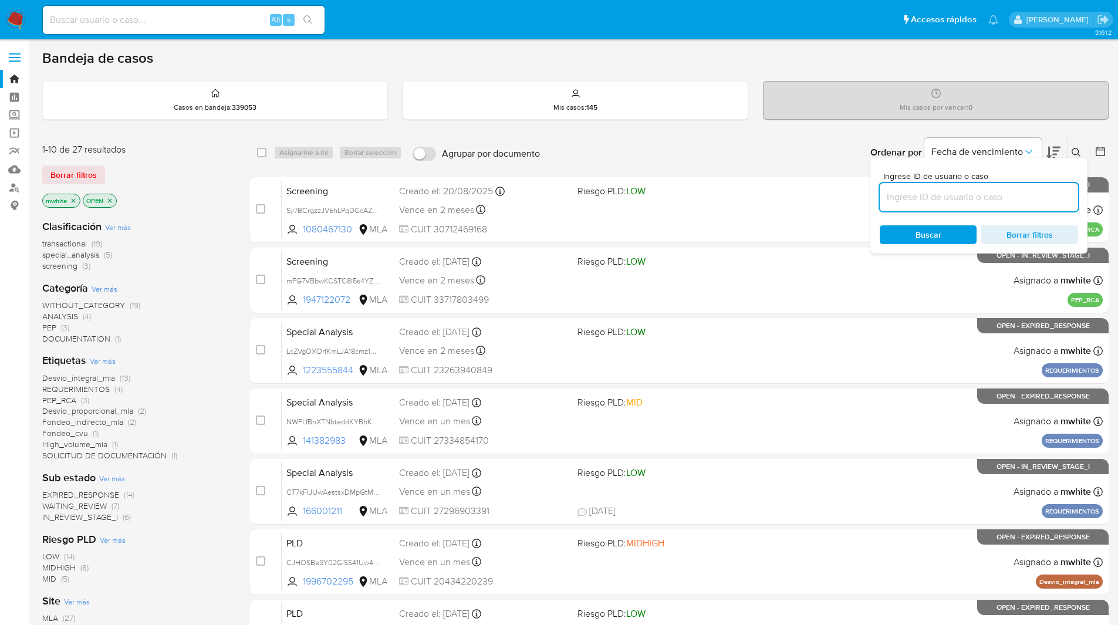
click at [952, 193] on input at bounding box center [978, 196] width 198 height 15
type input "PJd82IQ6Jhj9hPTf4EOAKM50"
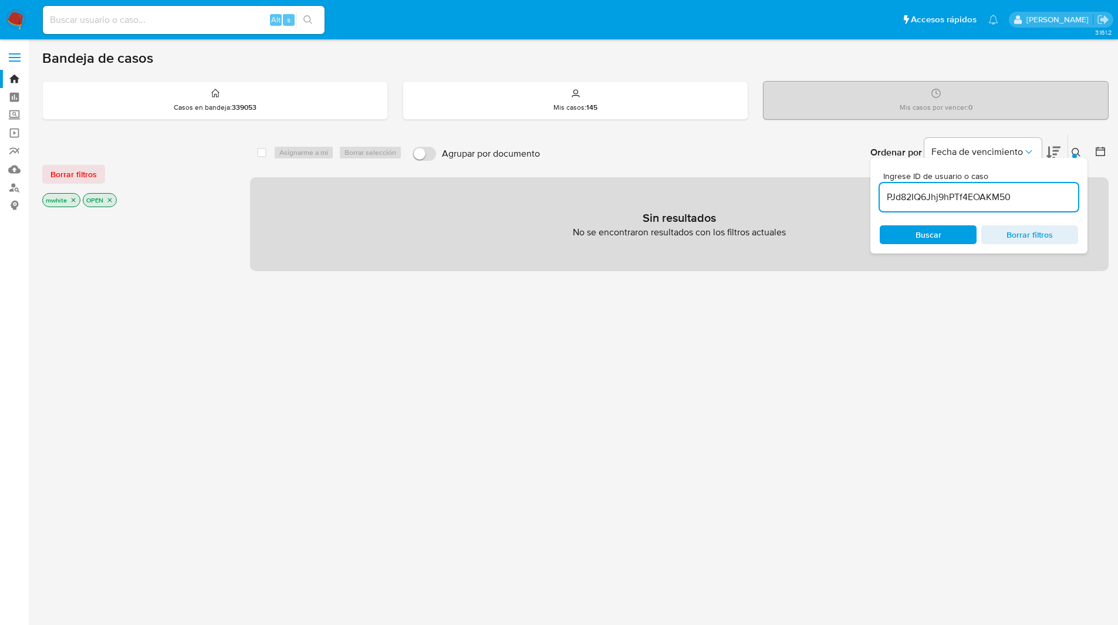
click at [72, 198] on icon "close-filter" at bounding box center [74, 200] width 4 height 4
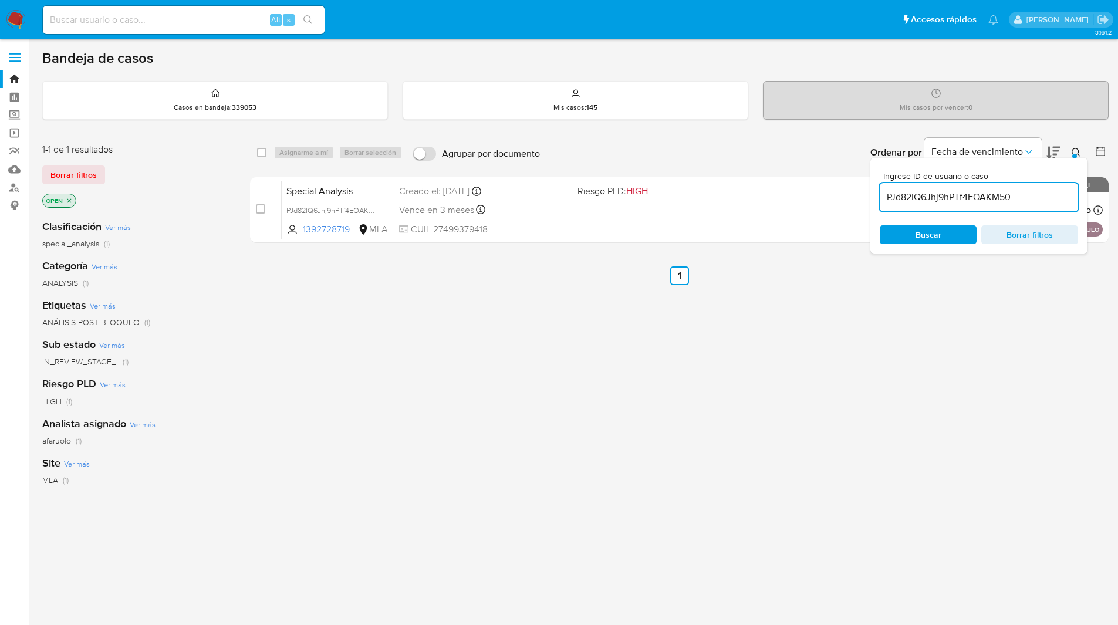
click at [256, 152] on div "select-all-cases-checkbox Asignarme a mí Borrar selección Agrupar por documento…" at bounding box center [679, 152] width 858 height 36
click at [262, 152] on input "checkbox" at bounding box center [261, 152] width 9 height 9
checkbox input "true"
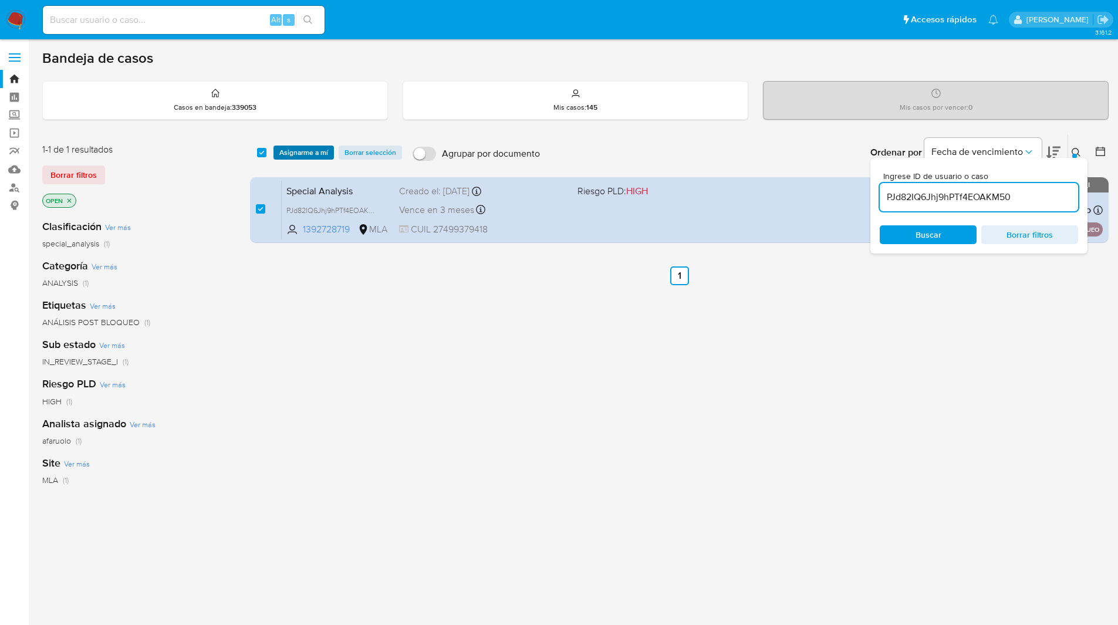
click at [282, 153] on span "Asignarme a mí" at bounding box center [303, 153] width 49 height 12
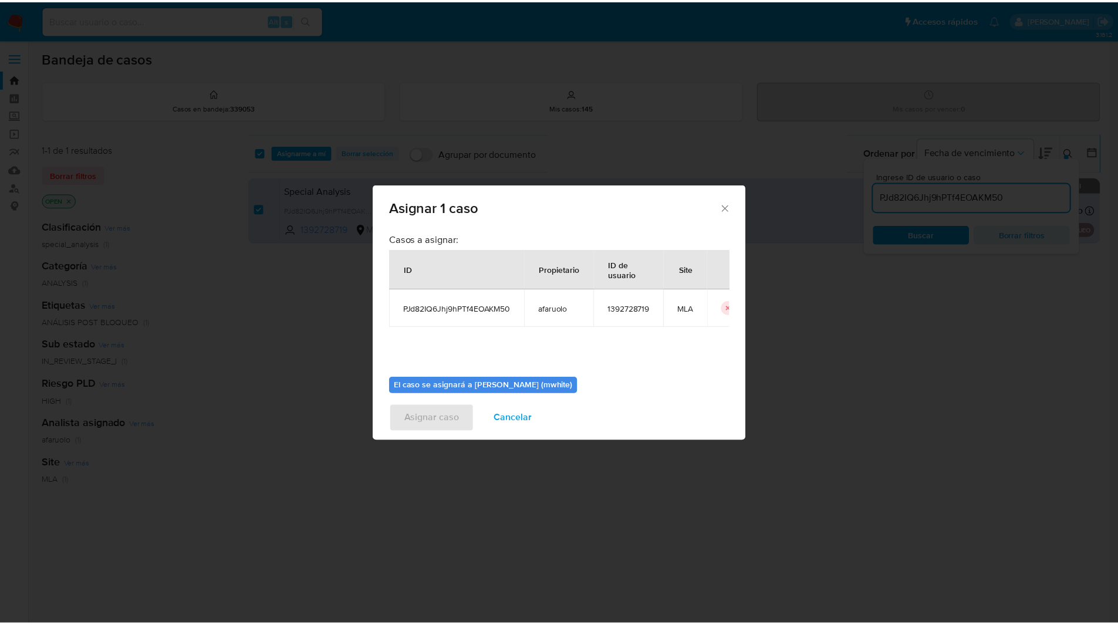
scroll to position [61, 0]
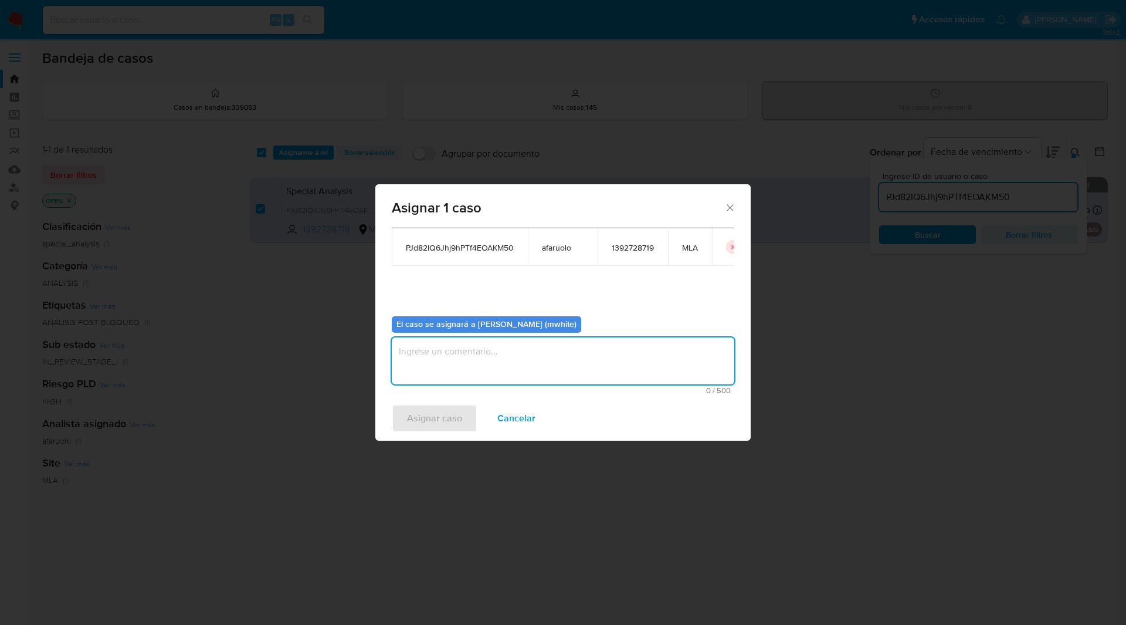
click at [495, 350] on textarea "assign-modal" at bounding box center [563, 360] width 343 height 47
type textarea "mwhite"
click at [445, 387] on span "6 / 500" at bounding box center [563, 391] width 336 height 8
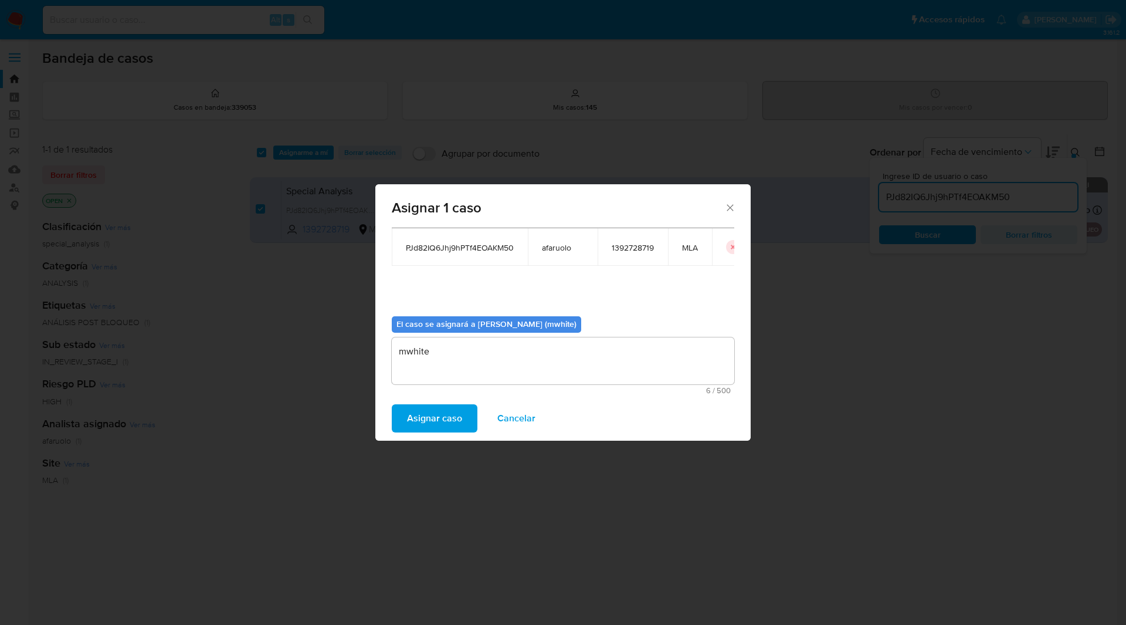
click at [431, 421] on span "Asignar caso" at bounding box center [434, 418] width 55 height 26
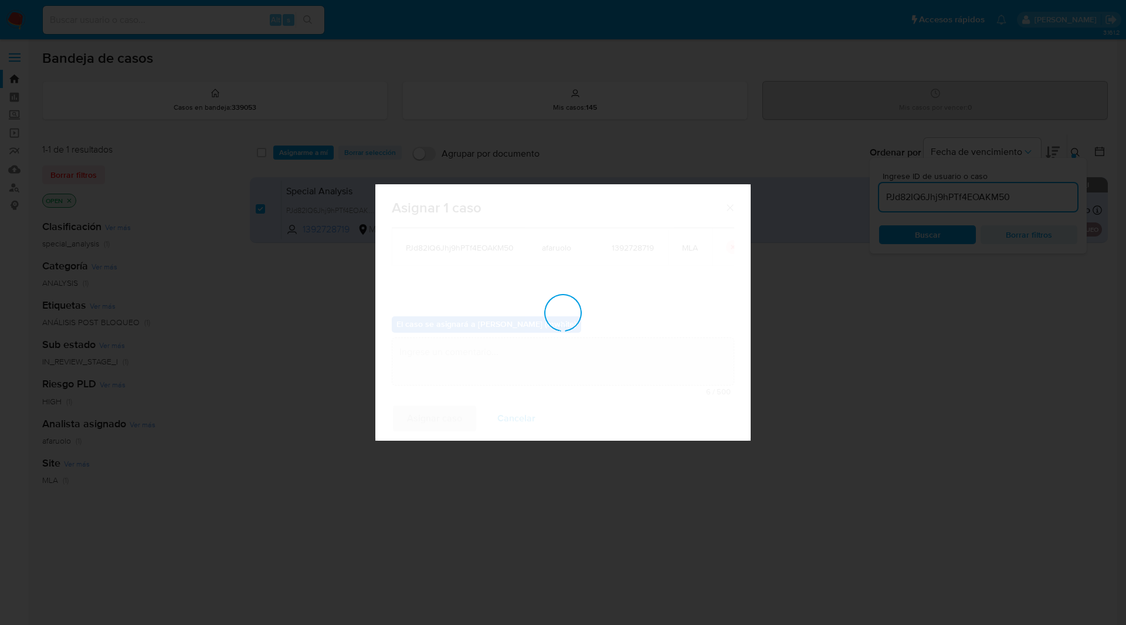
checkbox input "false"
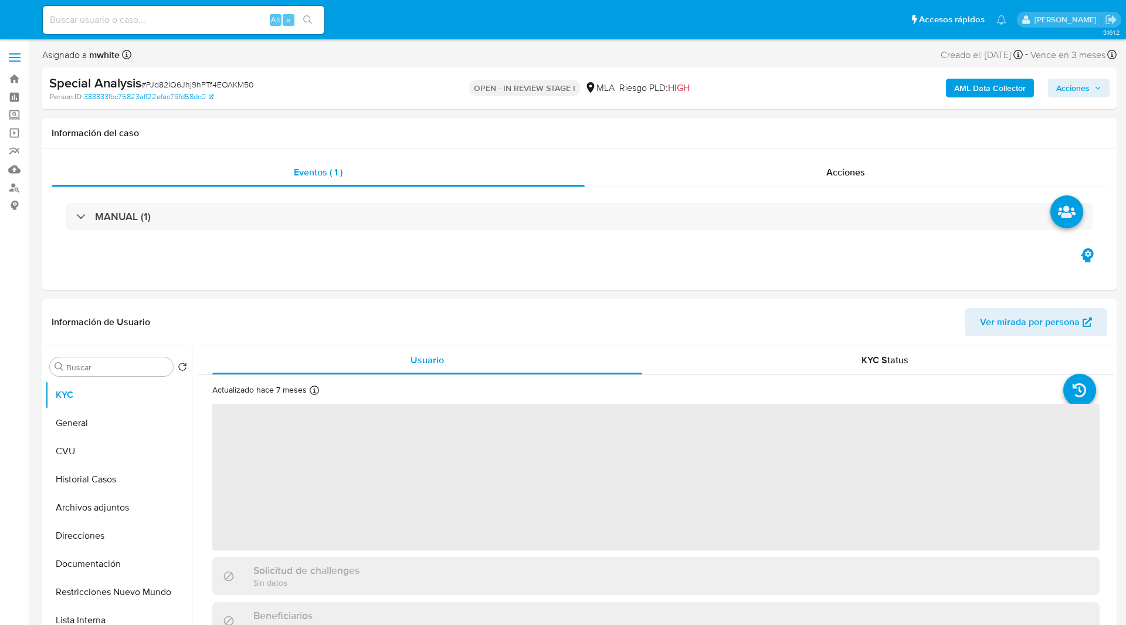
select select "10"
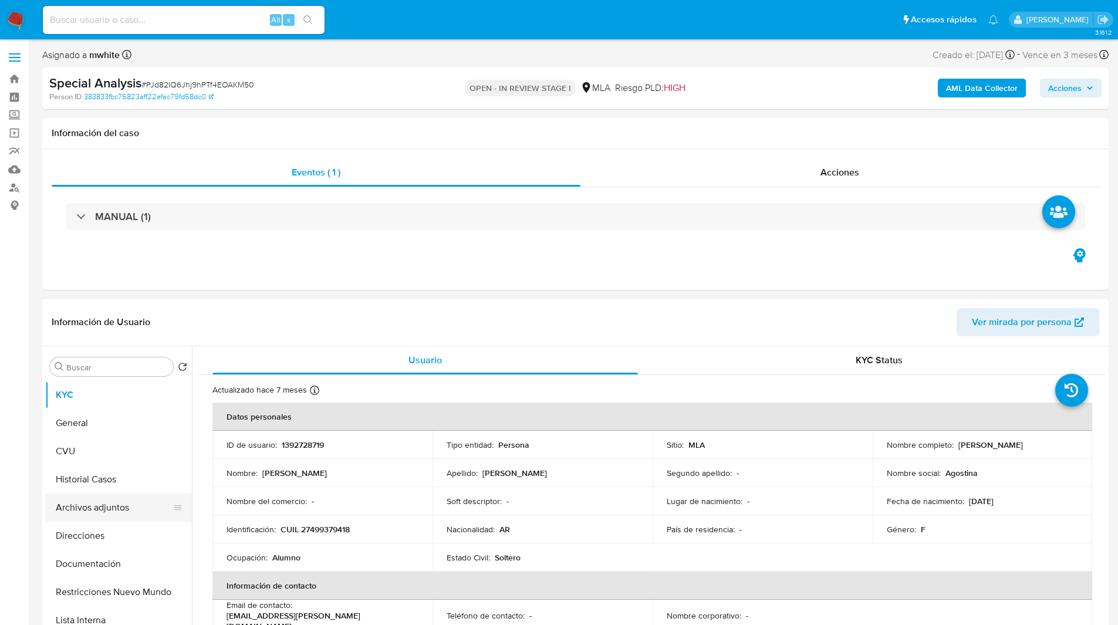
click at [121, 509] on button "Archivos adjuntos" at bounding box center [113, 507] width 137 height 28
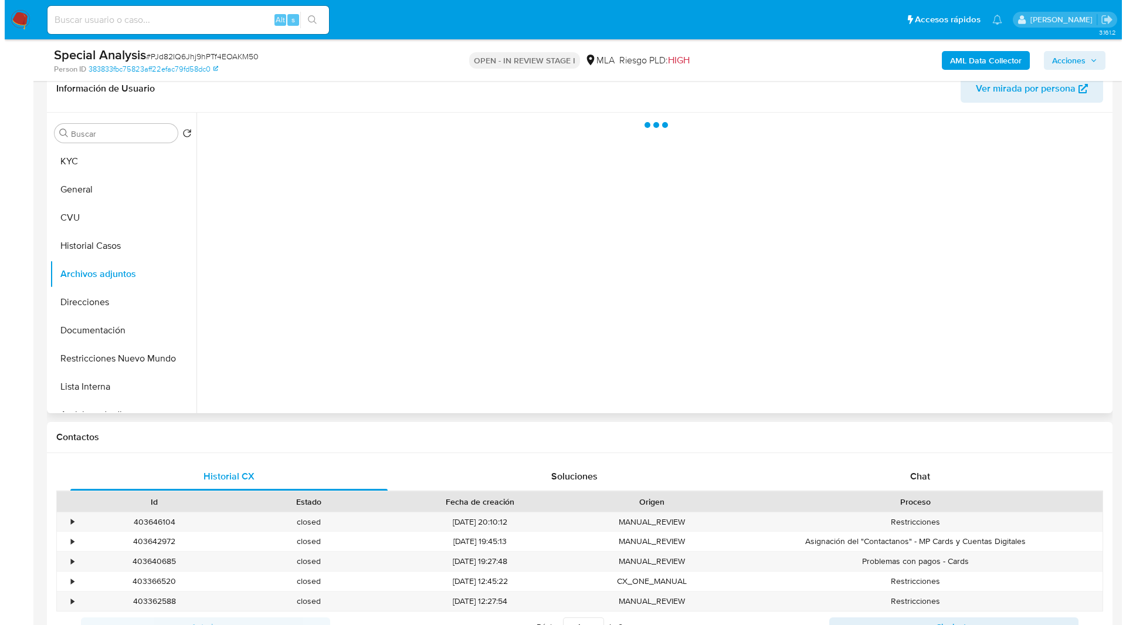
scroll to position [193, 0]
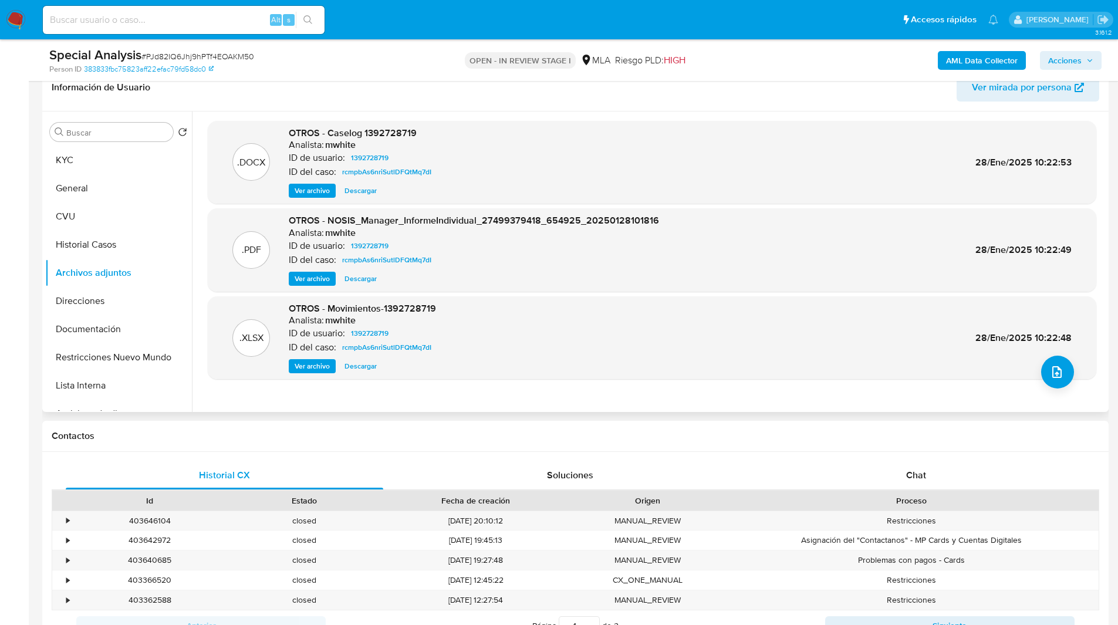
click at [1078, 348] on div ".XLSX OTROS - Movimientos-1392728719 Analista: mwhite ID de usuario: 1392728719…" at bounding box center [652, 338] width 876 height 72
click at [1061, 367] on button "upload-file" at bounding box center [1057, 372] width 33 height 33
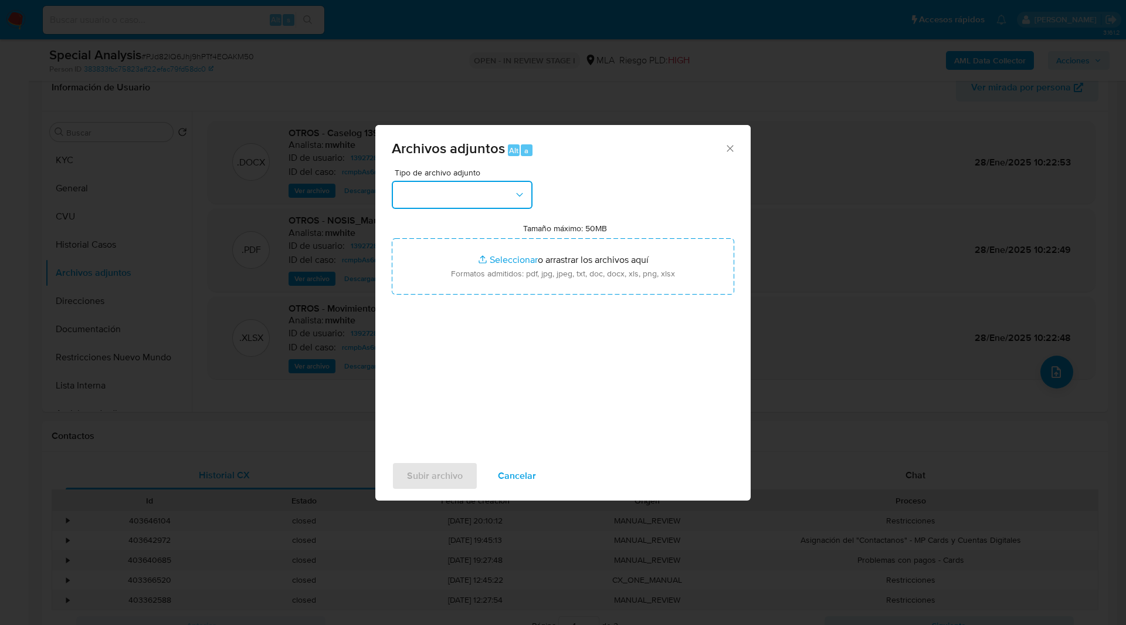
click at [457, 208] on button "button" at bounding box center [462, 195] width 141 height 28
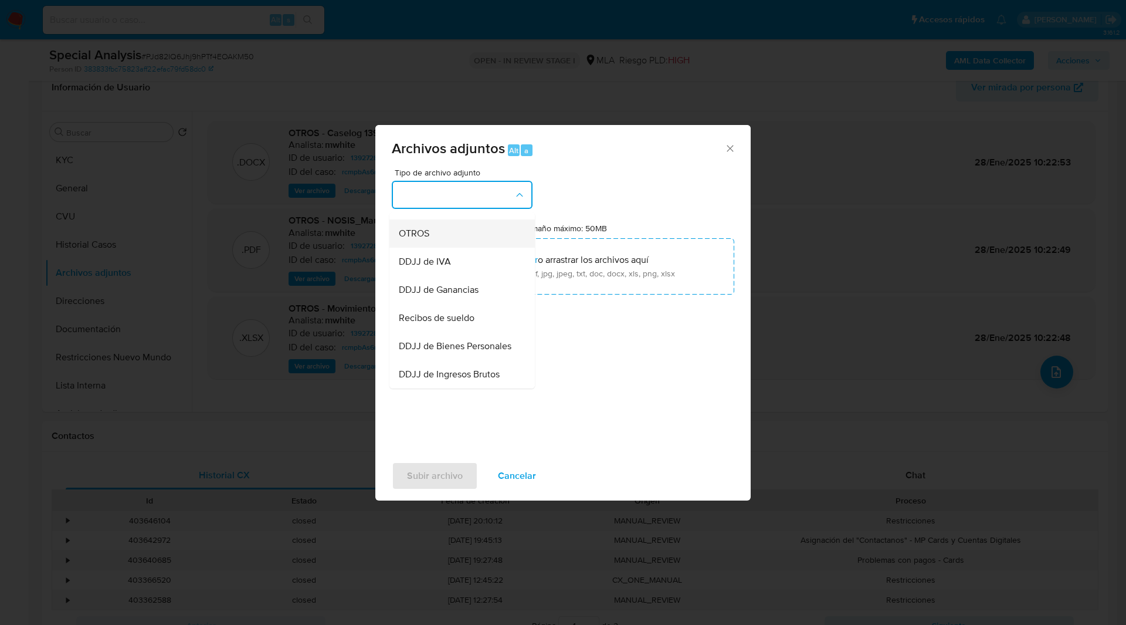
click at [418, 239] on span "OTROS" at bounding box center [414, 234] width 31 height 12
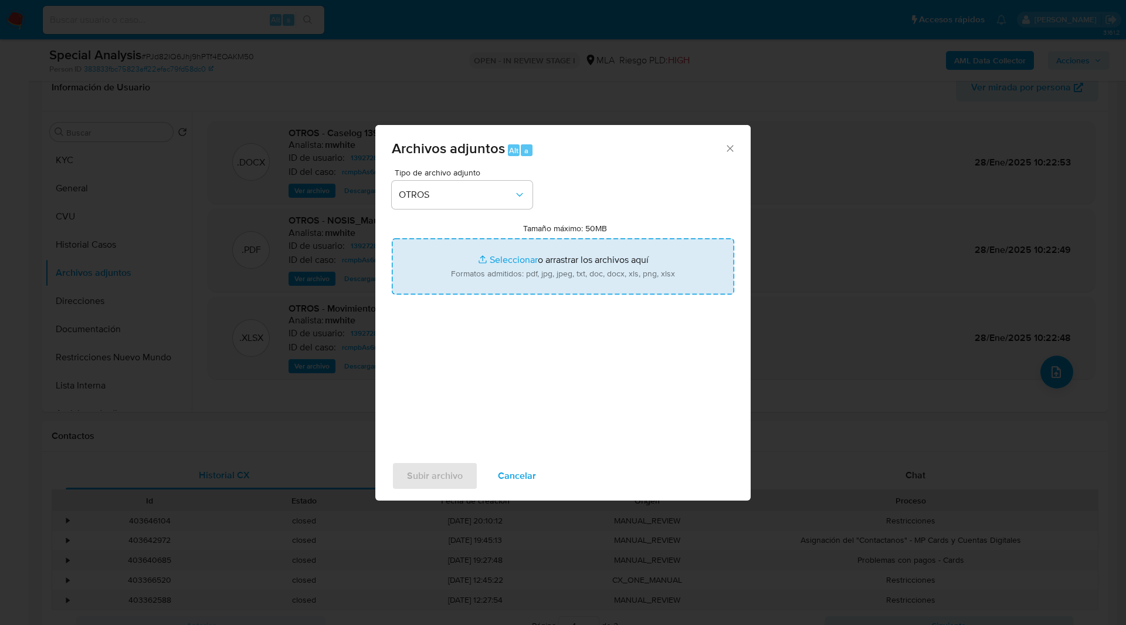
type input "C:\fakepath\Detalle_DDJJ_2025_47.pdf"
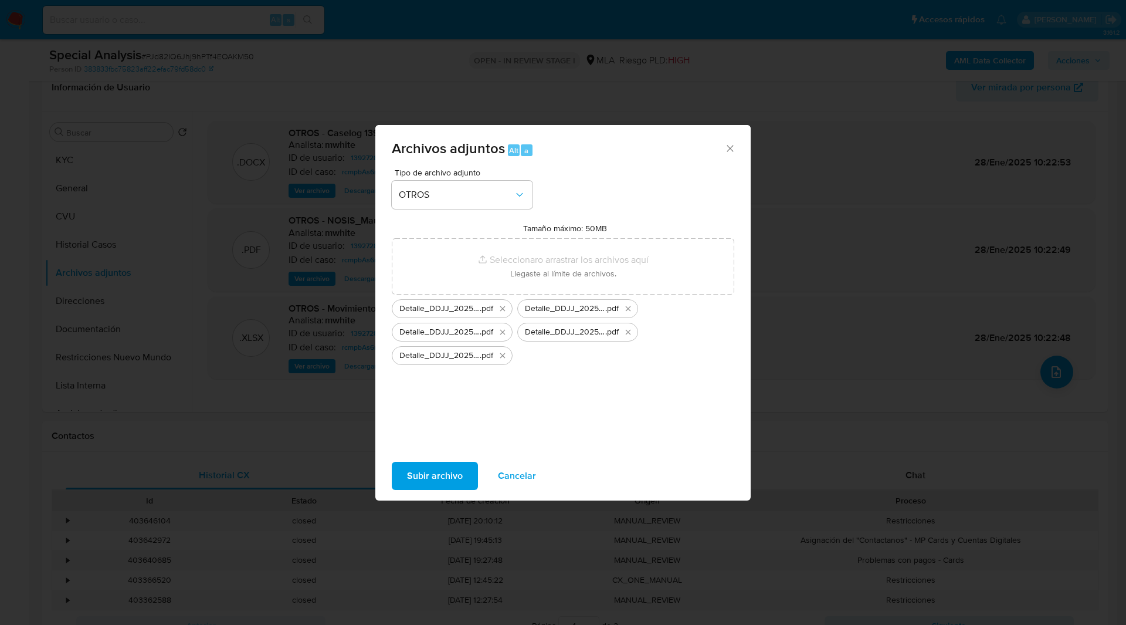
click at [649, 353] on ul "Detalle_DDJJ_2025_47 .pdf Detalle_DDJJ_2025_52 .pdf Detalle_DDJJ_2025_68 .pdf D…" at bounding box center [563, 329] width 343 height 70
click at [505, 309] on icon "Eliminar Detalle_DDJJ_2025_47.pdf" at bounding box center [502, 308] width 9 height 9
click at [505, 309] on icon "Eliminar Detalle_DDJJ_2025_52.pdf" at bounding box center [502, 308] width 9 height 9
click at [505, 309] on icon "Eliminar Detalle_DDJJ_2025_68.pdf" at bounding box center [502, 308] width 9 height 9
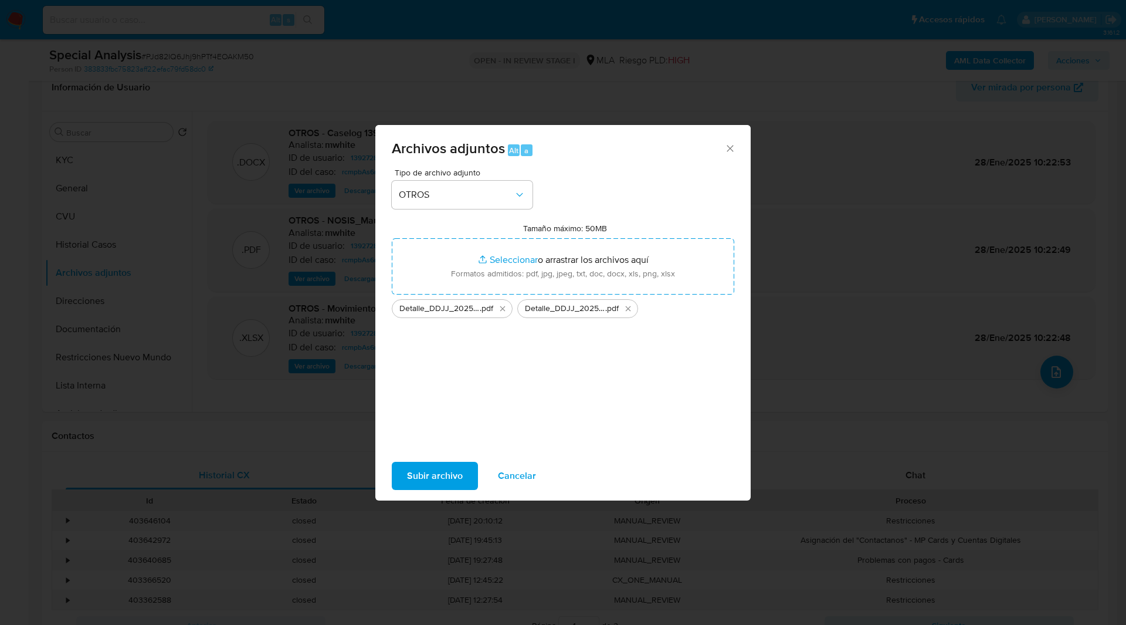
click at [505, 309] on icon "Eliminar Detalle_DDJJ_2025_7_15.pdf" at bounding box center [502, 308] width 9 height 9
click at [505, 309] on icon "Eliminar Detalle_DDJJ_2025_24.pdf" at bounding box center [502, 308] width 9 height 9
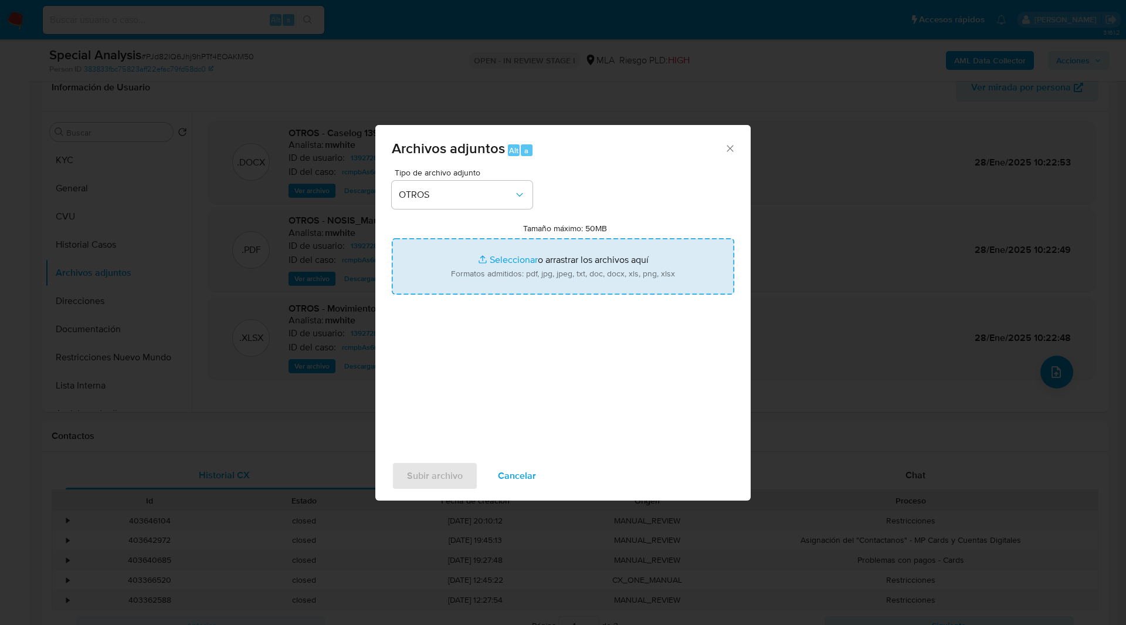
type input "C:\fakepath\Detalle_DDJJ_2025_47.pdf"
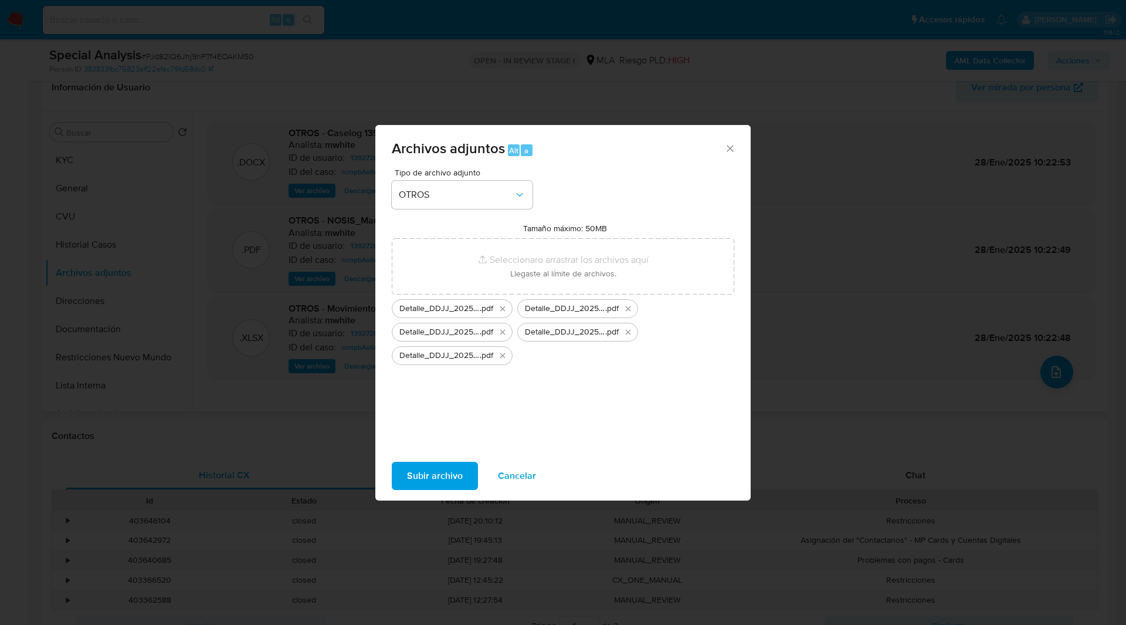
click at [601, 350] on ul "Detalle_DDJJ_2025_47 .pdf Detalle_DDJJ_2025_52 .pdf Detalle_DDJJ_2025_7_15 .pdf…" at bounding box center [563, 329] width 343 height 70
click at [435, 479] on span "Subir archivo" at bounding box center [435, 476] width 56 height 26
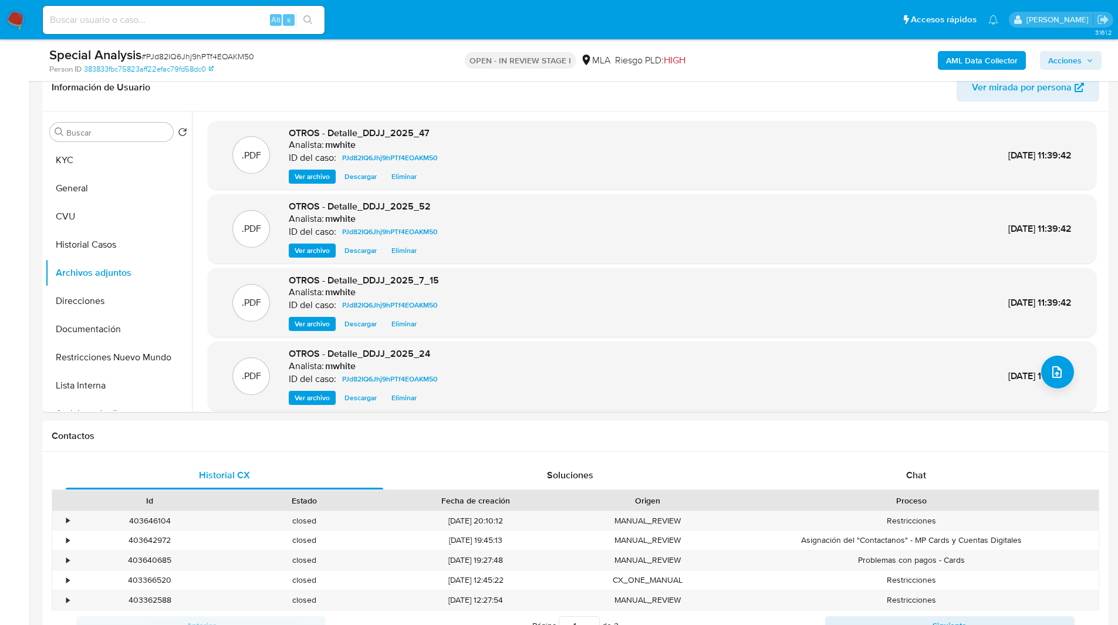
click at [384, 81] on div "Special Analysis # PJd82IQ6Jhj9hPTf4EOAKM50 Person ID 383833fbc75823aff22efac79…" at bounding box center [575, 60] width 1066 height 42
click at [1054, 372] on icon "upload-file" at bounding box center [1056, 372] width 14 height 14
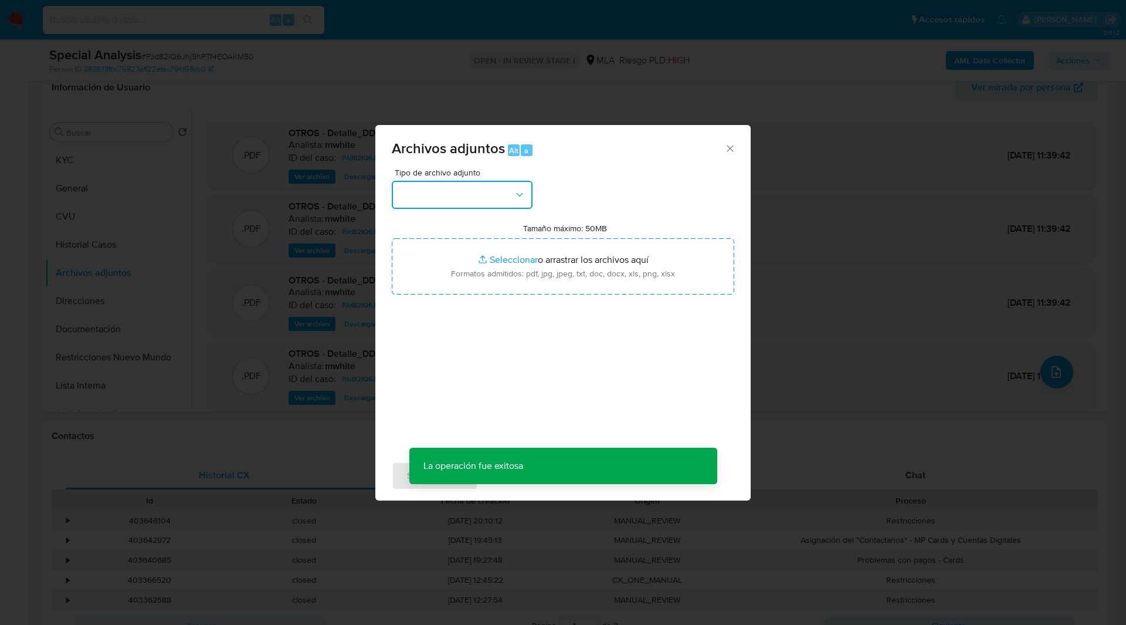
click at [465, 197] on button "button" at bounding box center [462, 195] width 141 height 28
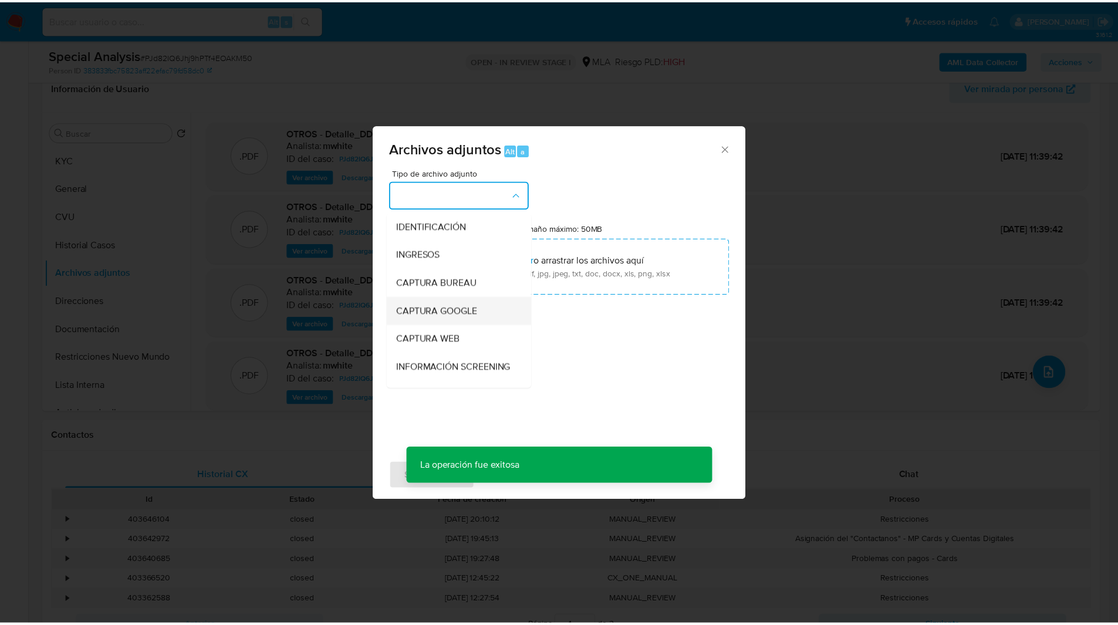
scroll to position [82, 0]
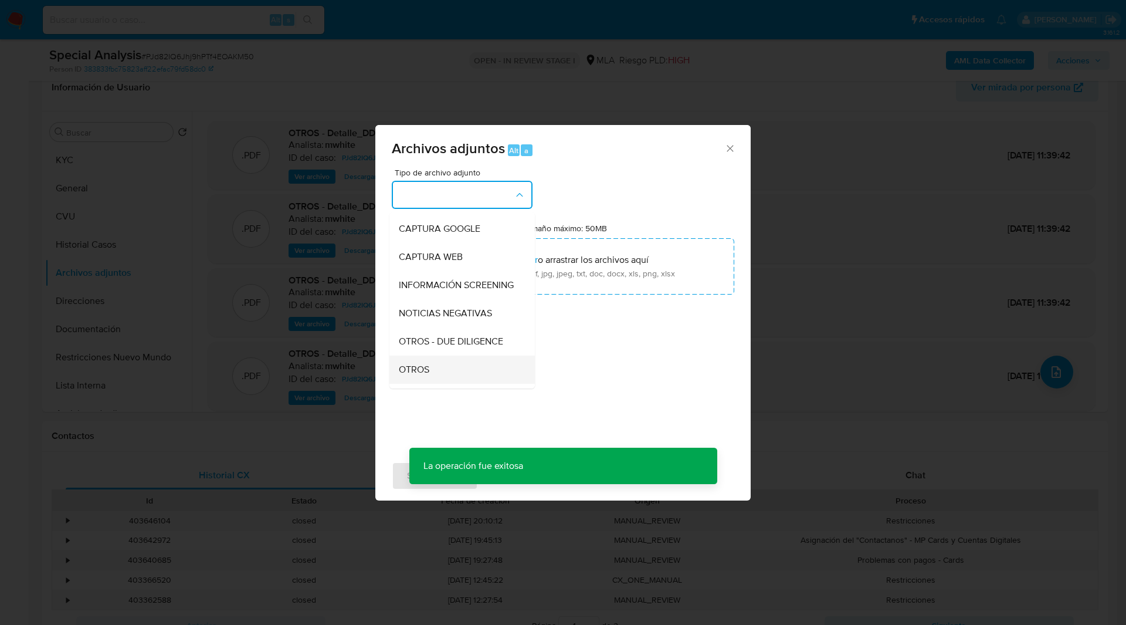
click at [428, 373] on div "OTROS" at bounding box center [459, 370] width 120 height 28
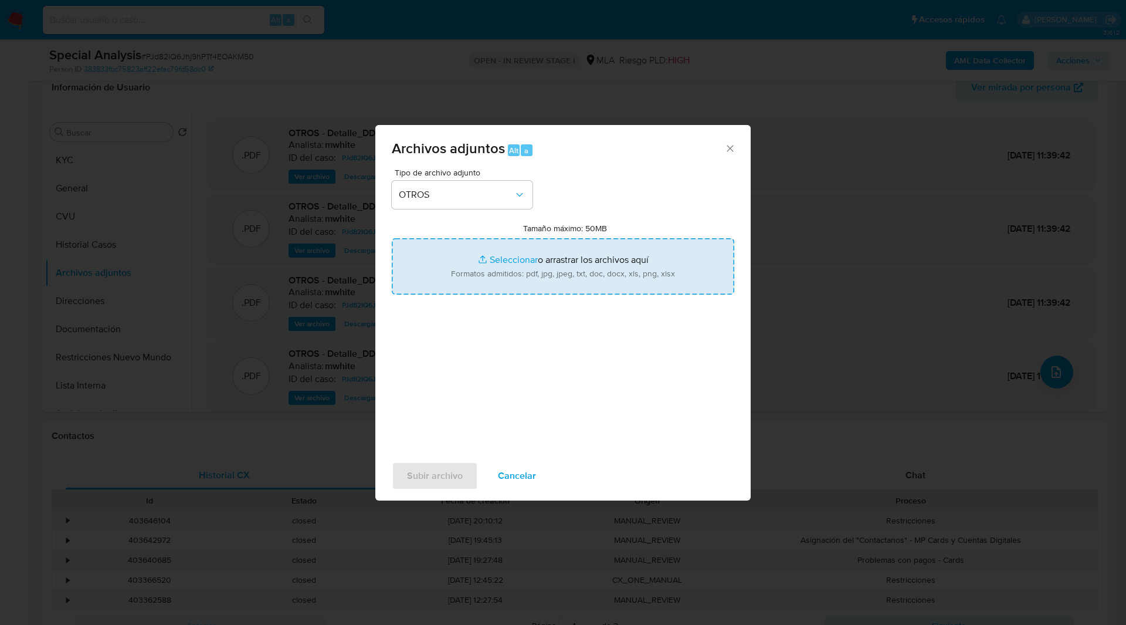
type input "C:\fakepath\Detalle_DDJJ_2025_68.pdf"
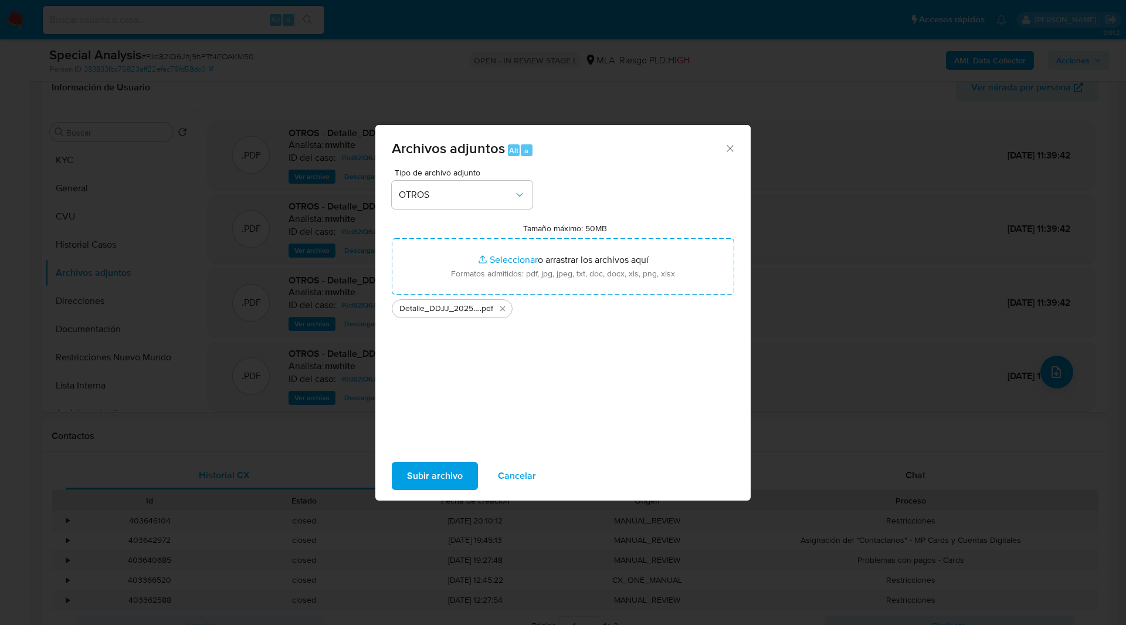
click at [436, 471] on span "Subir archivo" at bounding box center [435, 476] width 56 height 26
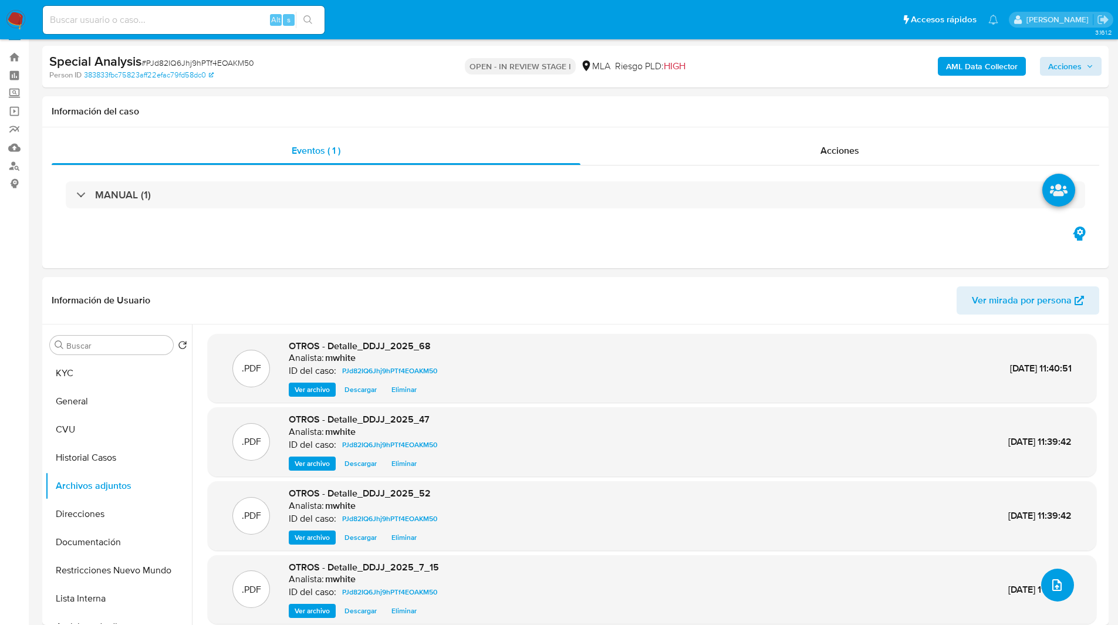
scroll to position [21, 0]
click at [1056, 69] on span "Acciones" at bounding box center [1064, 66] width 33 height 19
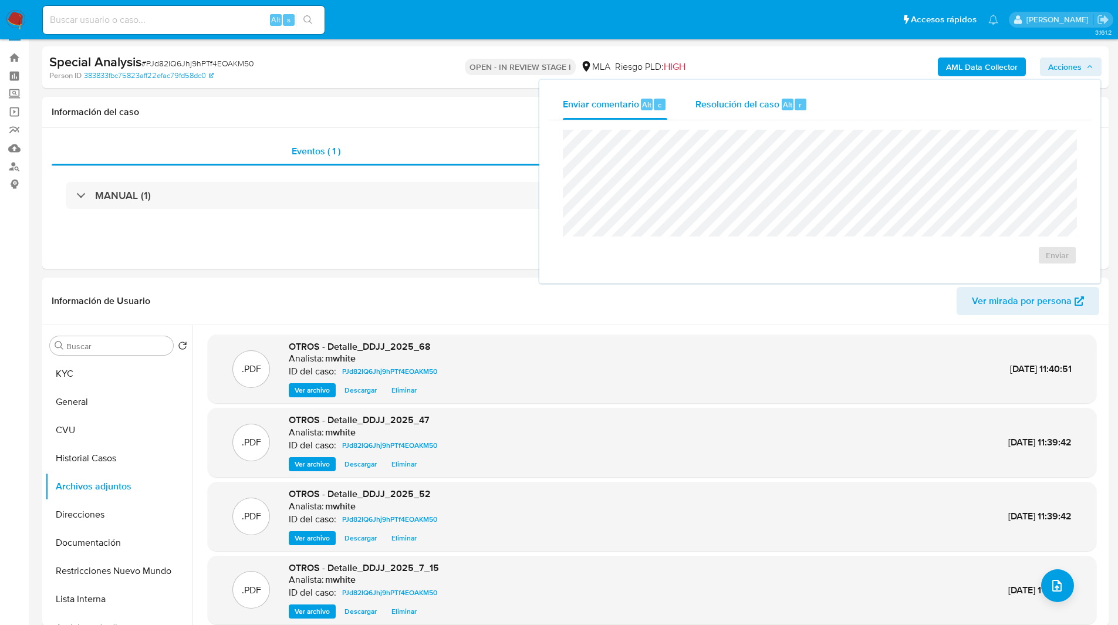
click at [703, 99] on span "Resolución del caso" at bounding box center [737, 103] width 84 height 13
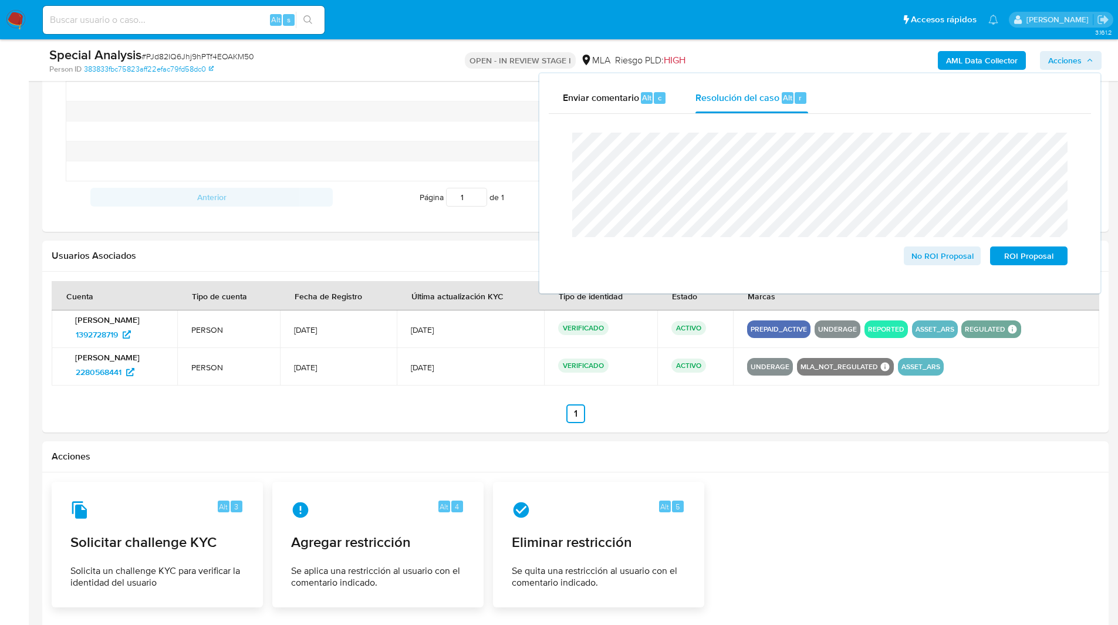
scroll to position [1366, 0]
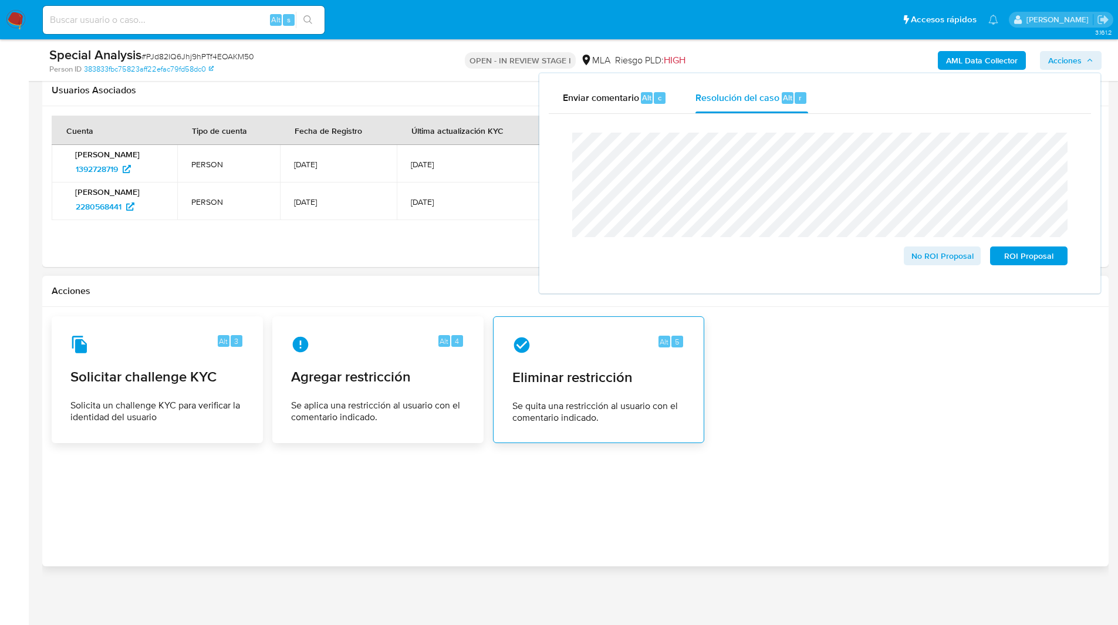
click at [618, 363] on div "Alt 5 Eliminar restricción Se quita una restricción al usuario con el comentari…" at bounding box center [598, 379] width 191 height 107
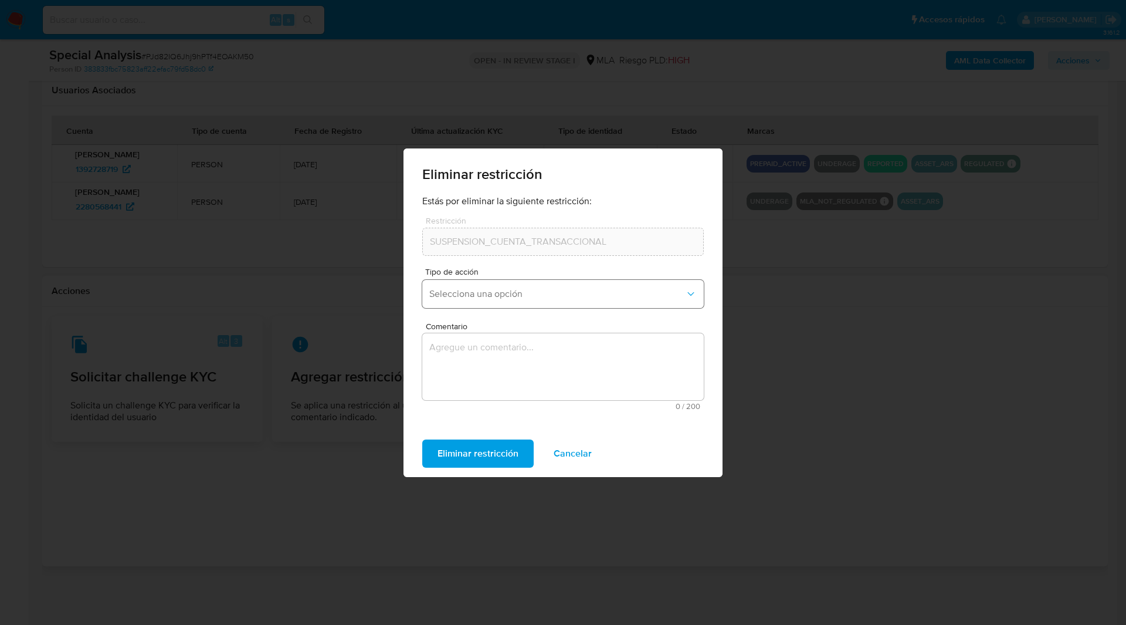
click at [490, 293] on span "Selecciona una opción" at bounding box center [557, 294] width 256 height 12
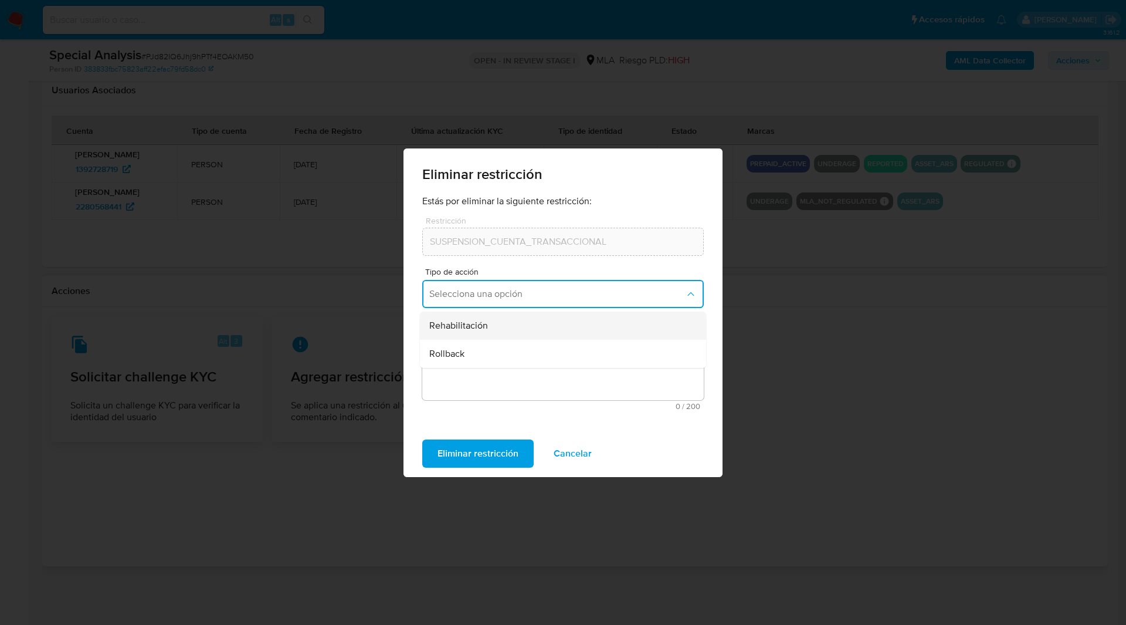
click at [453, 332] on div "Rehabilitación" at bounding box center [559, 326] width 260 height 28
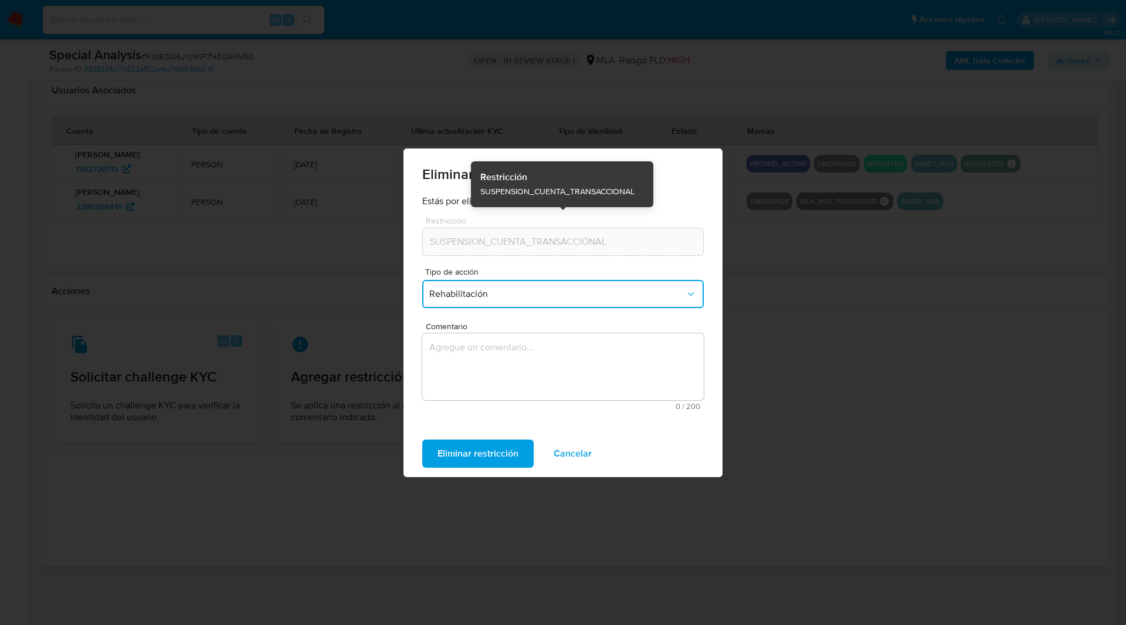
click at [495, 343] on textarea "Comentario" at bounding box center [563, 366] width 282 height 67
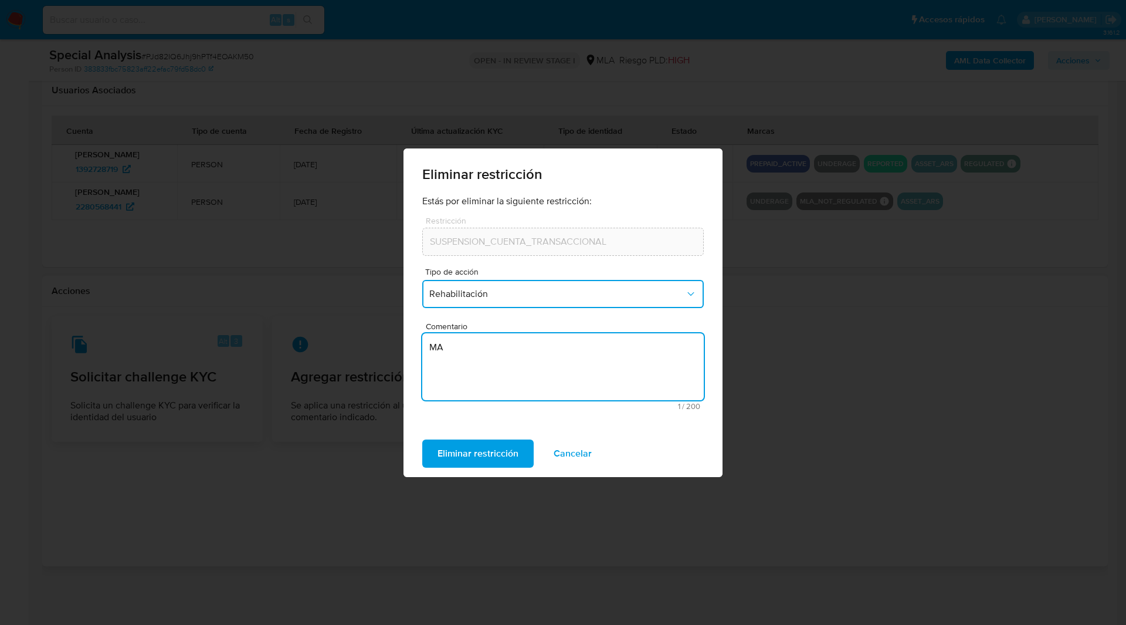
type textarea "M"
type textarea "AML"
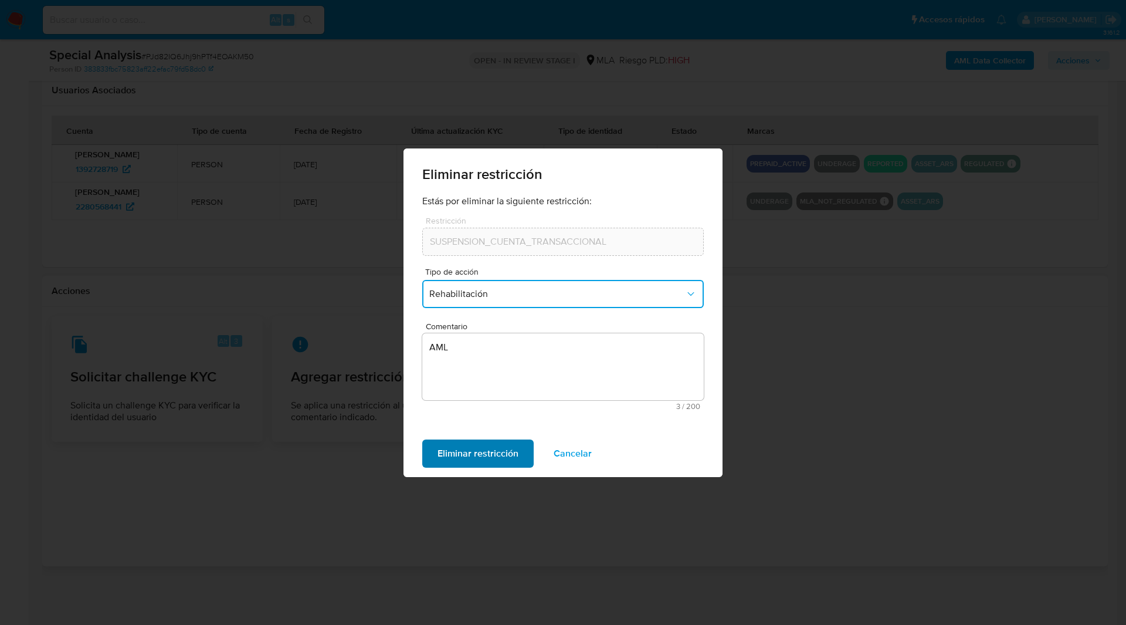
click at [469, 450] on span "Eliminar restricción" at bounding box center [478, 454] width 81 height 26
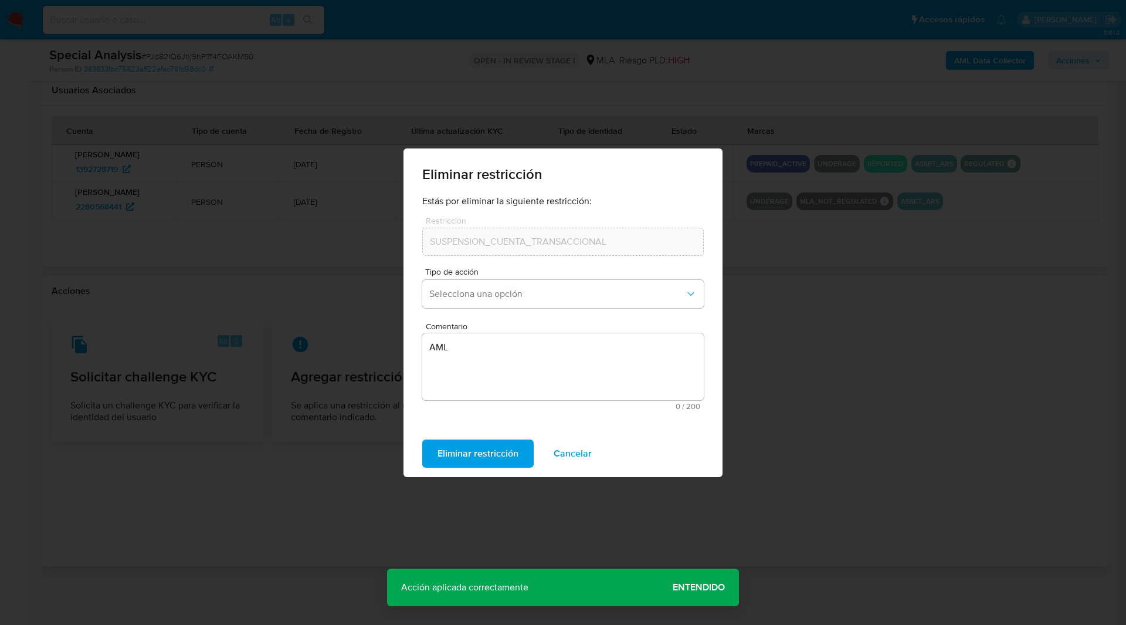
click at [701, 587] on span "Entendido" at bounding box center [699, 587] width 52 height 0
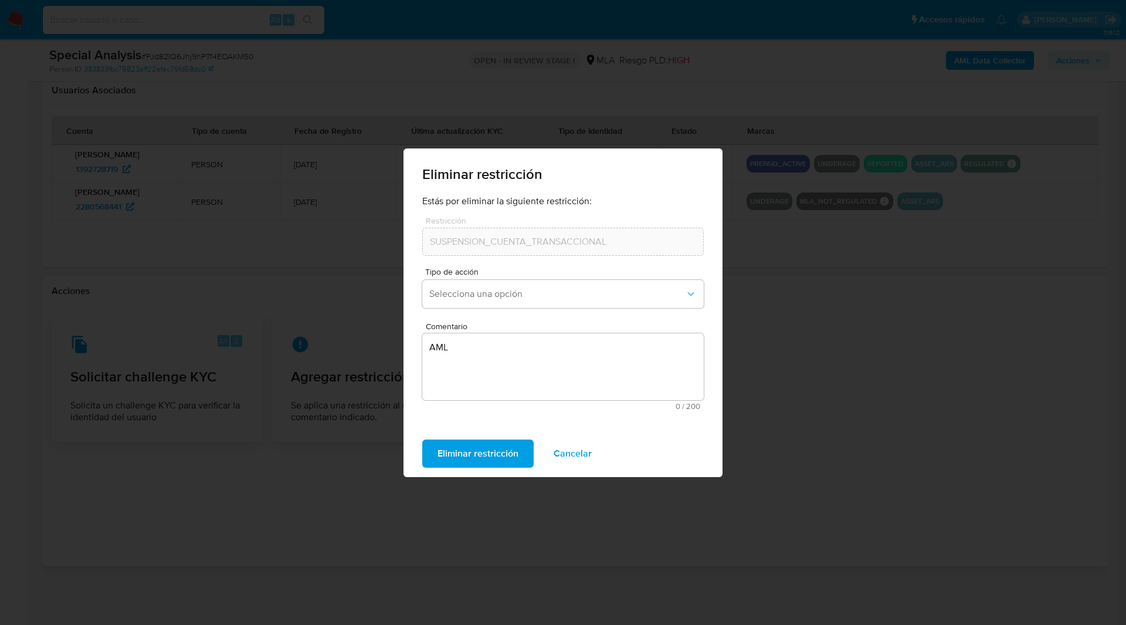
click at [582, 430] on div "Eliminar restricción Cancelar" at bounding box center [563, 453] width 319 height 47
click at [567, 449] on span "Cancelar" at bounding box center [573, 454] width 38 height 26
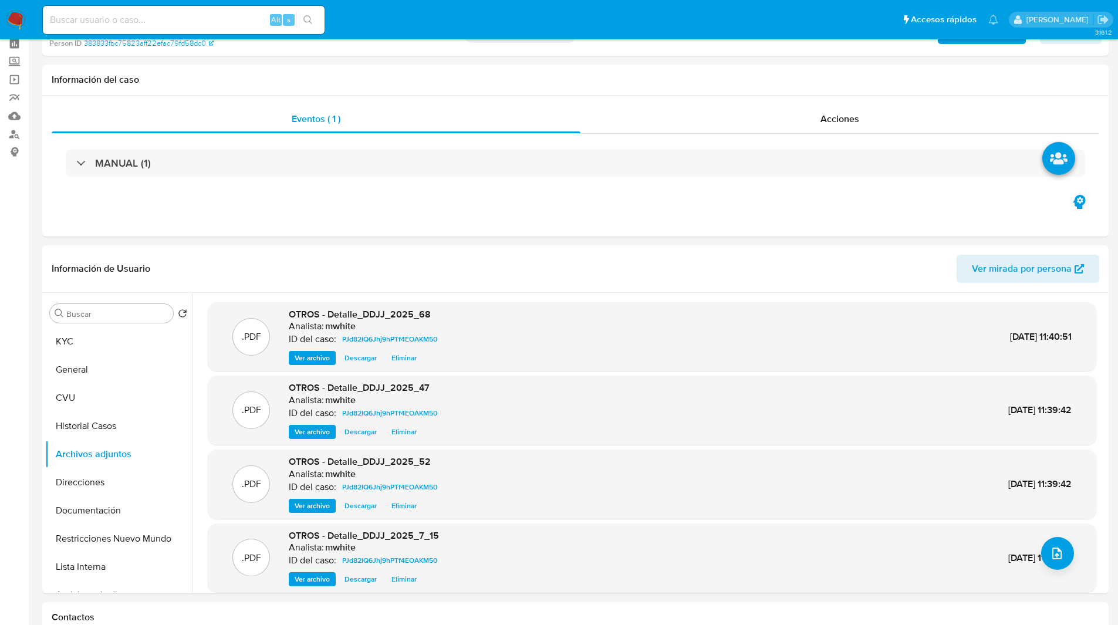
scroll to position [0, 0]
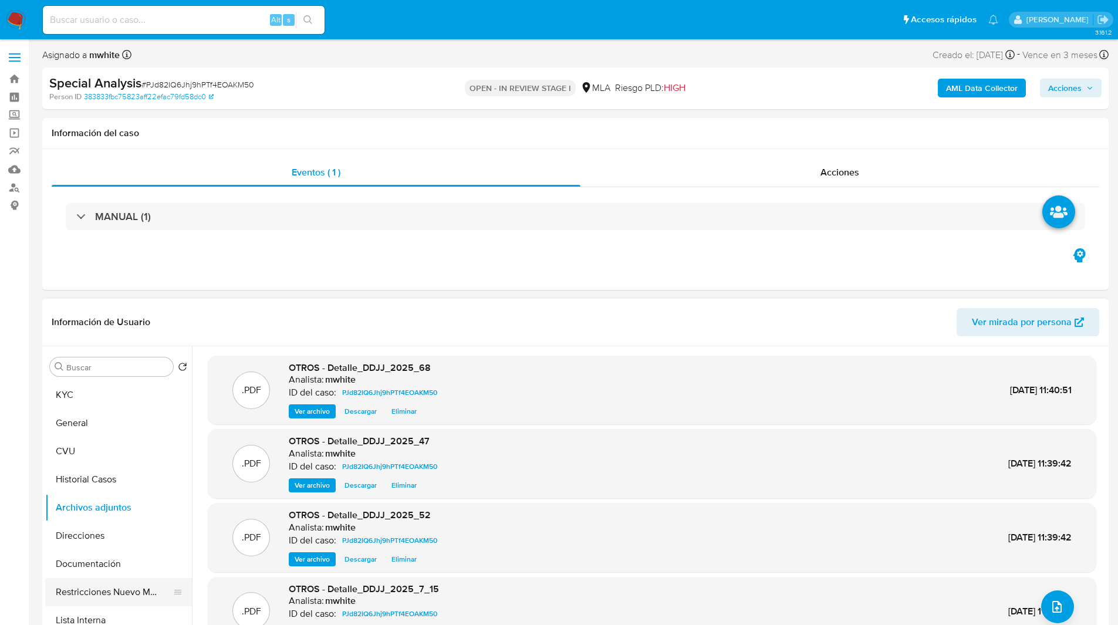
click at [83, 605] on button "Restricciones Nuevo Mundo" at bounding box center [113, 592] width 137 height 28
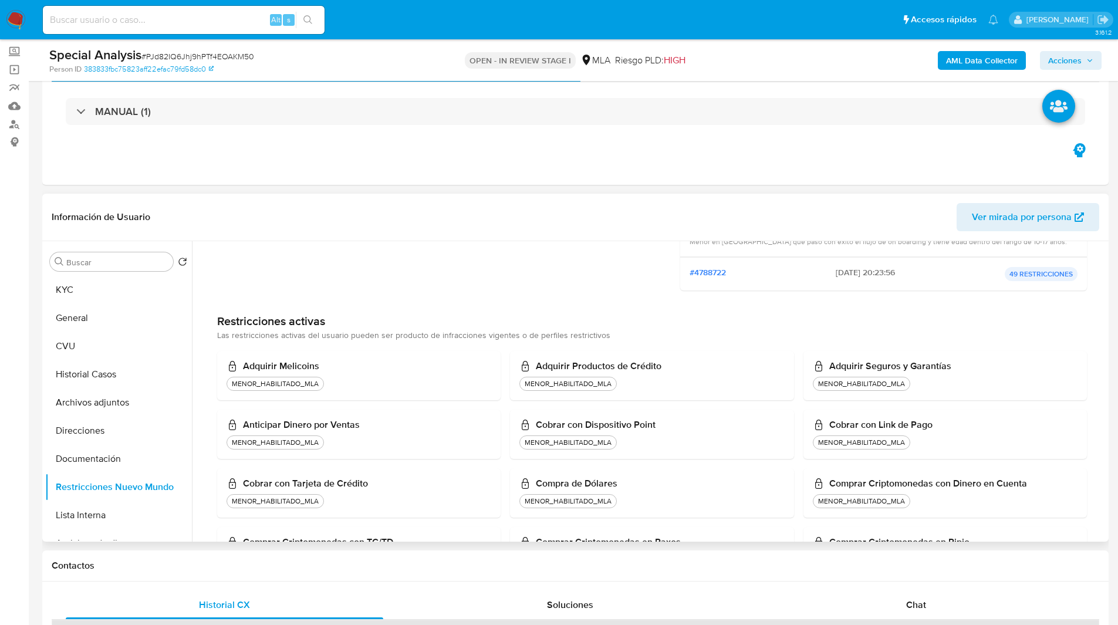
scroll to position [204, 0]
click at [1074, 64] on span "Acciones" at bounding box center [1064, 60] width 33 height 19
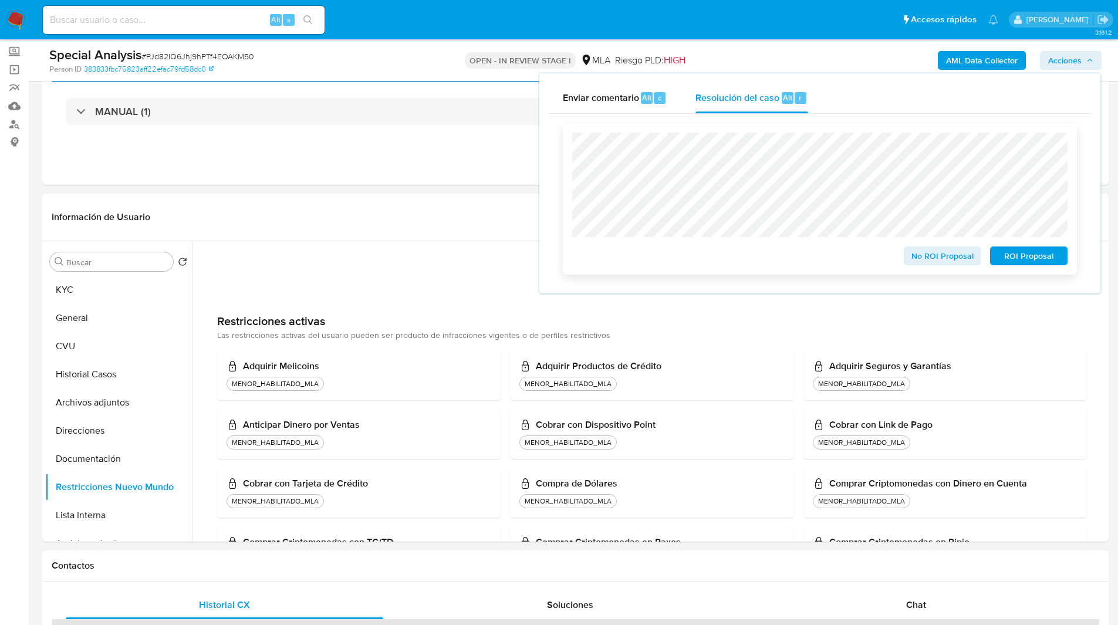
click at [933, 258] on span "No ROI Proposal" at bounding box center [942, 256] width 61 height 16
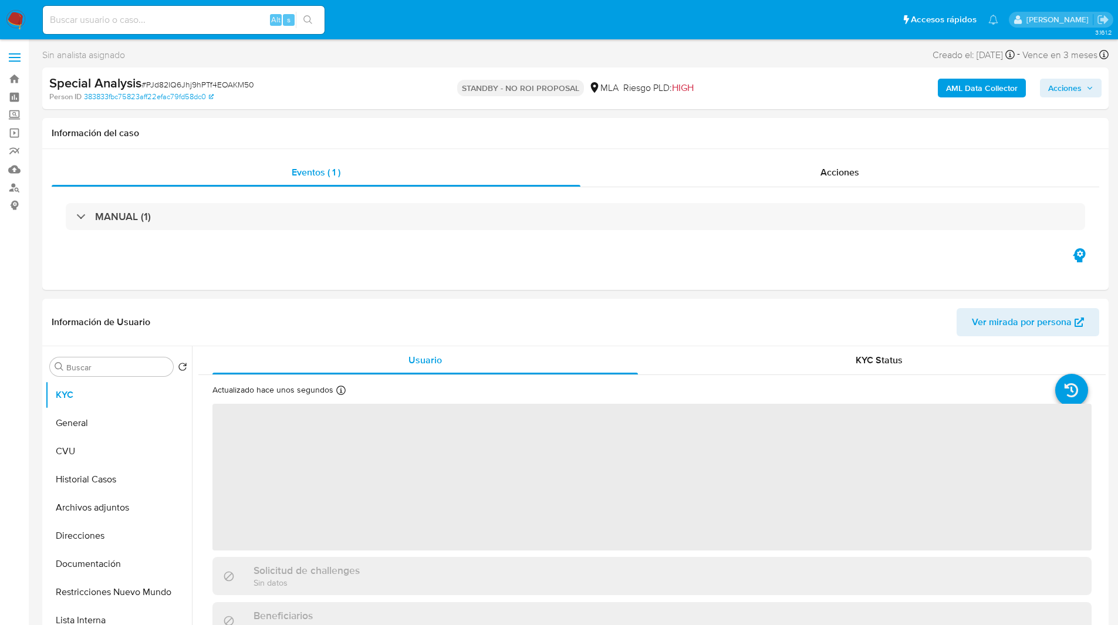
select select "10"
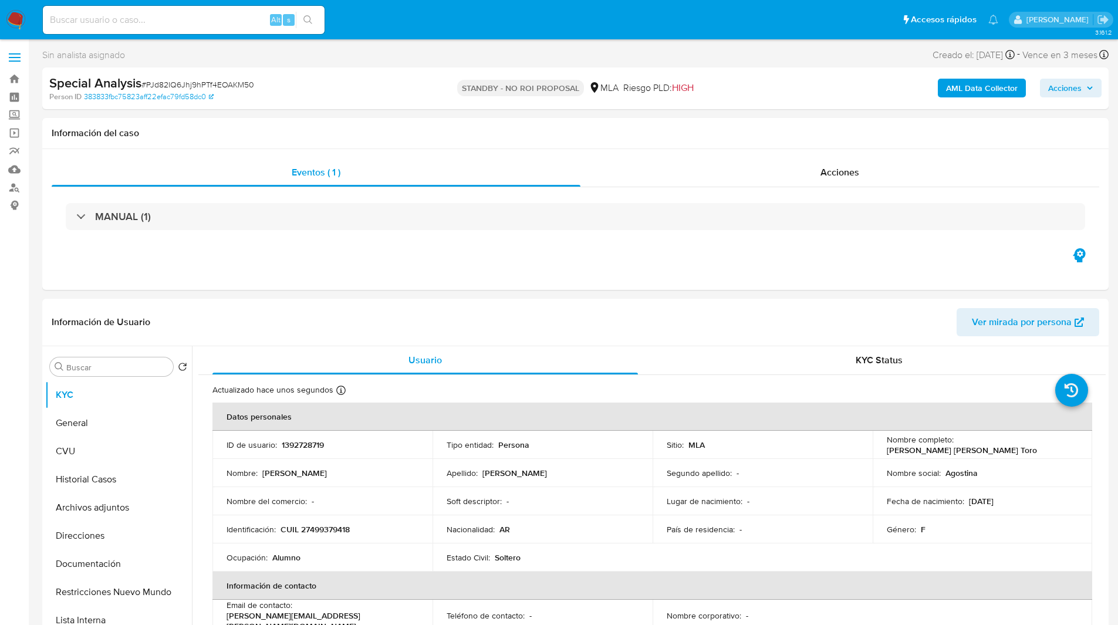
click at [468, 25] on ul "Pausado Ver notificaciones Alt s Accesos rápidos Presiona las siguientes teclas…" at bounding box center [520, 19] width 967 height 29
click at [19, 15] on img at bounding box center [16, 20] width 20 height 20
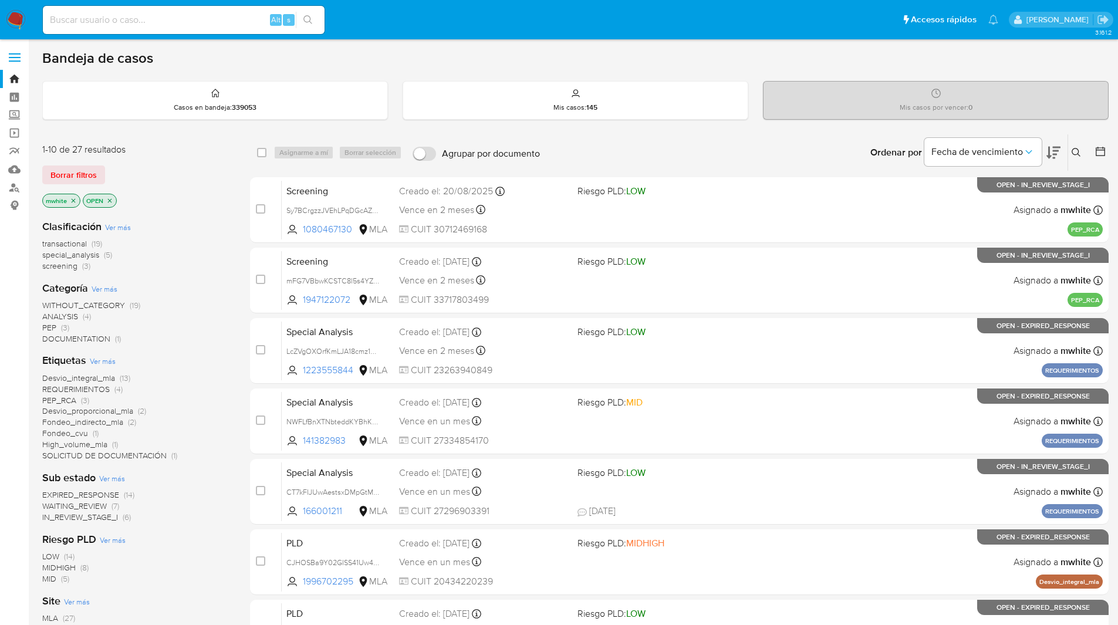
click at [414, 25] on ul "Pausado Ver notificaciones Alt s Accesos rápidos Presiona las siguientes teclas…" at bounding box center [520, 19] width 967 height 29
click at [425, 25] on ul "Pausado Ver notificaciones Alt s Accesos rápidos Presiona las siguientes teclas…" at bounding box center [520, 19] width 967 height 29
click at [430, 32] on ul "Pausado Ver notificaciones Alt s Accesos rápidos Presiona las siguientes teclas…" at bounding box center [520, 19] width 967 height 29
click at [441, 21] on ul "Pausado Ver notificaciones Alt s Accesos rápidos Presiona las siguientes teclas…" at bounding box center [520, 19] width 967 height 29
click at [518, 42] on main "3.161.2" at bounding box center [559, 484] width 1118 height 969
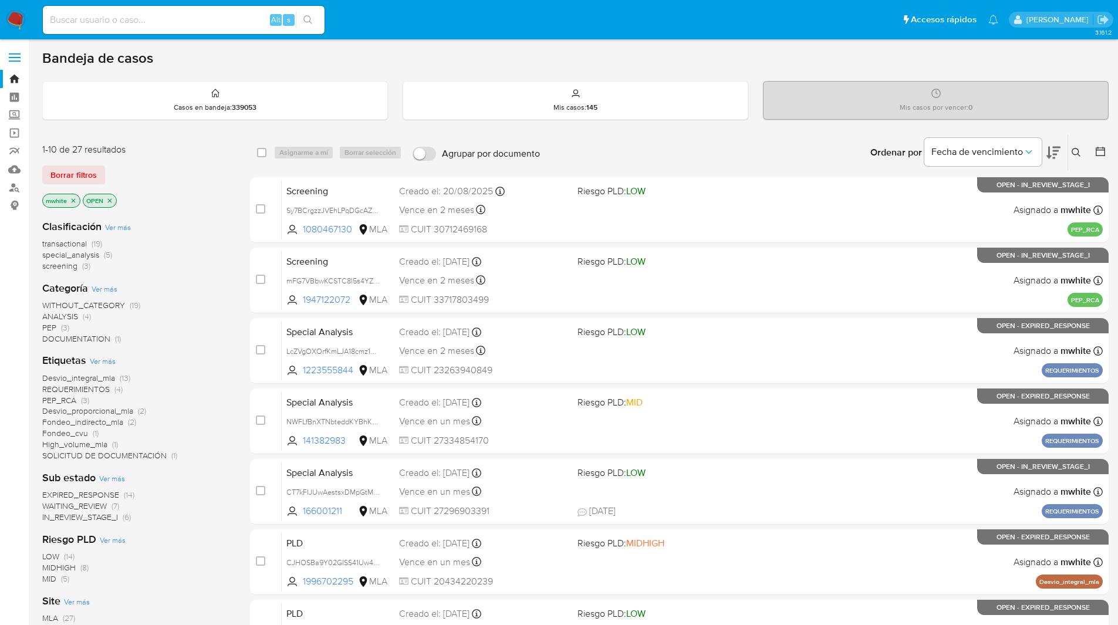
click at [390, 24] on ul "Pausado Ver notificaciones Alt s Accesos rápidos Presiona las siguientes teclas…" at bounding box center [520, 19] width 967 height 29
